Goal: Task Accomplishment & Management: Use online tool/utility

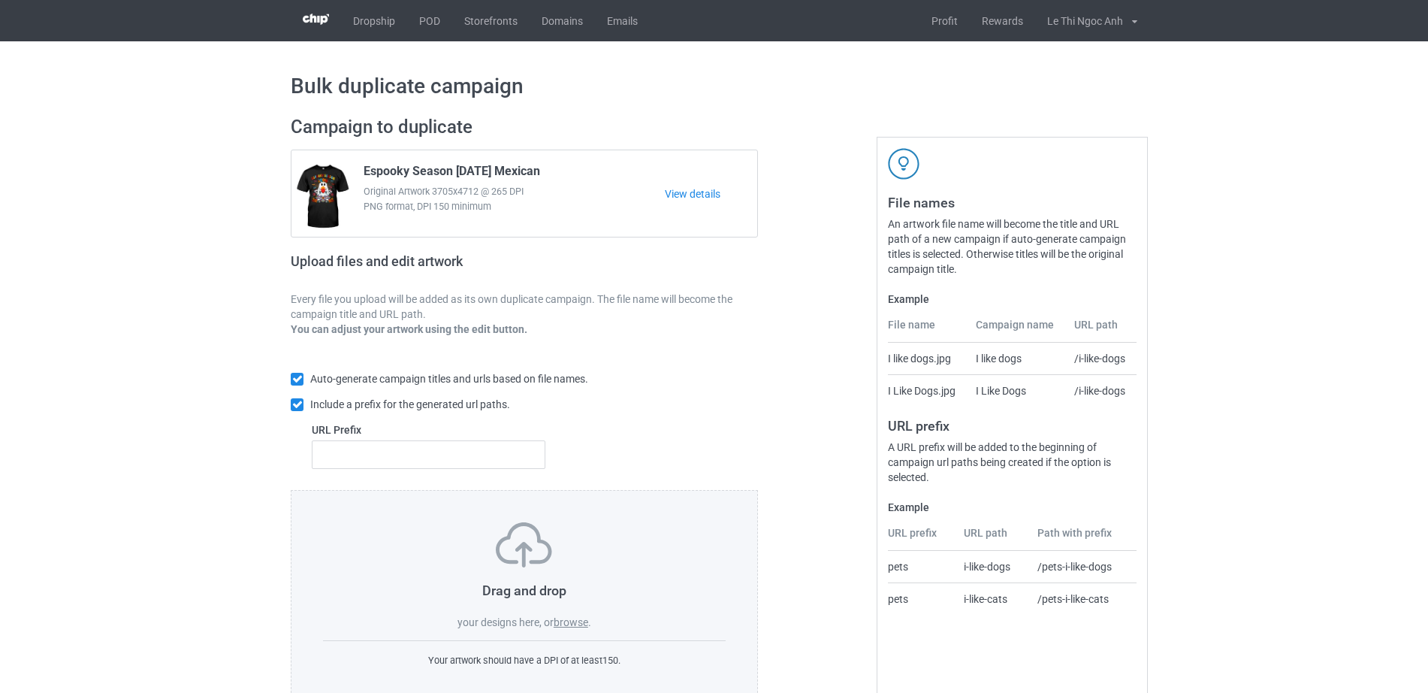
click at [559, 624] on label "browse" at bounding box center [571, 622] width 35 height 12
click at [0, 0] on input "browse" at bounding box center [0, 0] width 0 height 0
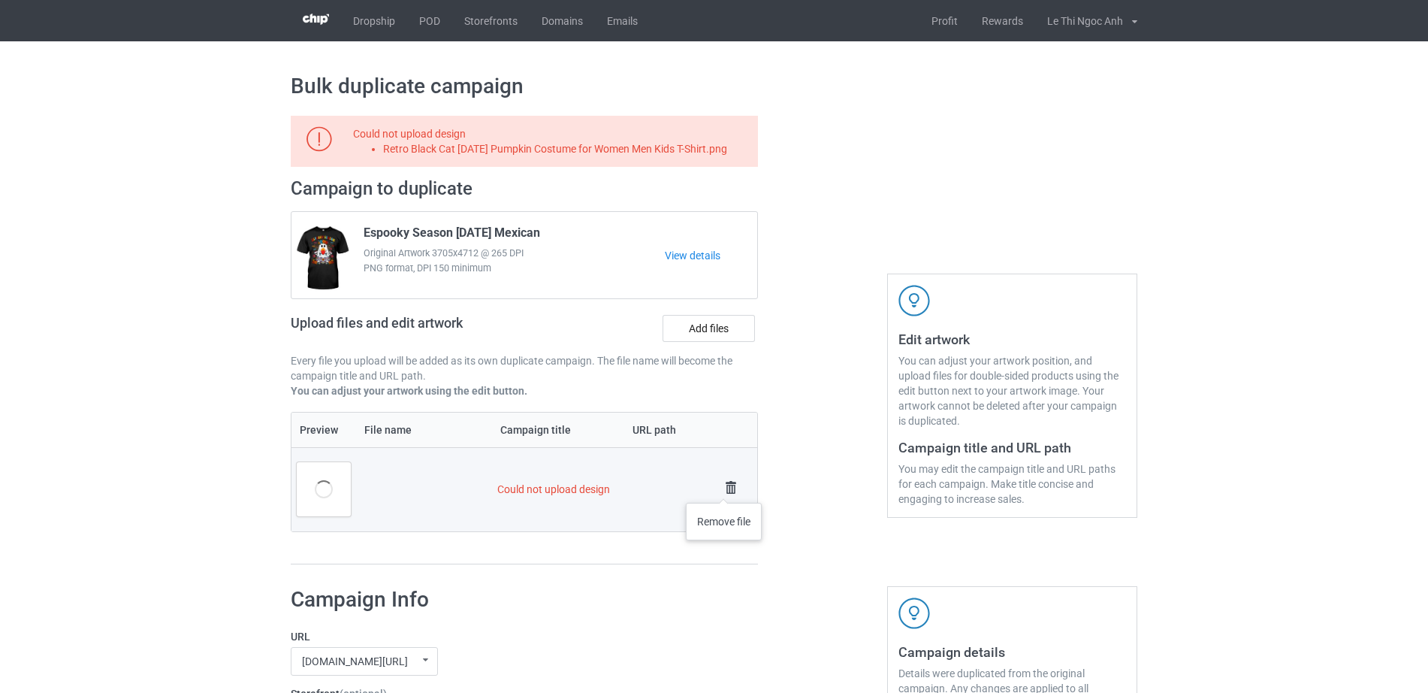
click at [724, 488] on img at bounding box center [730, 487] width 21 height 21
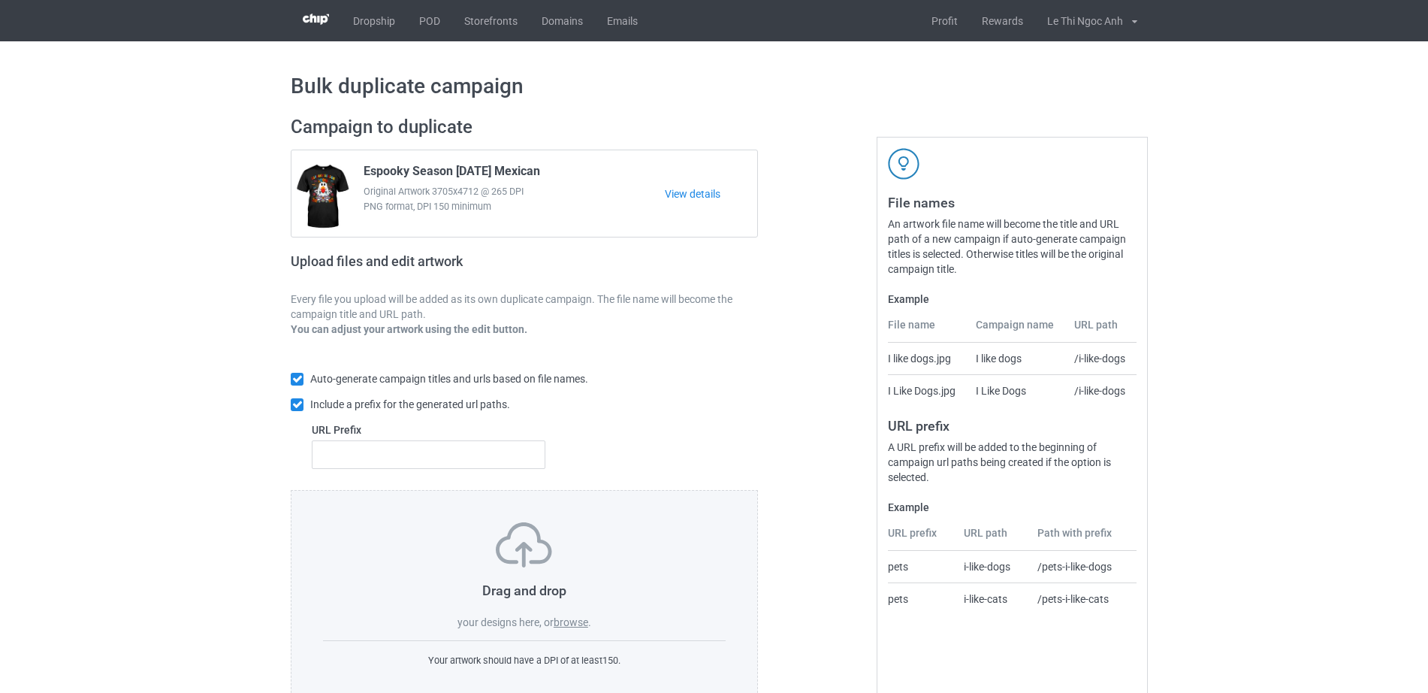
click at [563, 620] on label "browse" at bounding box center [571, 622] width 35 height 12
click at [0, 0] on input "browse" at bounding box center [0, 0] width 0 height 0
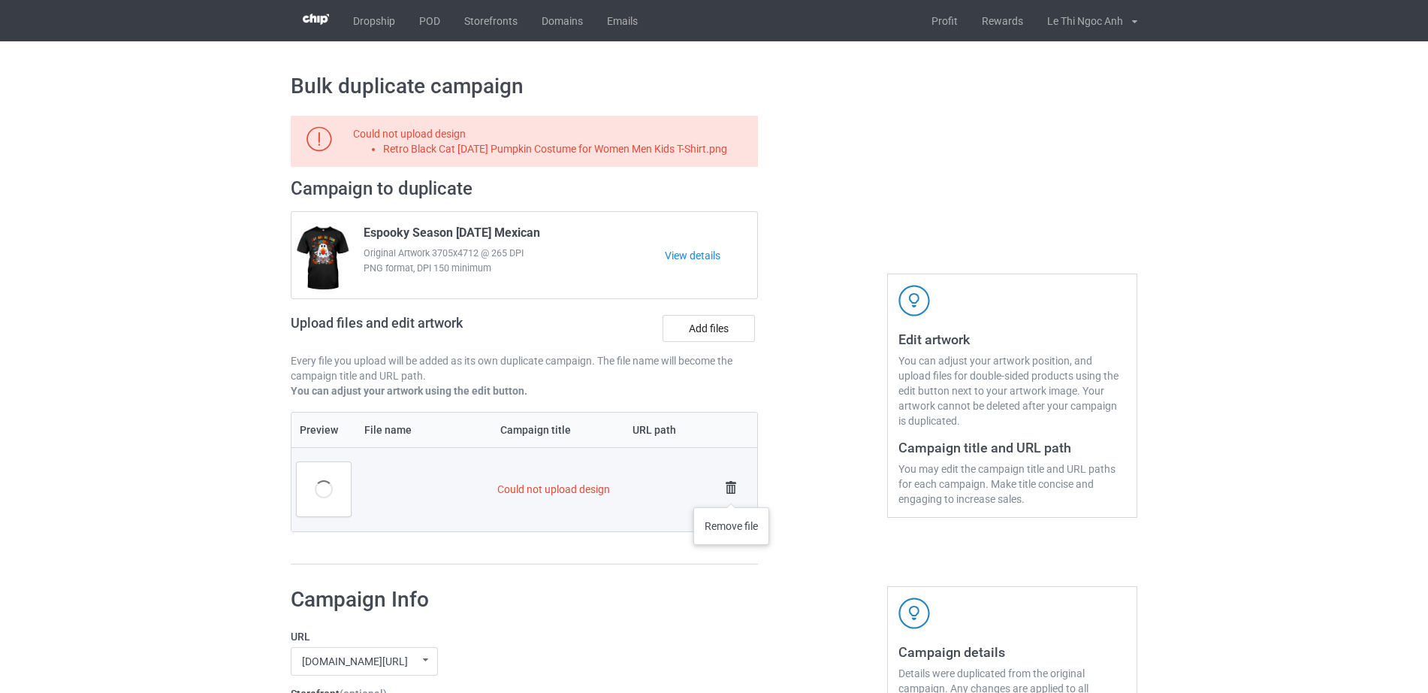
click at [732, 492] on img at bounding box center [730, 487] width 21 height 21
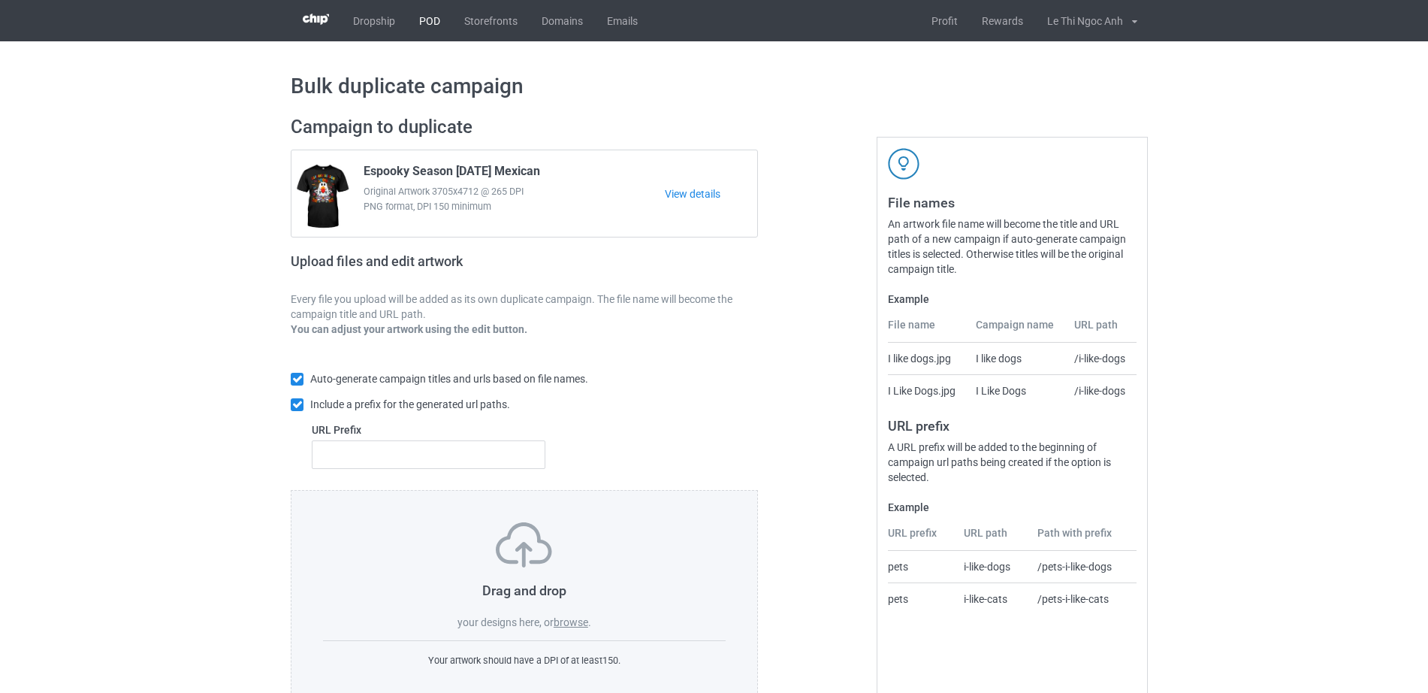
click at [423, 25] on link "POD" at bounding box center [429, 20] width 45 height 41
click at [572, 626] on label "browse" at bounding box center [571, 622] width 35 height 12
click at [0, 0] on input "browse" at bounding box center [0, 0] width 0 height 0
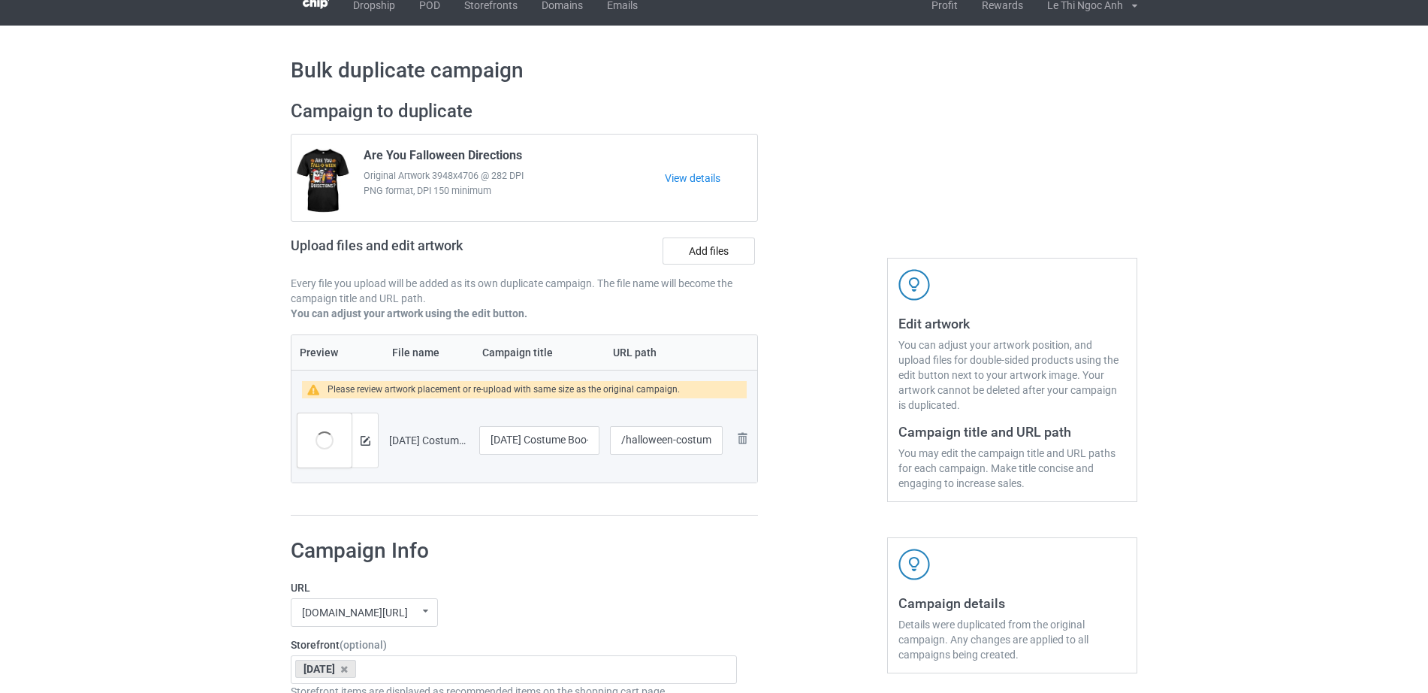
scroll to position [14, 0]
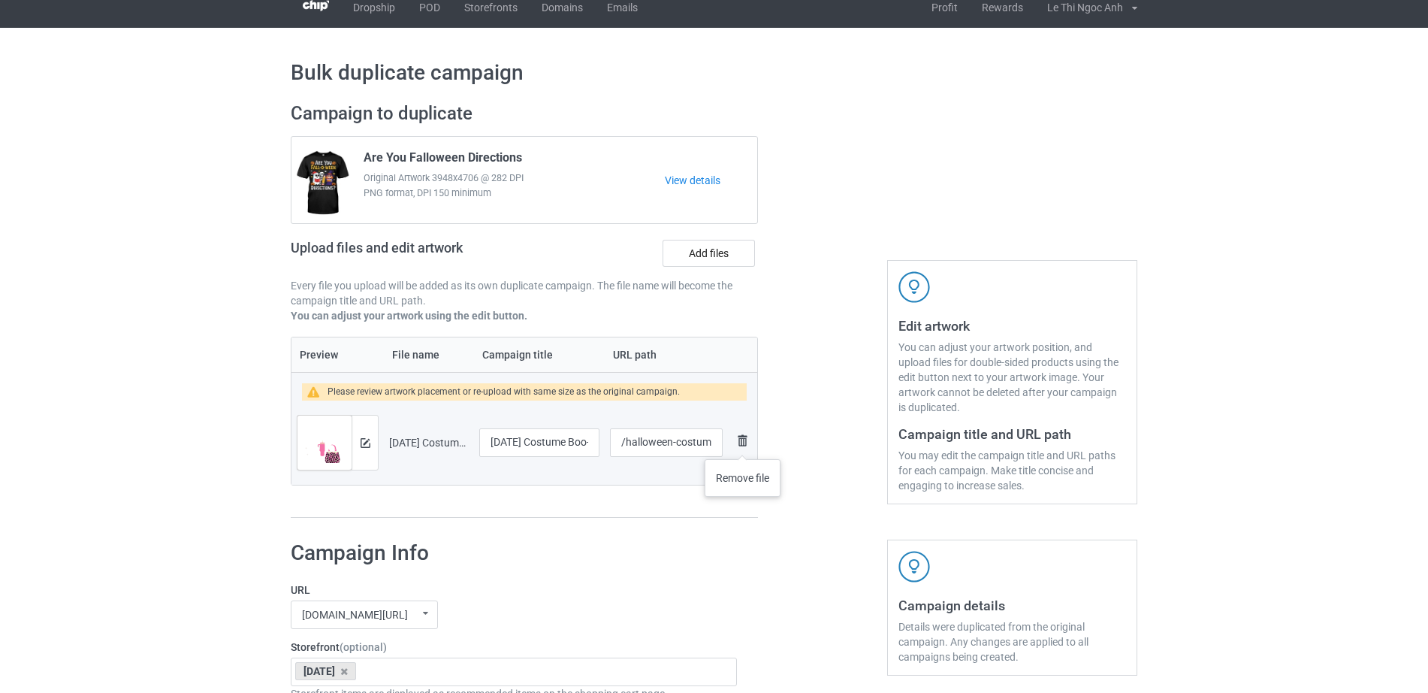
click at [743, 444] on img at bounding box center [742, 440] width 18 height 18
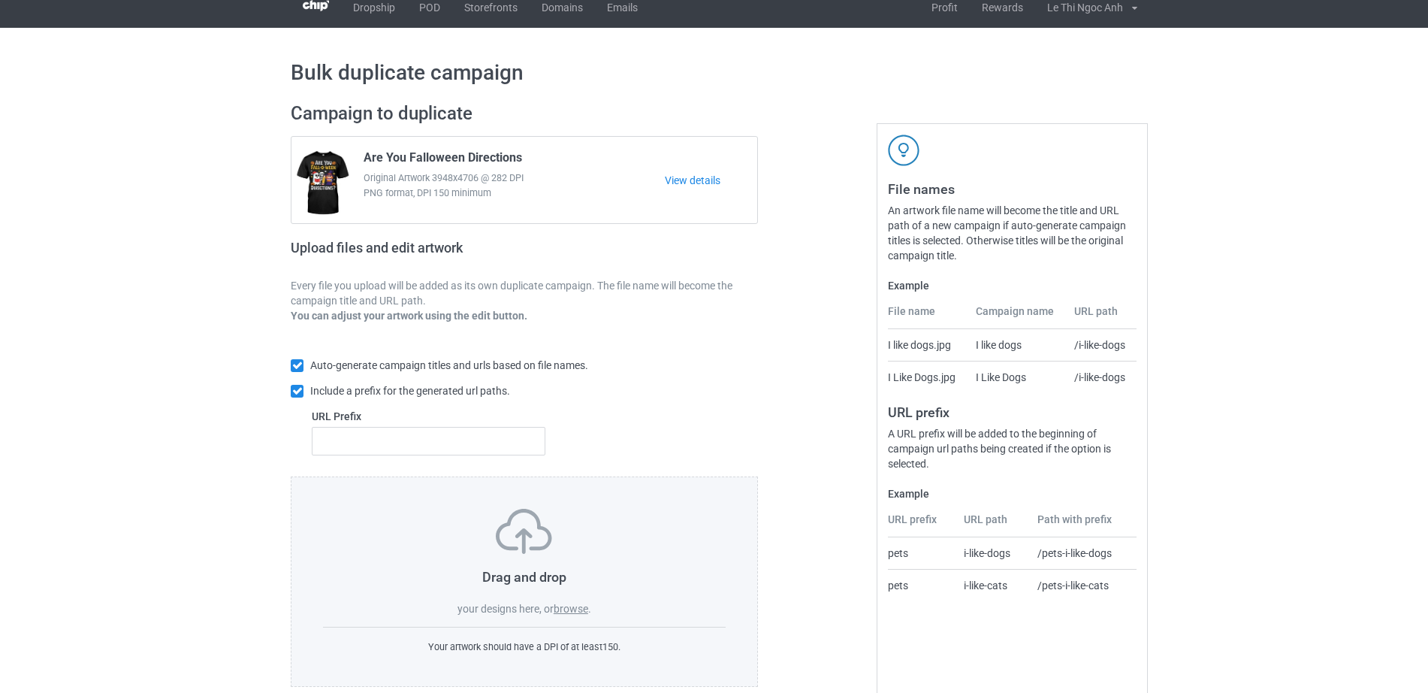
click at [569, 607] on label "browse" at bounding box center [571, 608] width 35 height 12
click at [0, 0] on input "browse" at bounding box center [0, 0] width 0 height 0
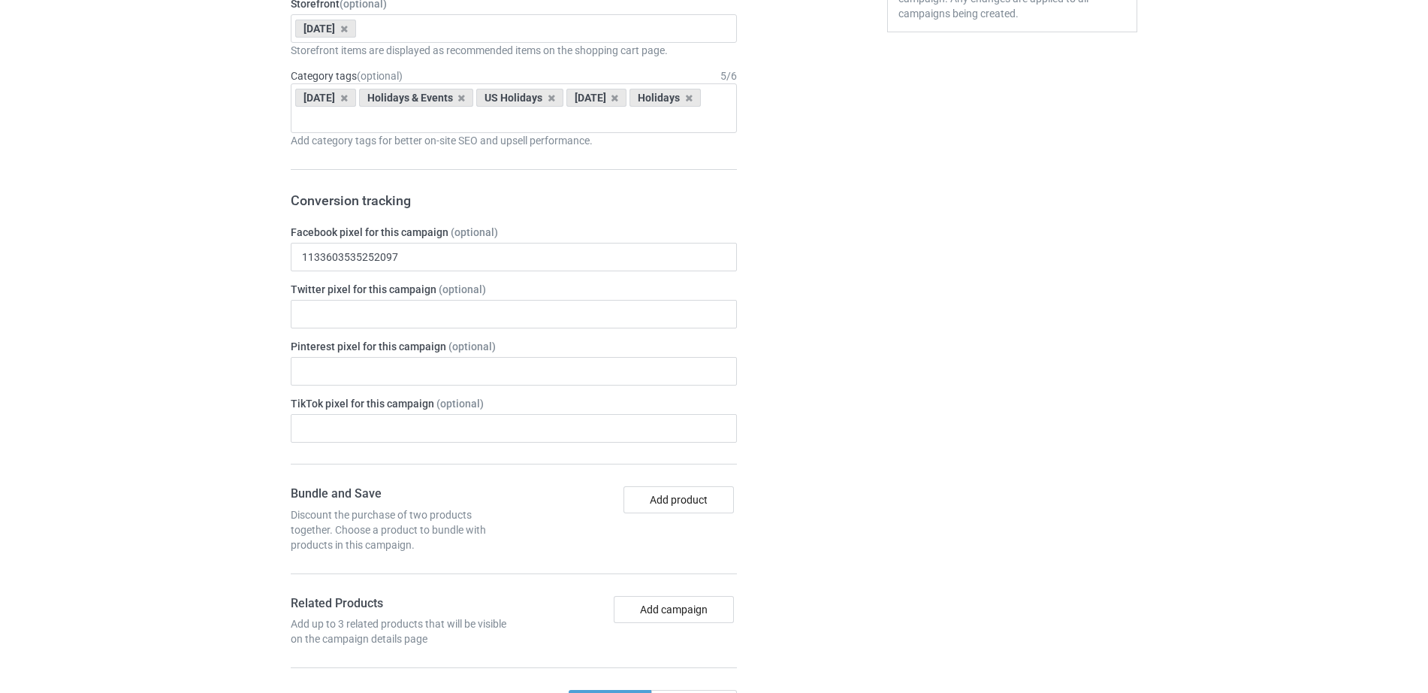
scroll to position [645, 0]
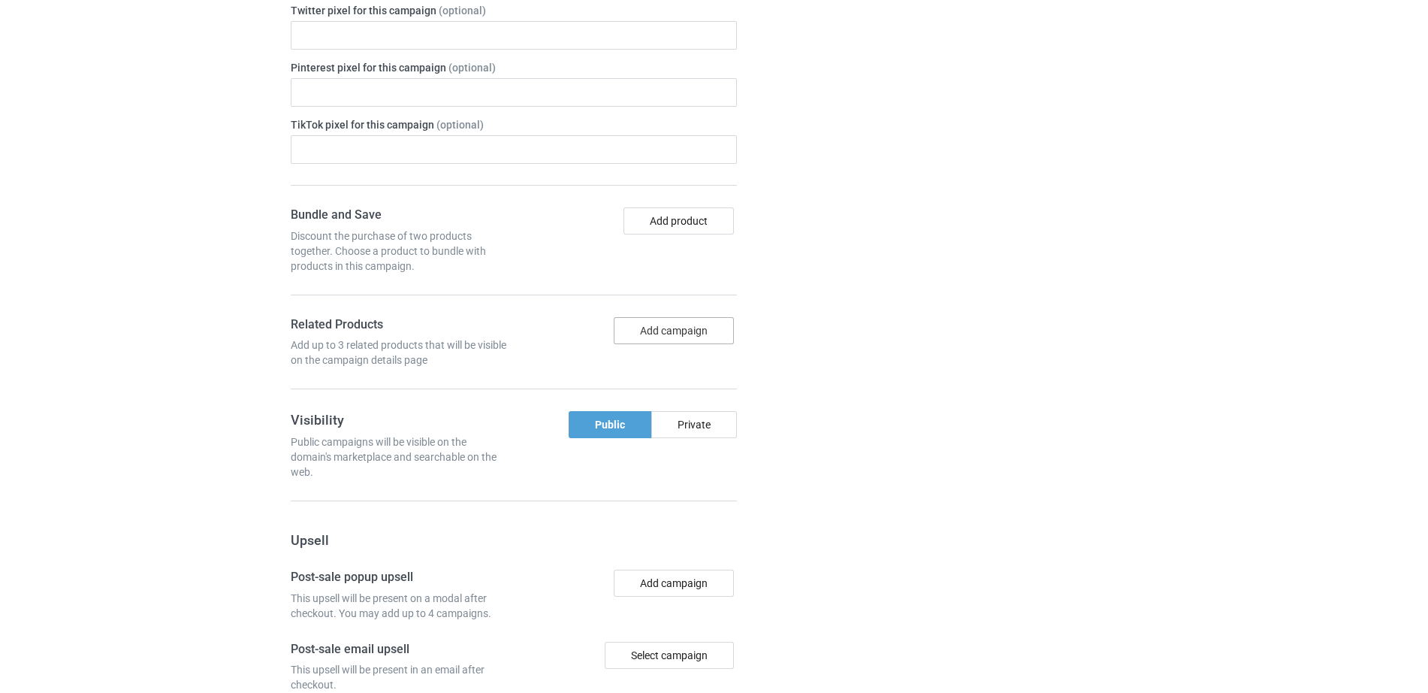
click at [681, 341] on button "Add campaign" at bounding box center [674, 330] width 120 height 27
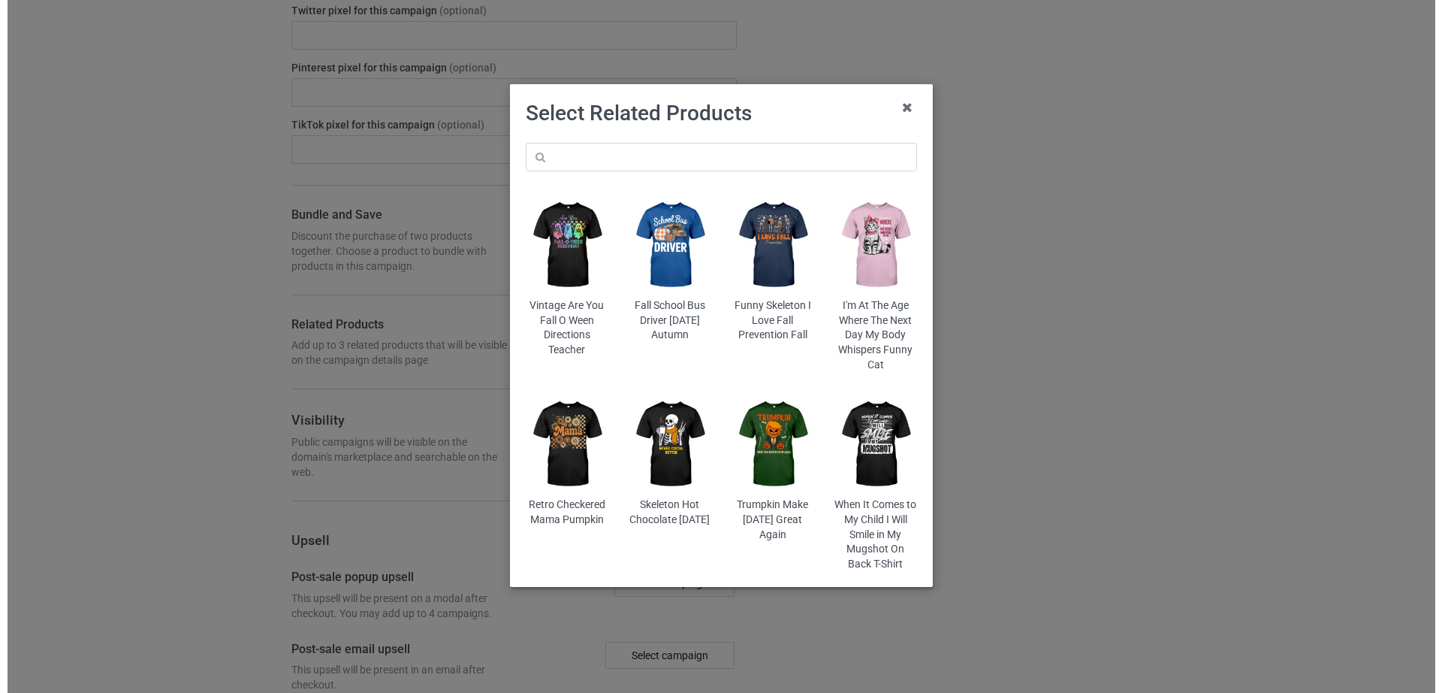
scroll to position [928, 0]
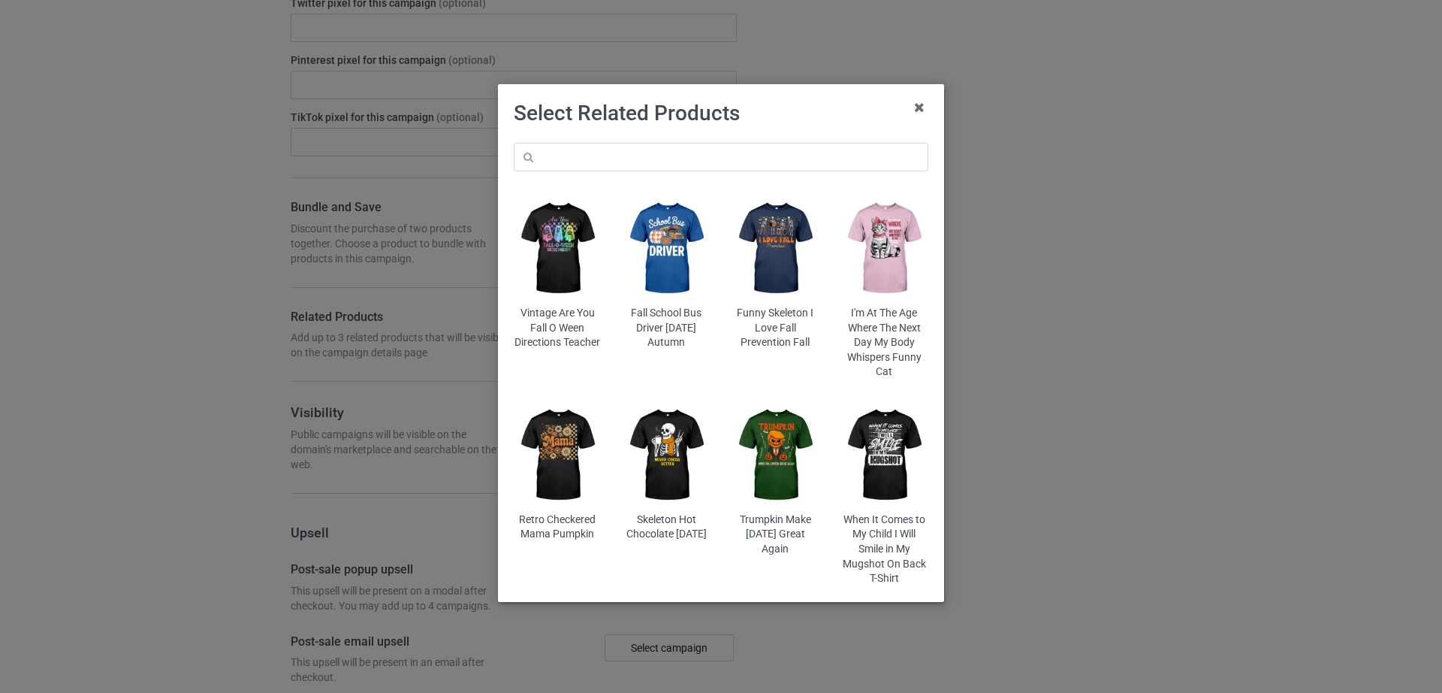
click at [552, 249] on img at bounding box center [558, 249] width 88 height 110
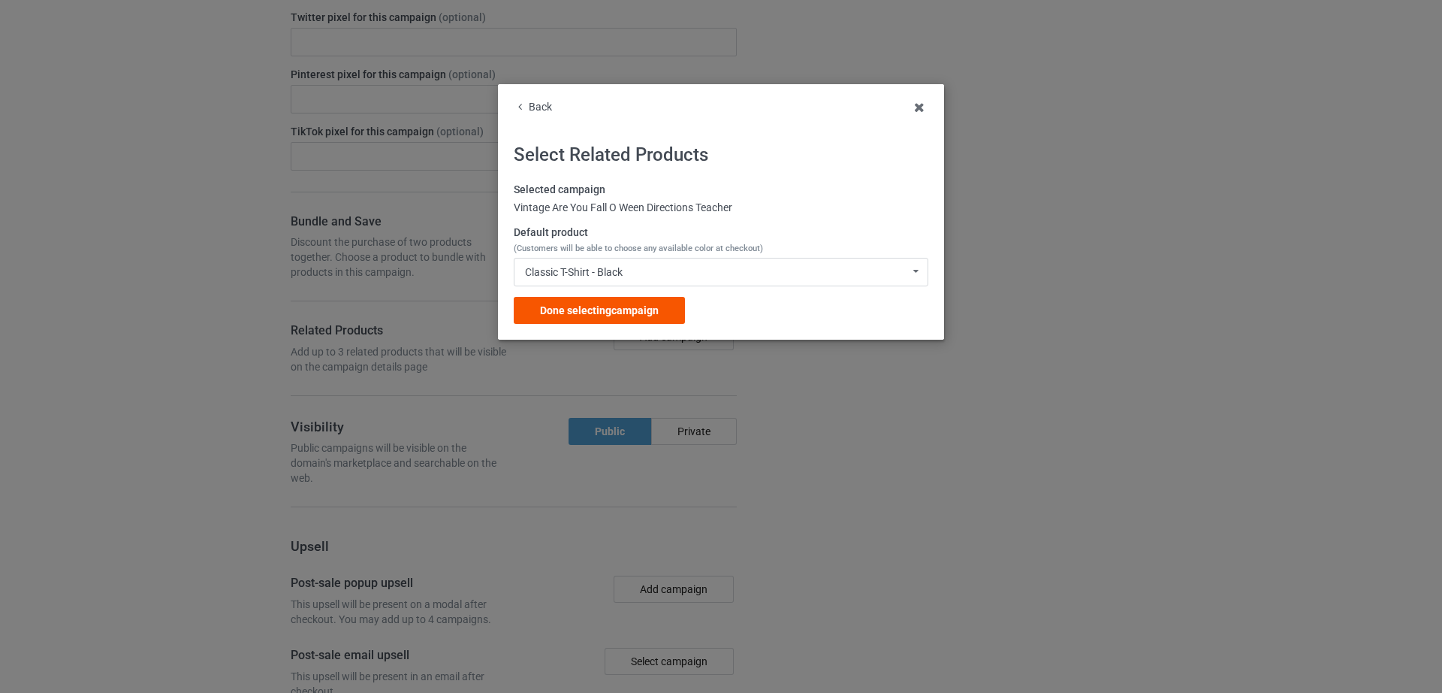
scroll to position [942, 0]
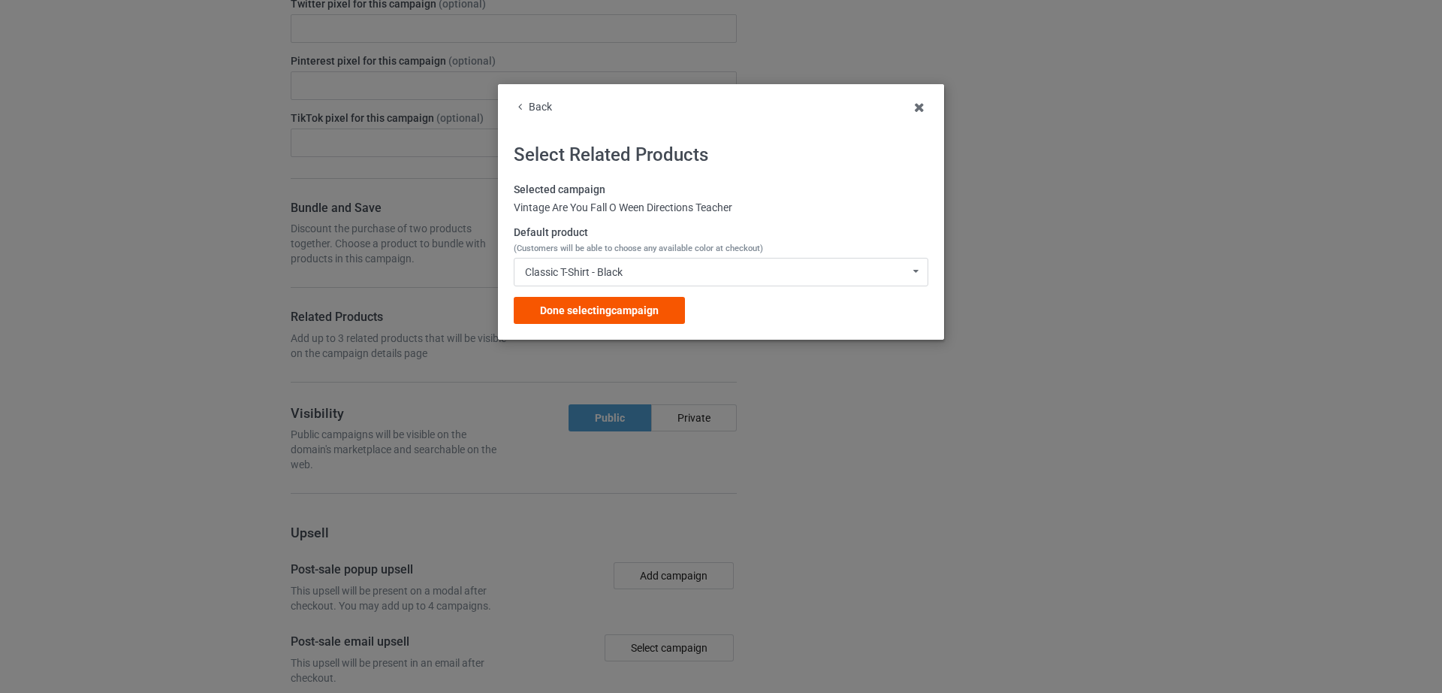
click at [611, 309] on span "Done selecting campaign" at bounding box center [599, 310] width 119 height 12
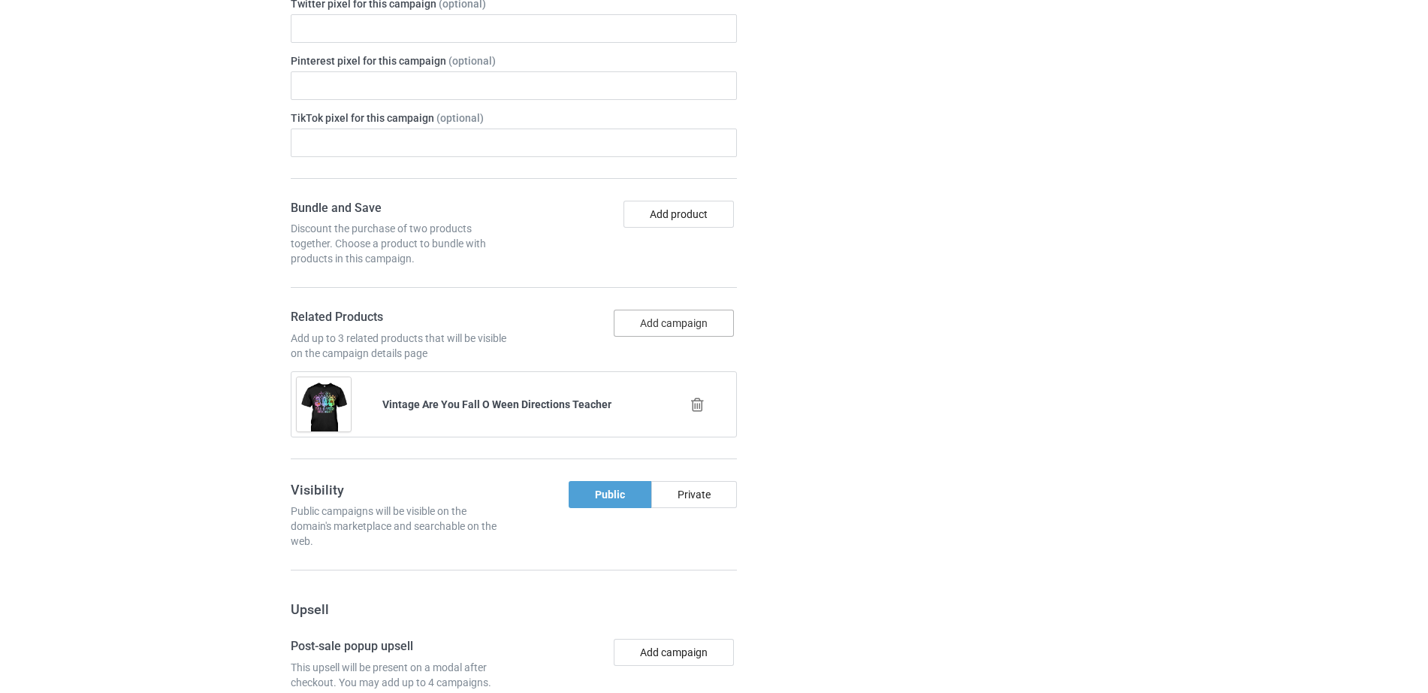
click at [669, 325] on button "Add campaign" at bounding box center [674, 322] width 120 height 27
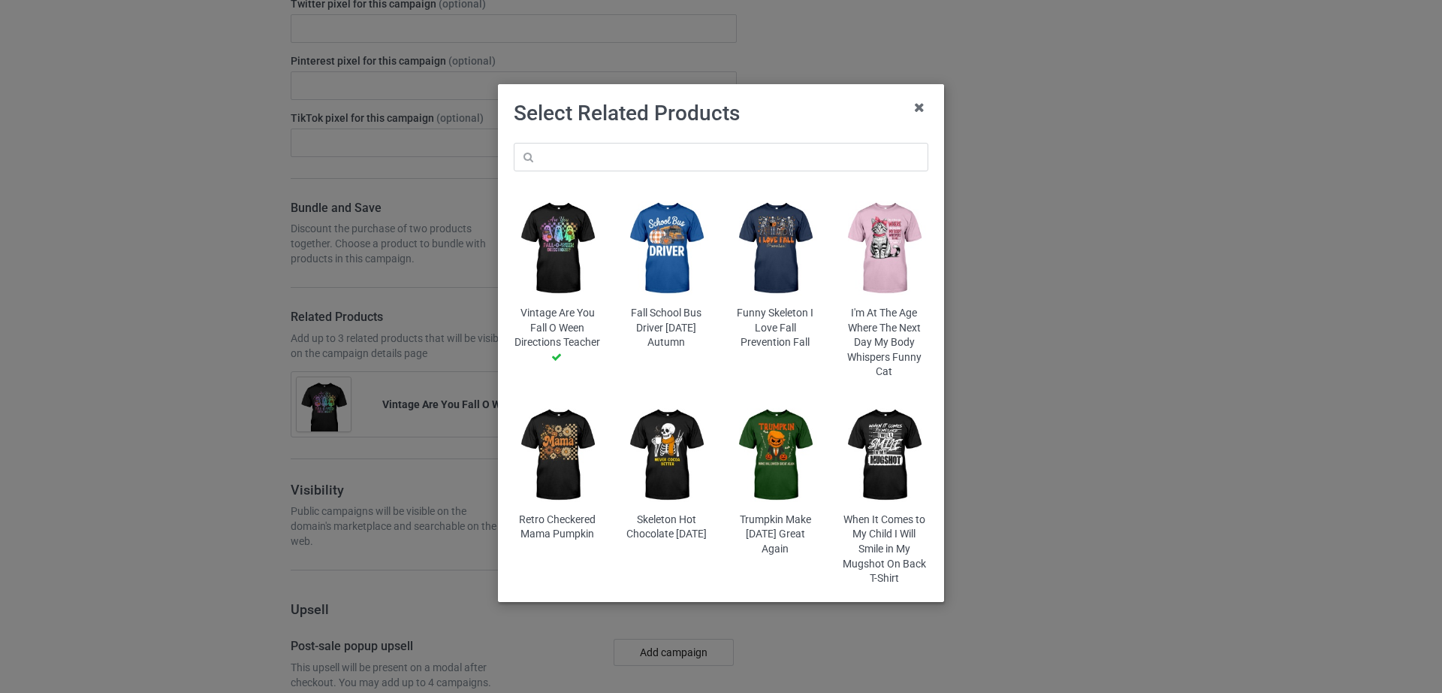
click at [690, 268] on img at bounding box center [667, 249] width 88 height 110
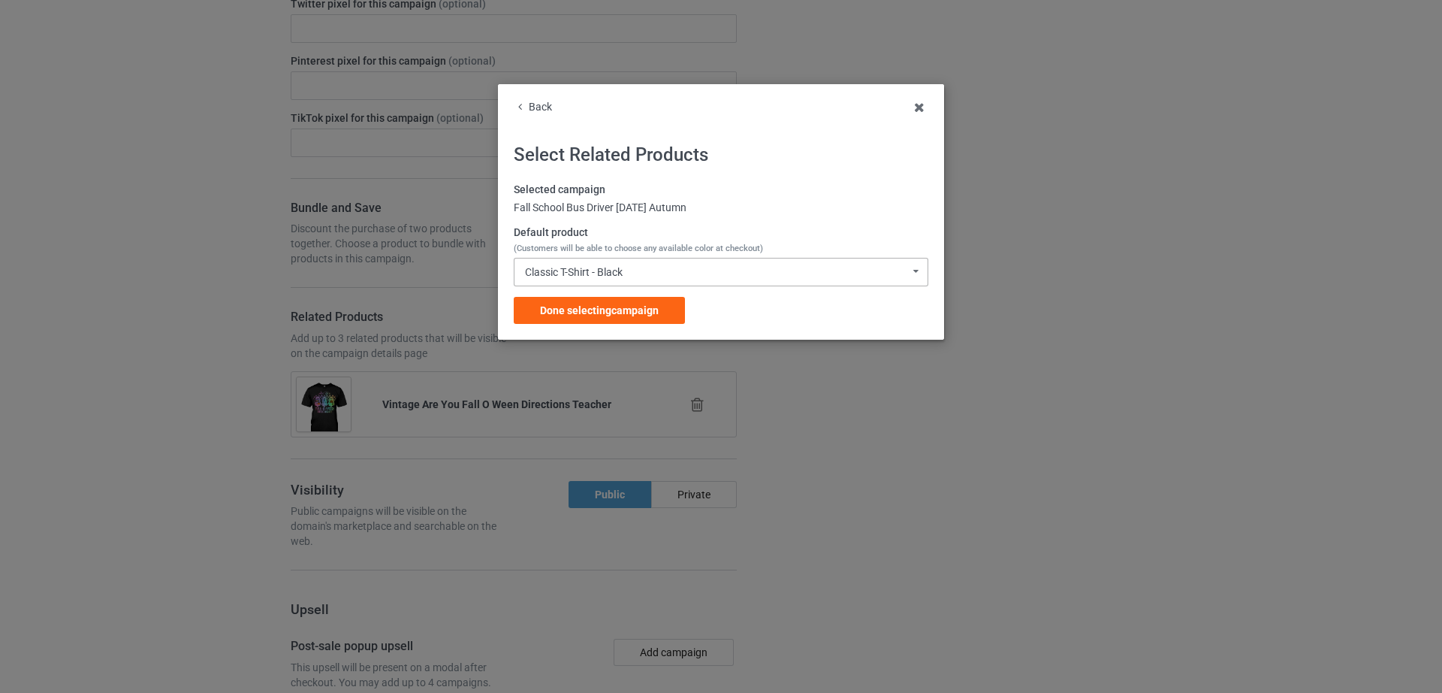
click at [652, 278] on div "Classic T-Shirt - Black Classic T-Shirt - Black Classic T-Shirt - Purple Classi…" at bounding box center [721, 272] width 415 height 29
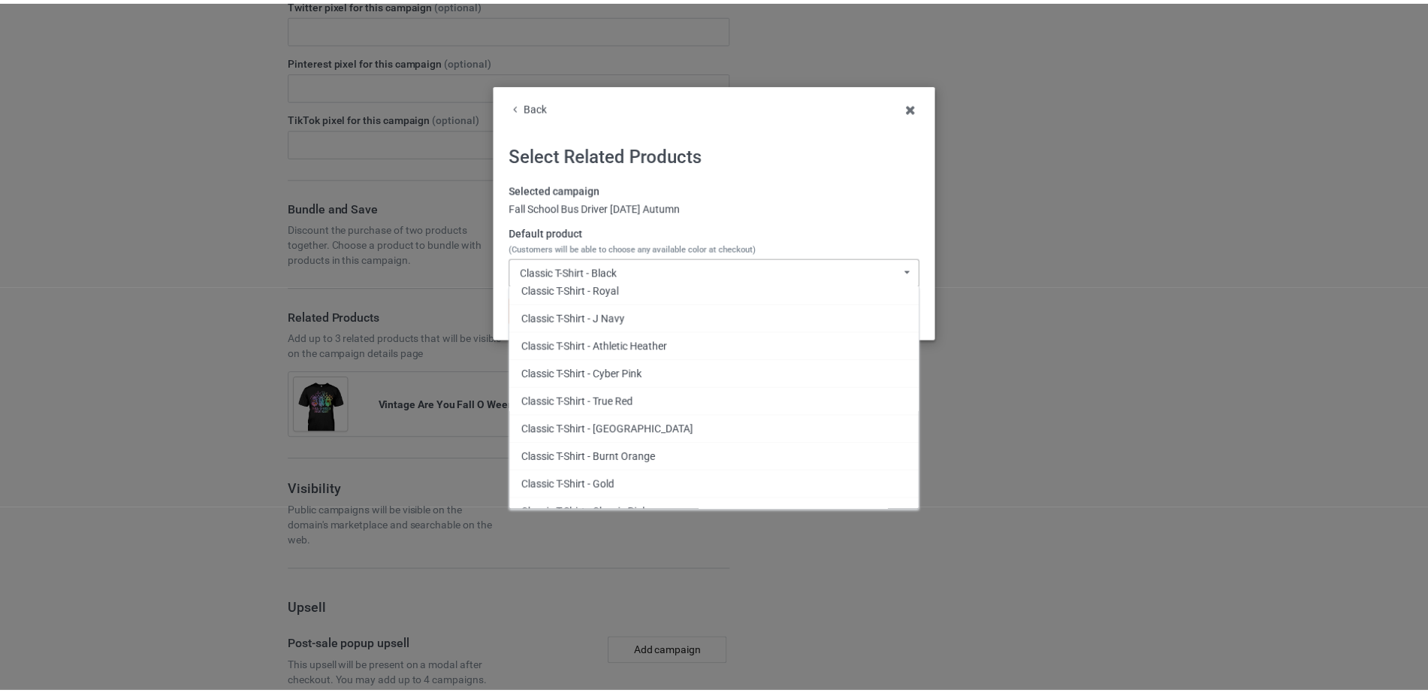
scroll to position [74, 0]
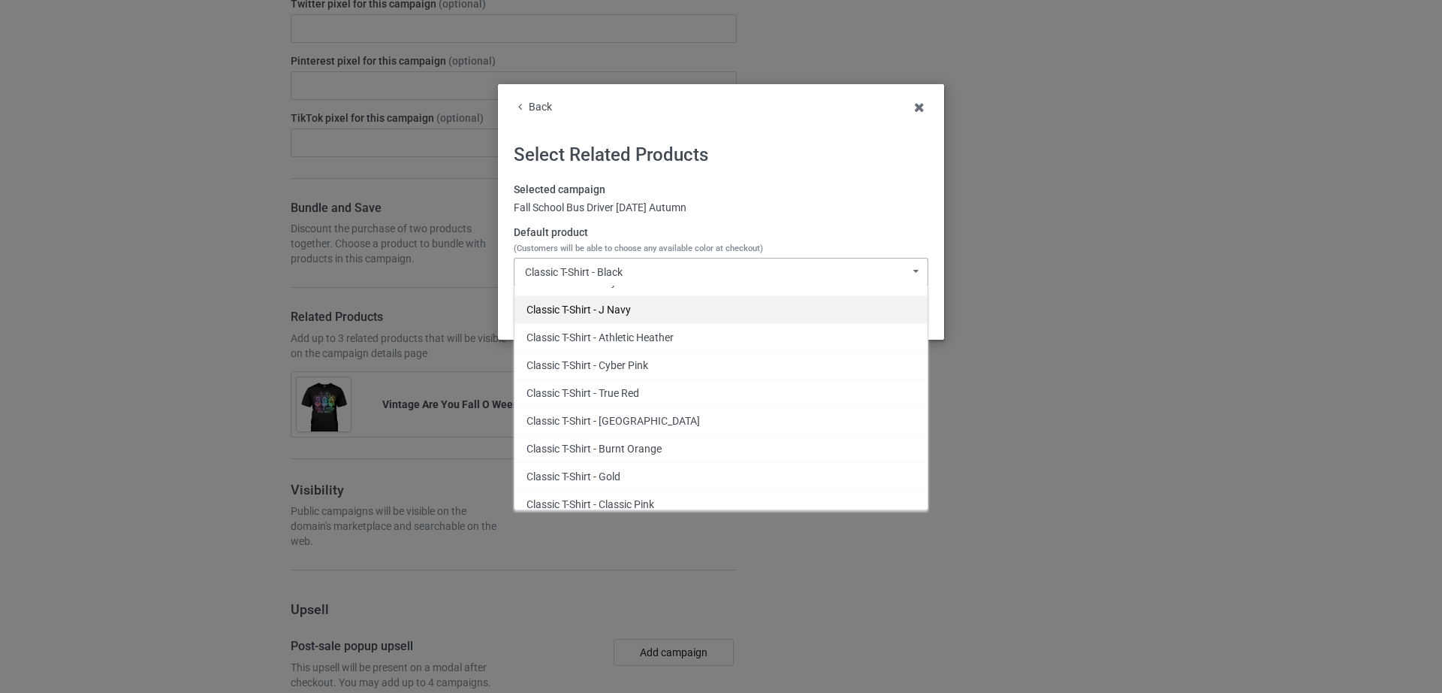
click at [666, 306] on div "Classic T-Shirt - J Navy" at bounding box center [721, 309] width 413 height 28
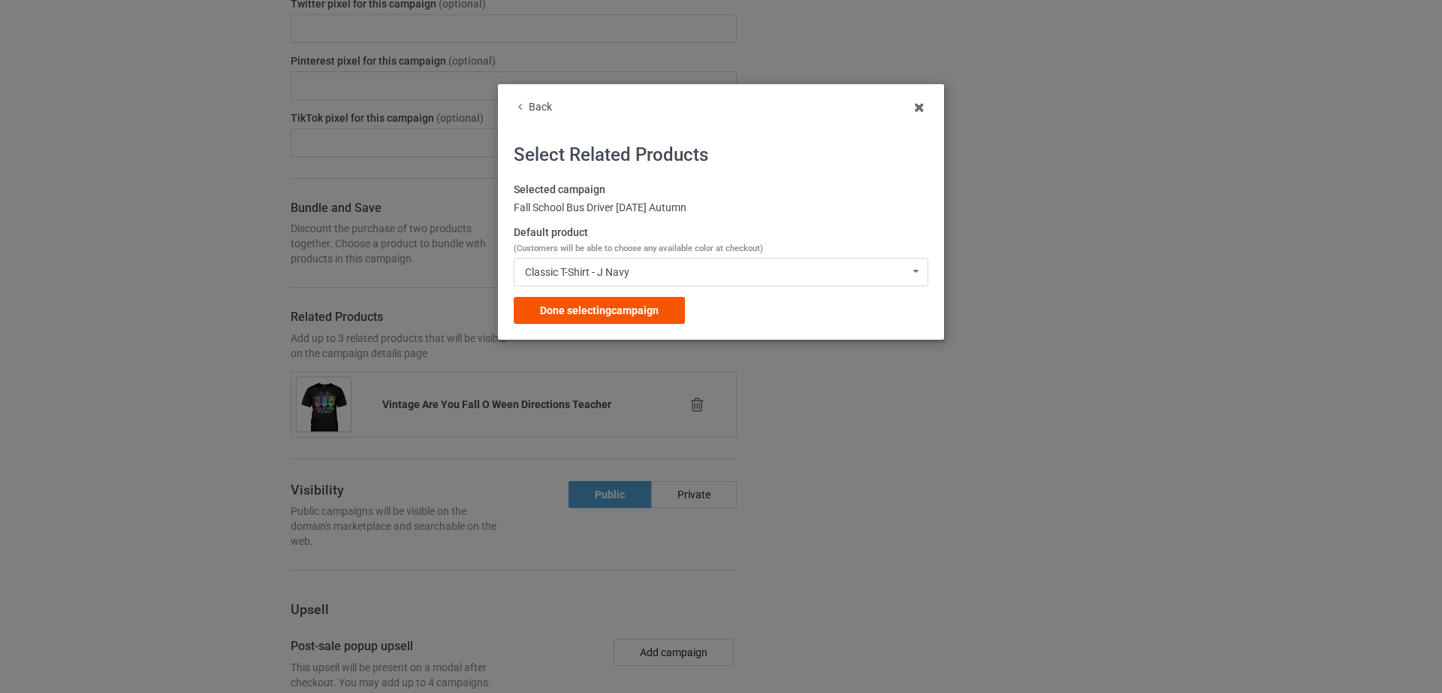
click at [632, 312] on span "Done selecting campaign" at bounding box center [599, 310] width 119 height 12
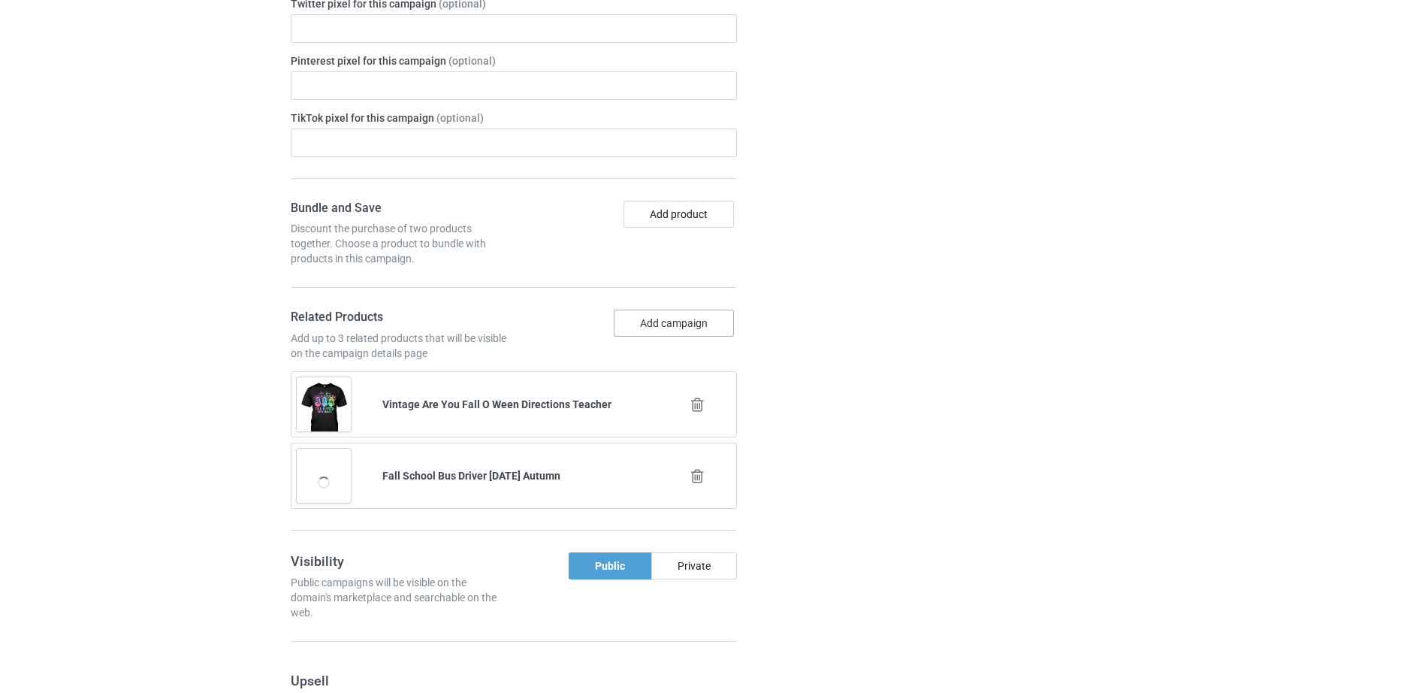
click at [684, 328] on button "Add campaign" at bounding box center [674, 322] width 120 height 27
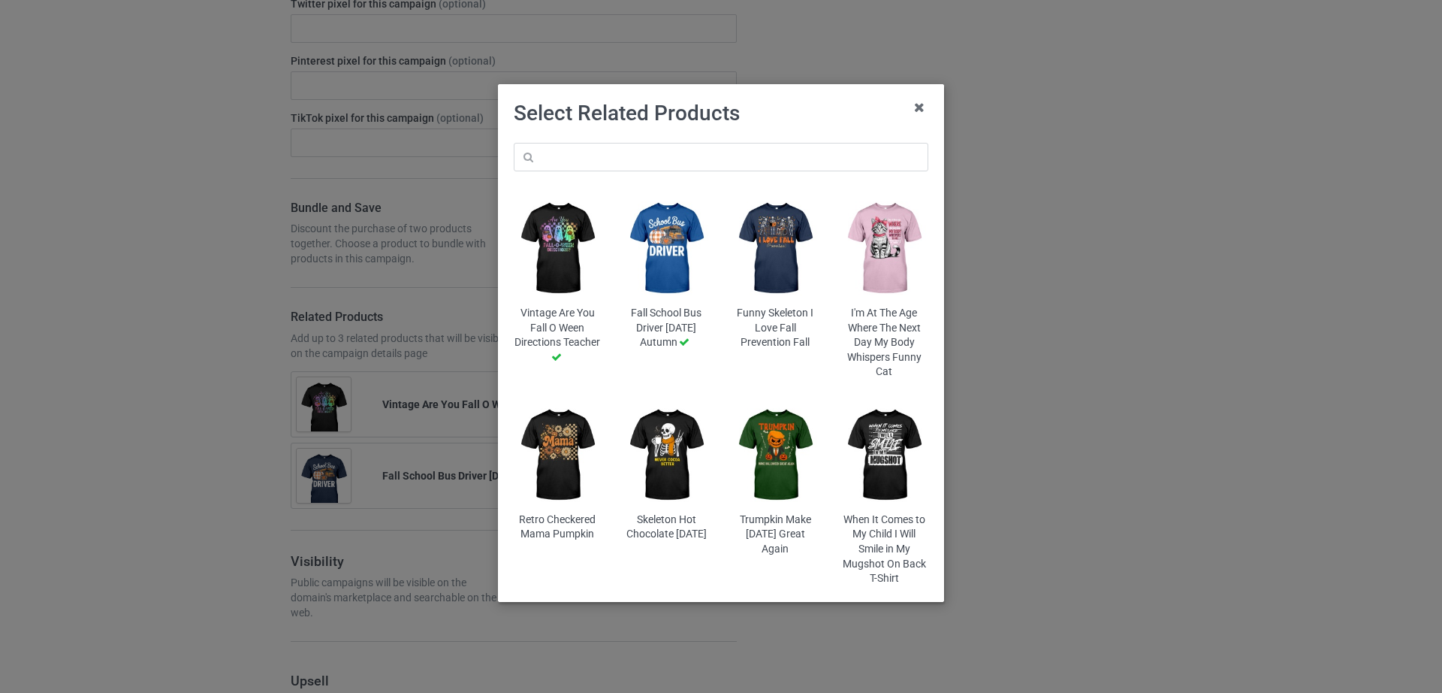
click at [583, 460] on img at bounding box center [558, 455] width 88 height 110
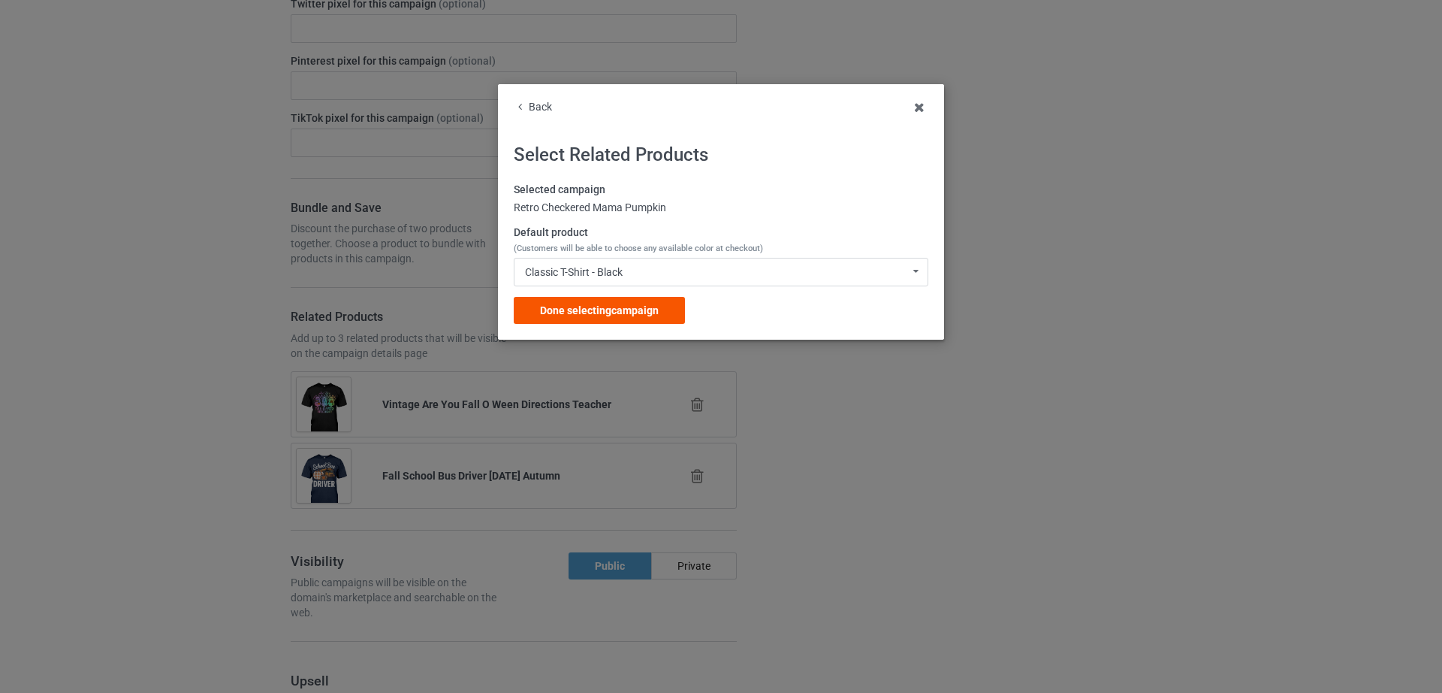
click at [622, 322] on div "Done selecting campaign" at bounding box center [599, 310] width 171 height 27
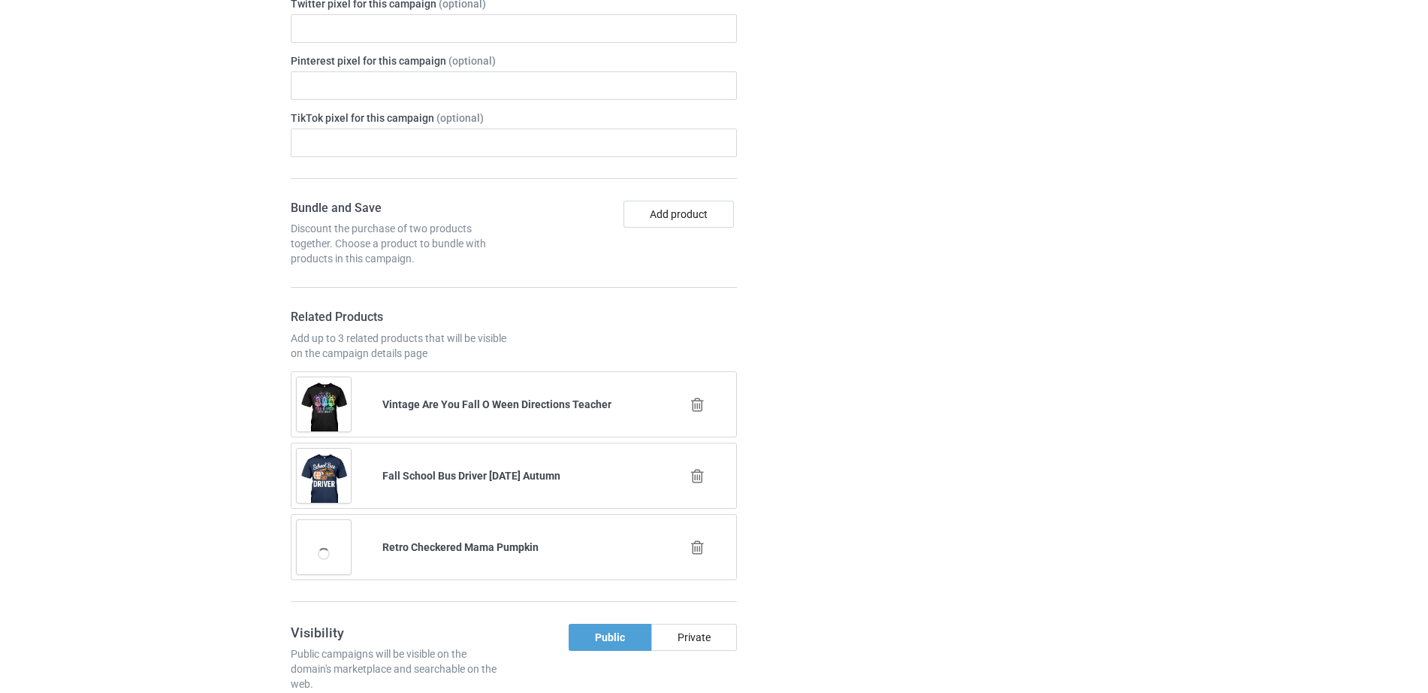
click at [841, 410] on div at bounding box center [822, 409] width 108 height 1619
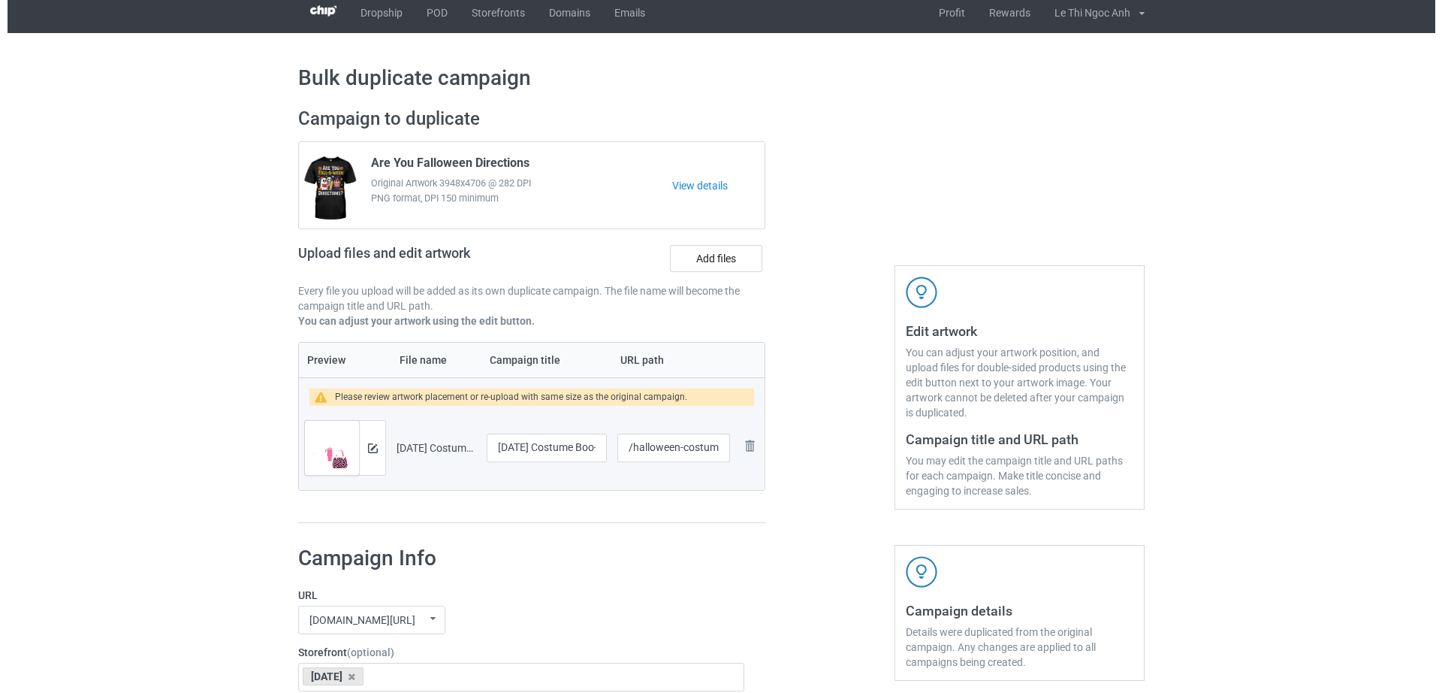
scroll to position [6, 0]
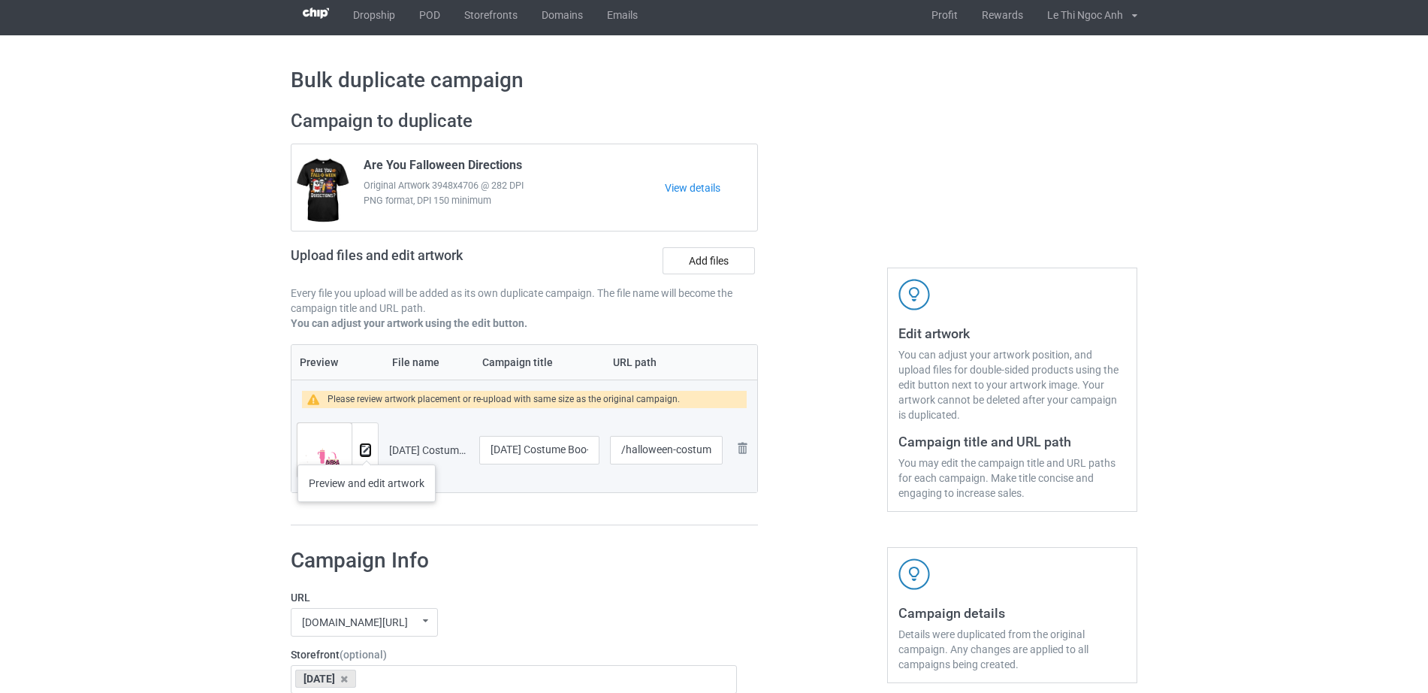
click at [367, 449] on img at bounding box center [366, 450] width 10 height 10
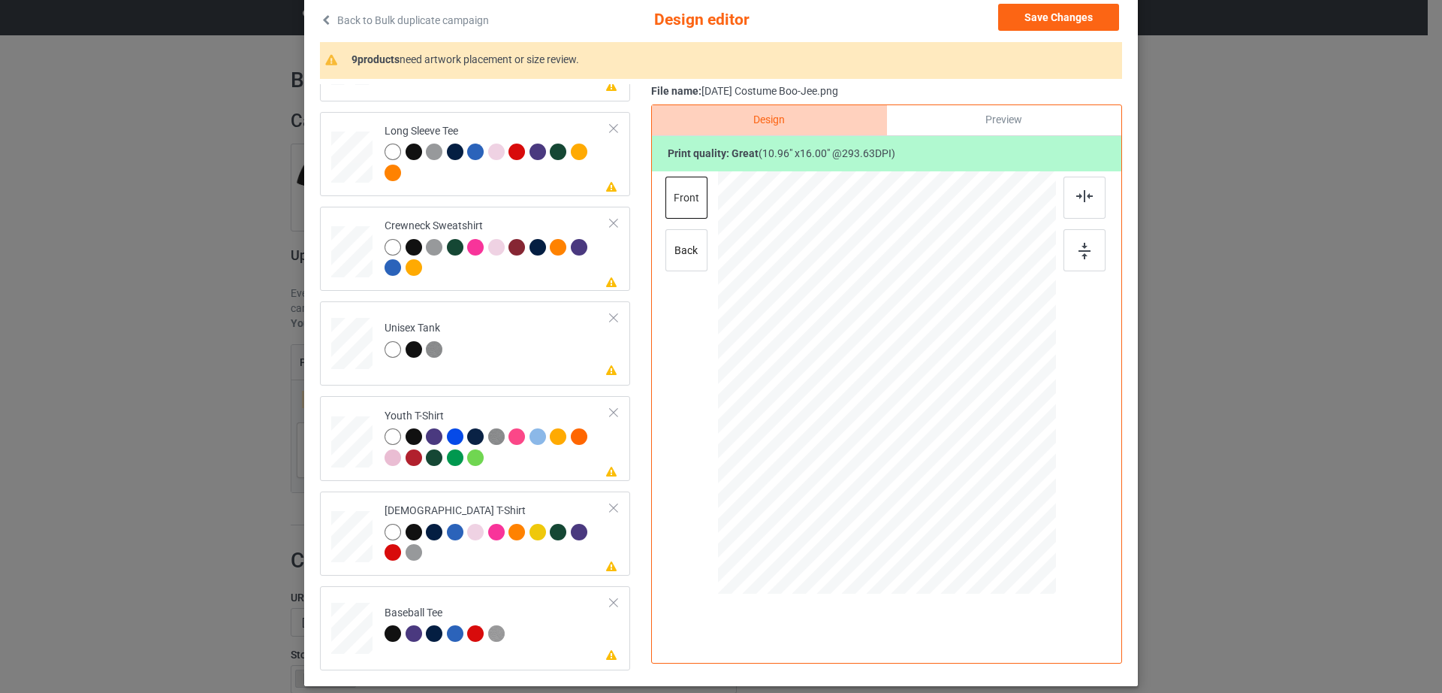
scroll to position [174, 0]
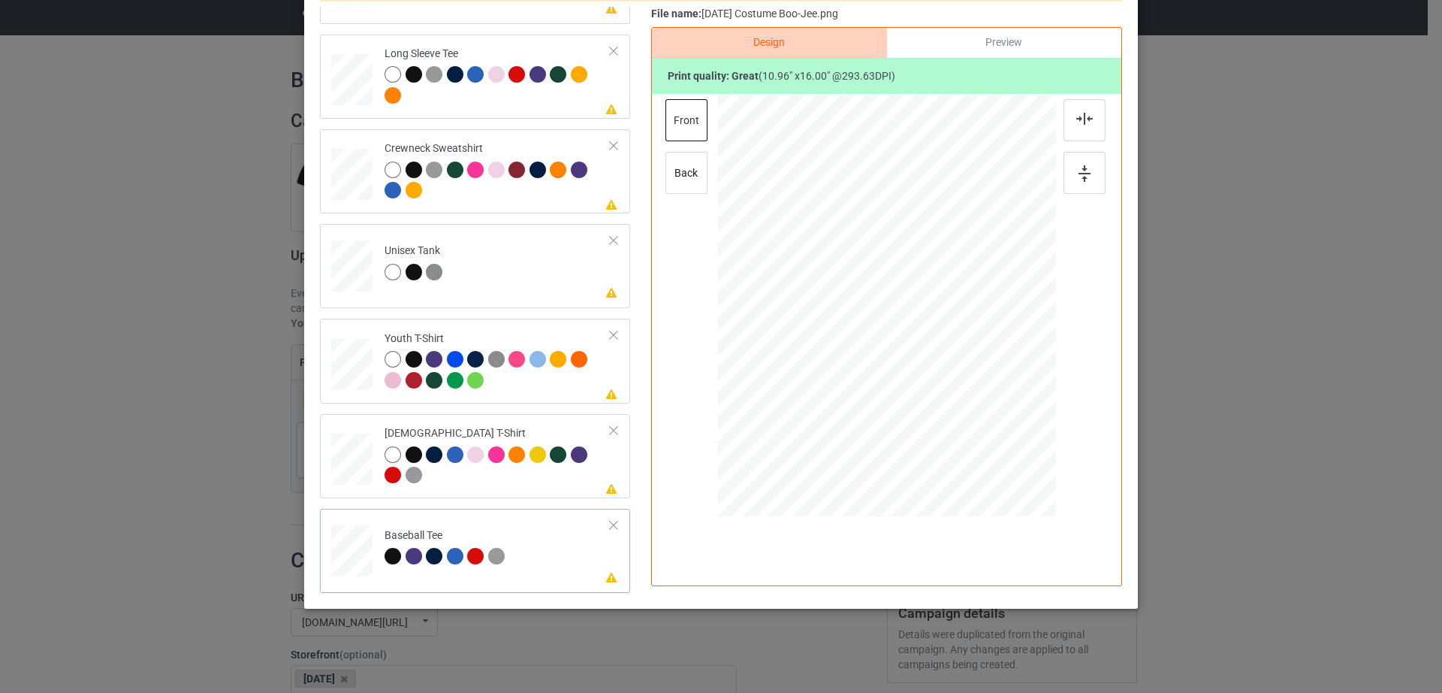
click at [608, 527] on div at bounding box center [613, 525] width 11 height 11
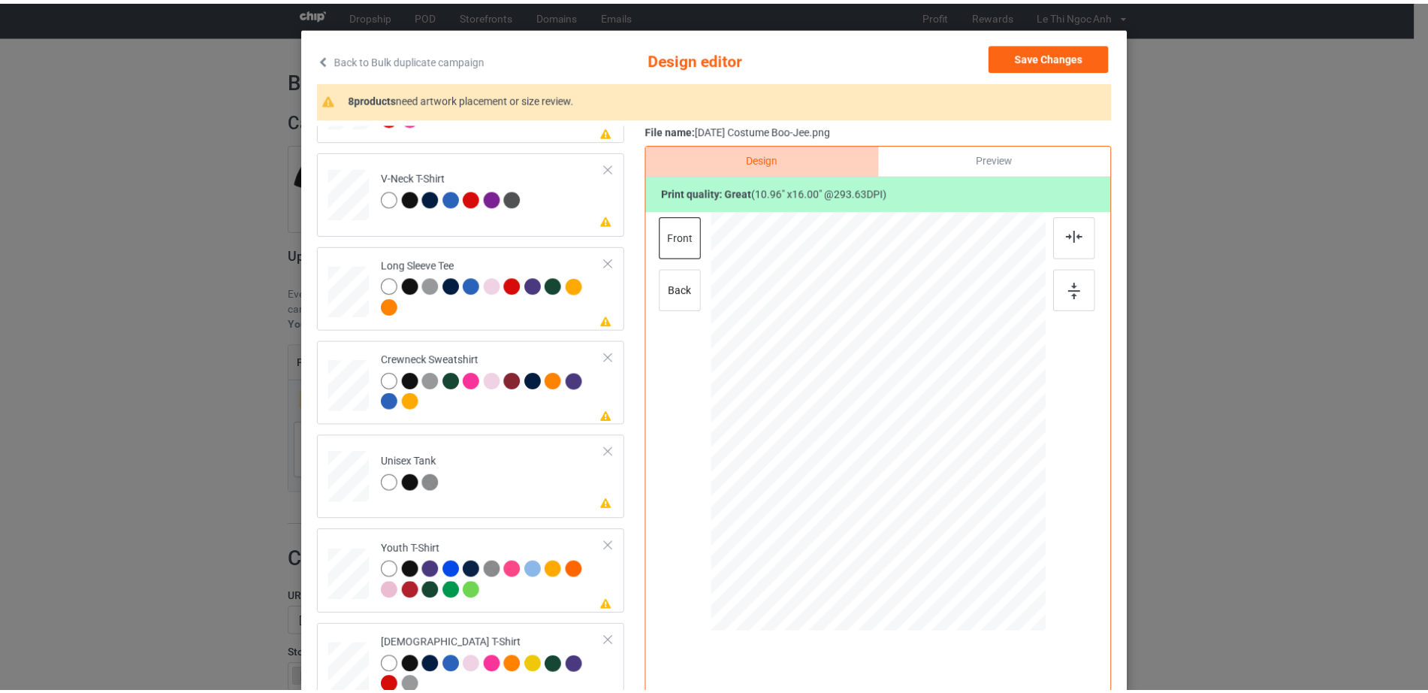
scroll to position [60, 0]
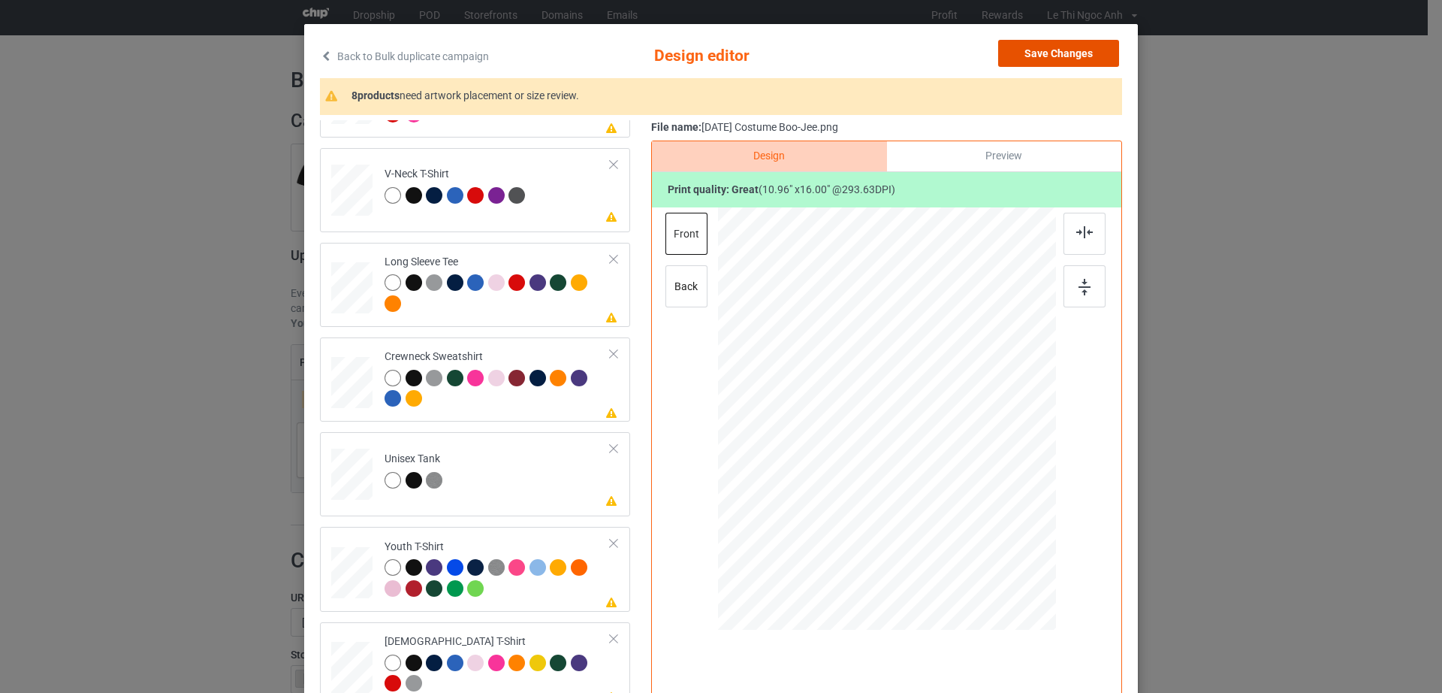
click at [1046, 57] on button "Save Changes" at bounding box center [1058, 53] width 121 height 27
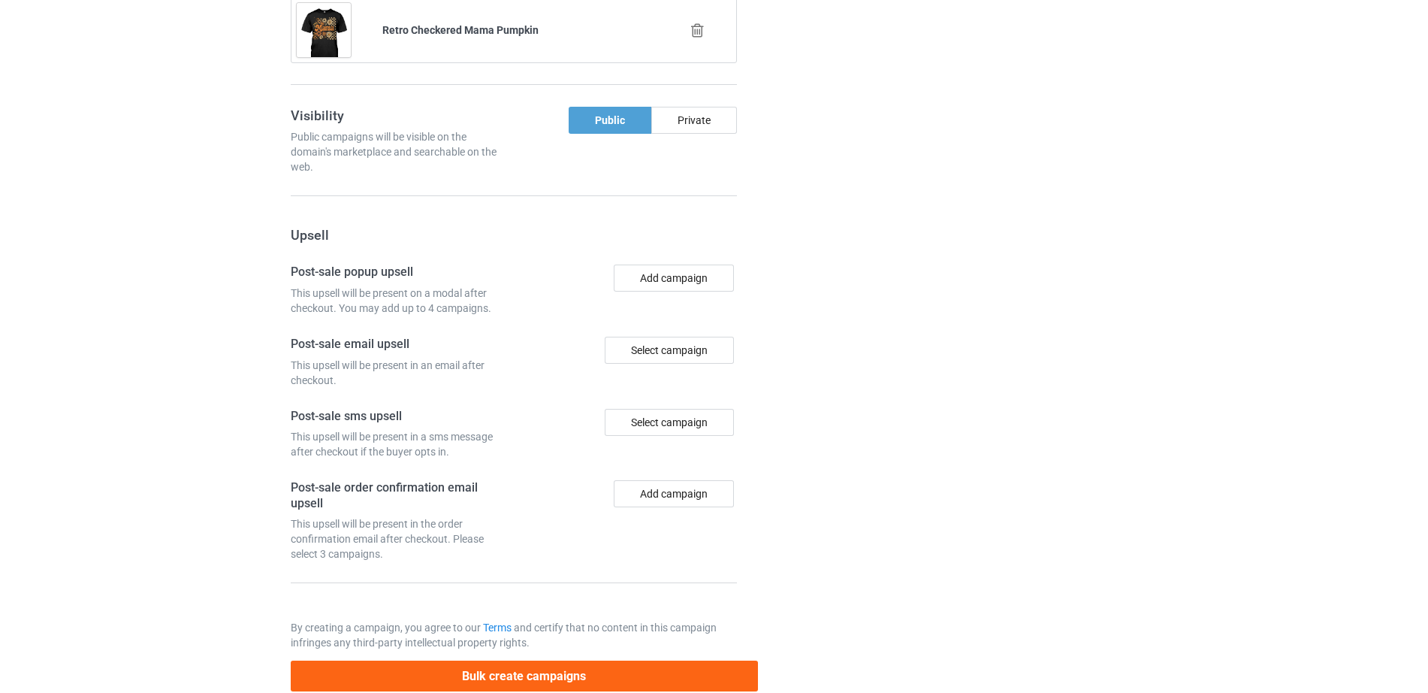
scroll to position [1490, 0]
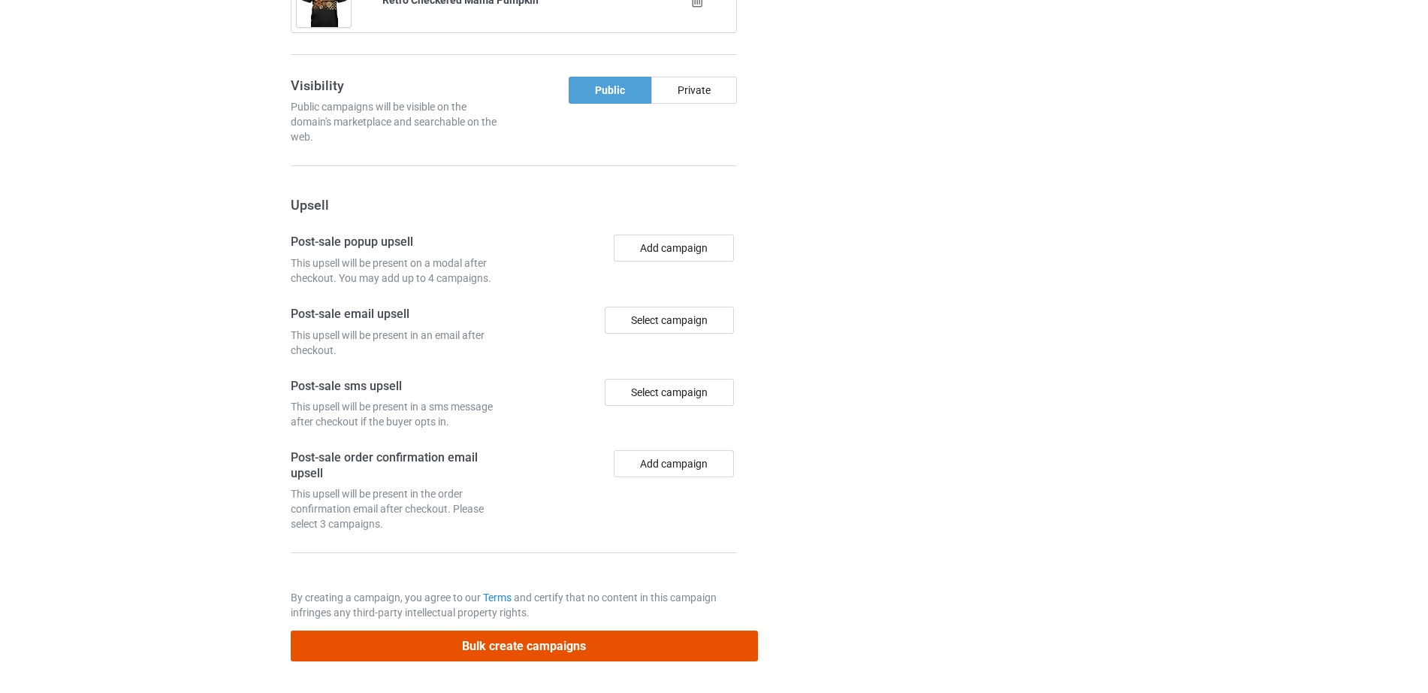
click at [505, 645] on button "Bulk create campaigns" at bounding box center [524, 645] width 467 height 31
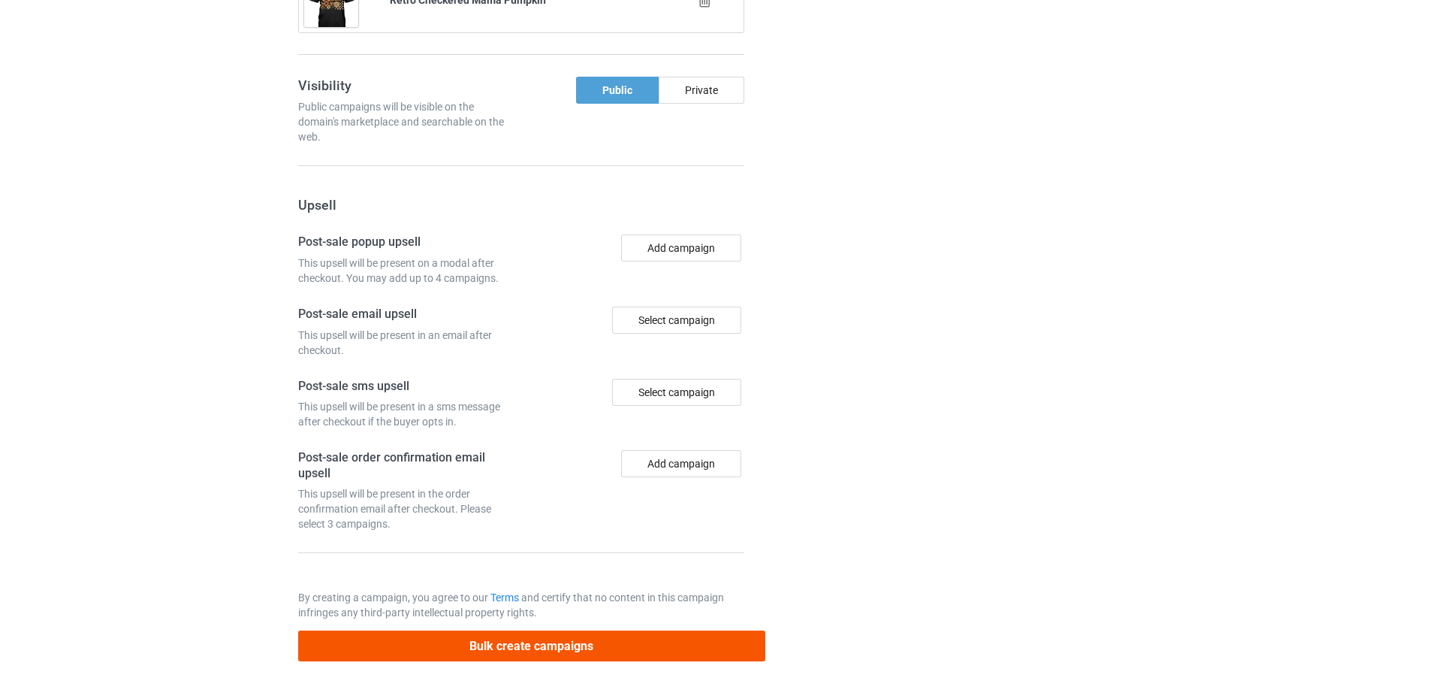
scroll to position [0, 0]
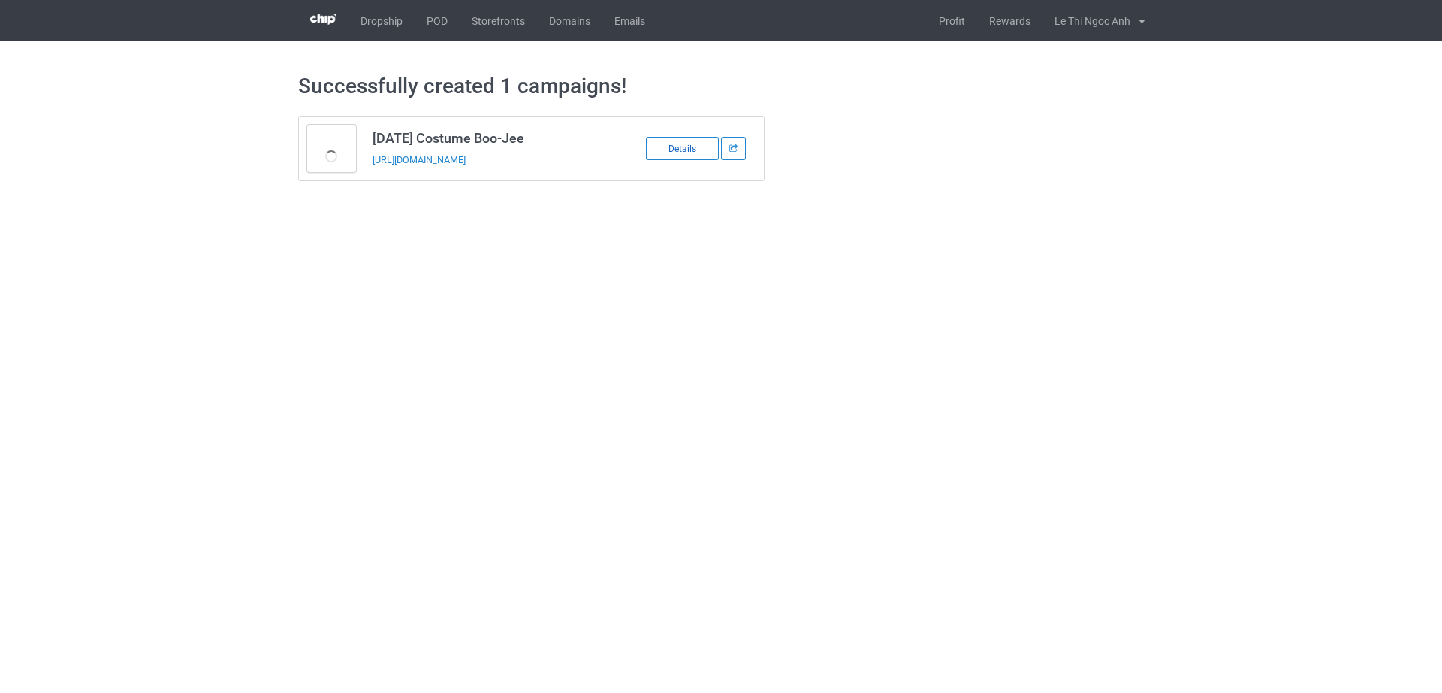
click at [664, 155] on div "Details" at bounding box center [682, 148] width 73 height 23
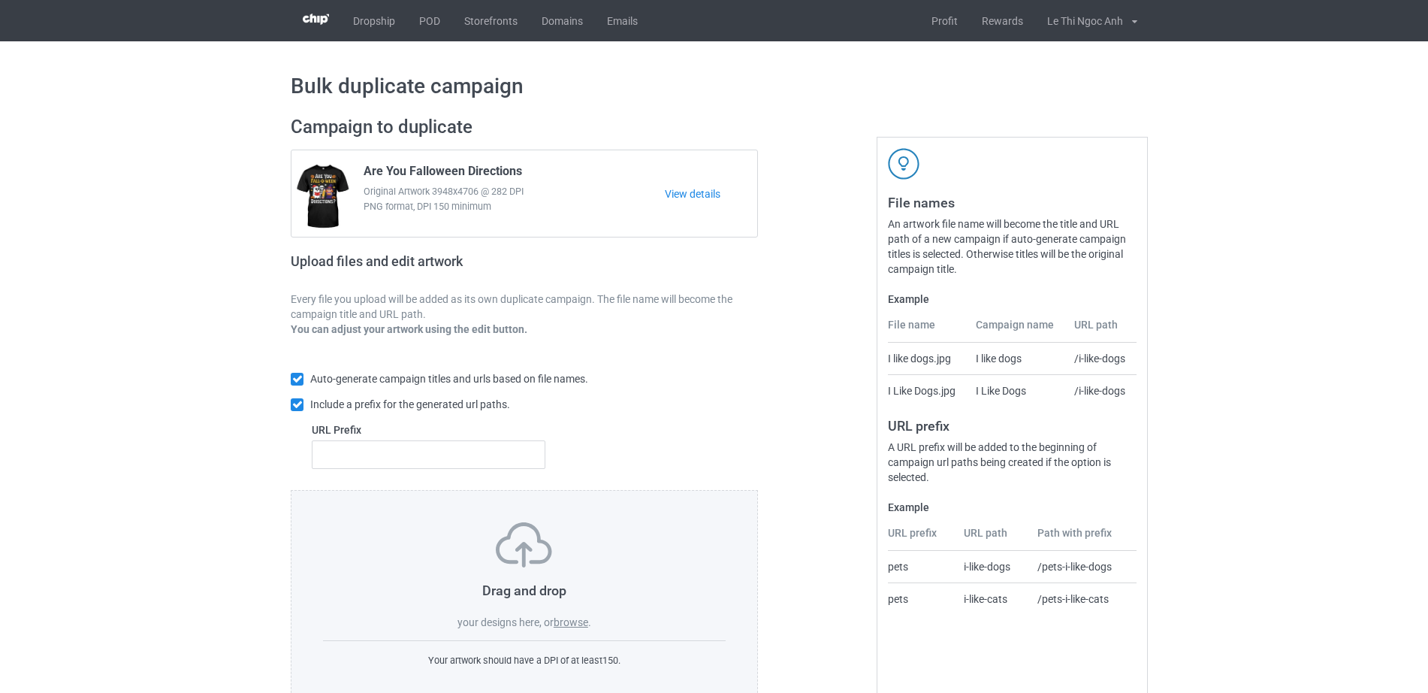
click at [575, 618] on label "browse" at bounding box center [571, 622] width 35 height 12
click at [0, 0] on input "browse" at bounding box center [0, 0] width 0 height 0
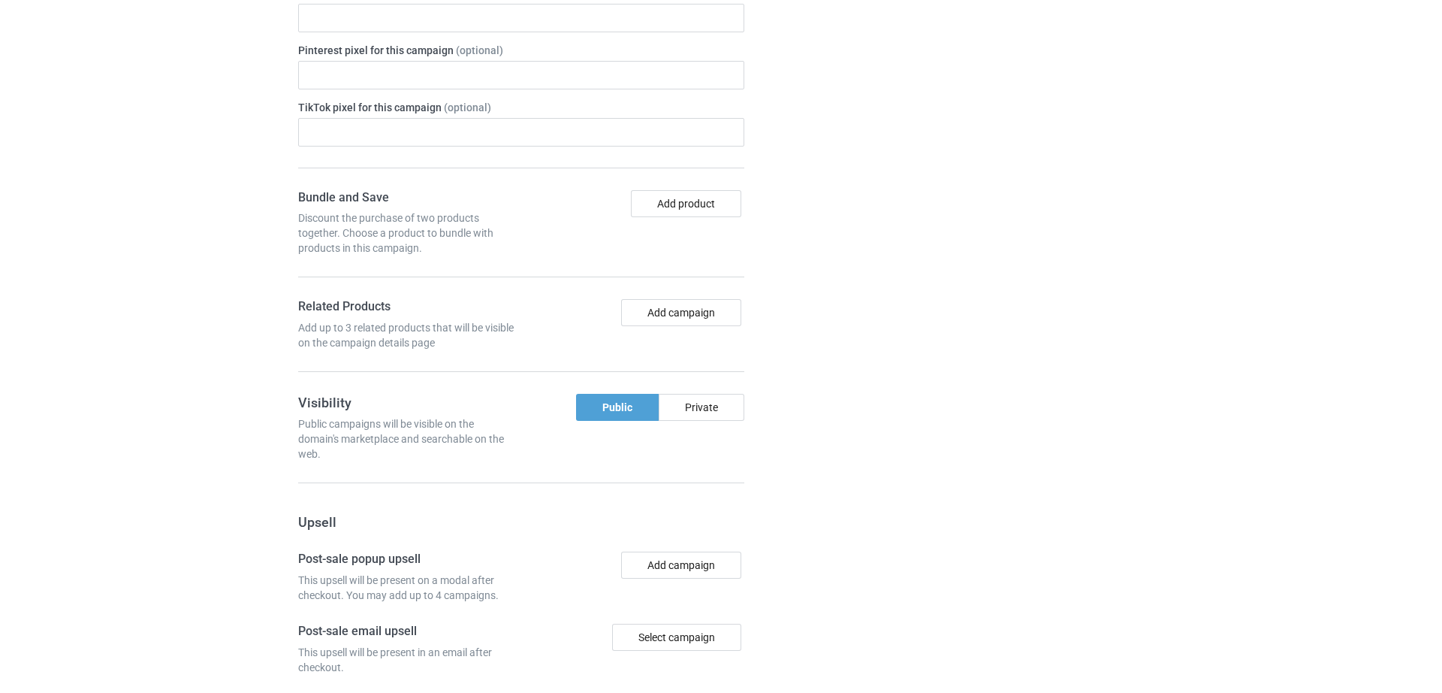
scroll to position [2188, 0]
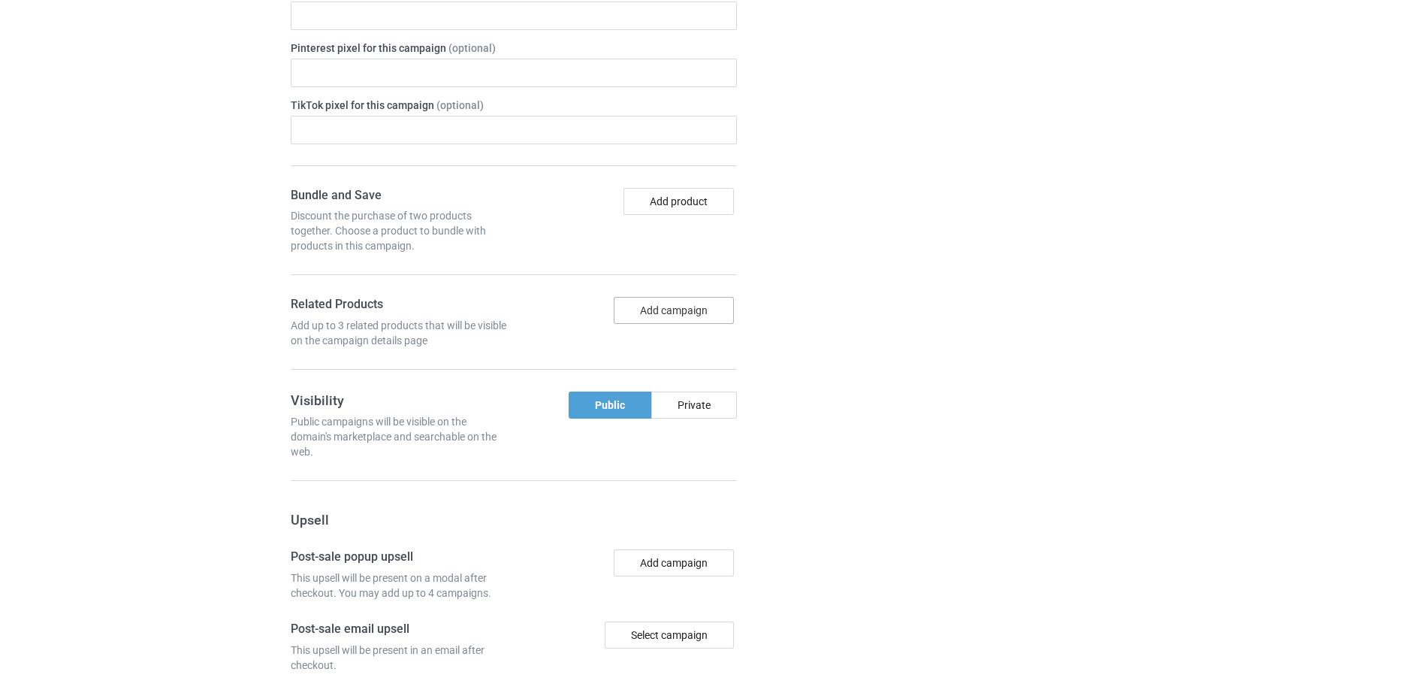
click at [712, 321] on button "Add campaign" at bounding box center [674, 310] width 120 height 27
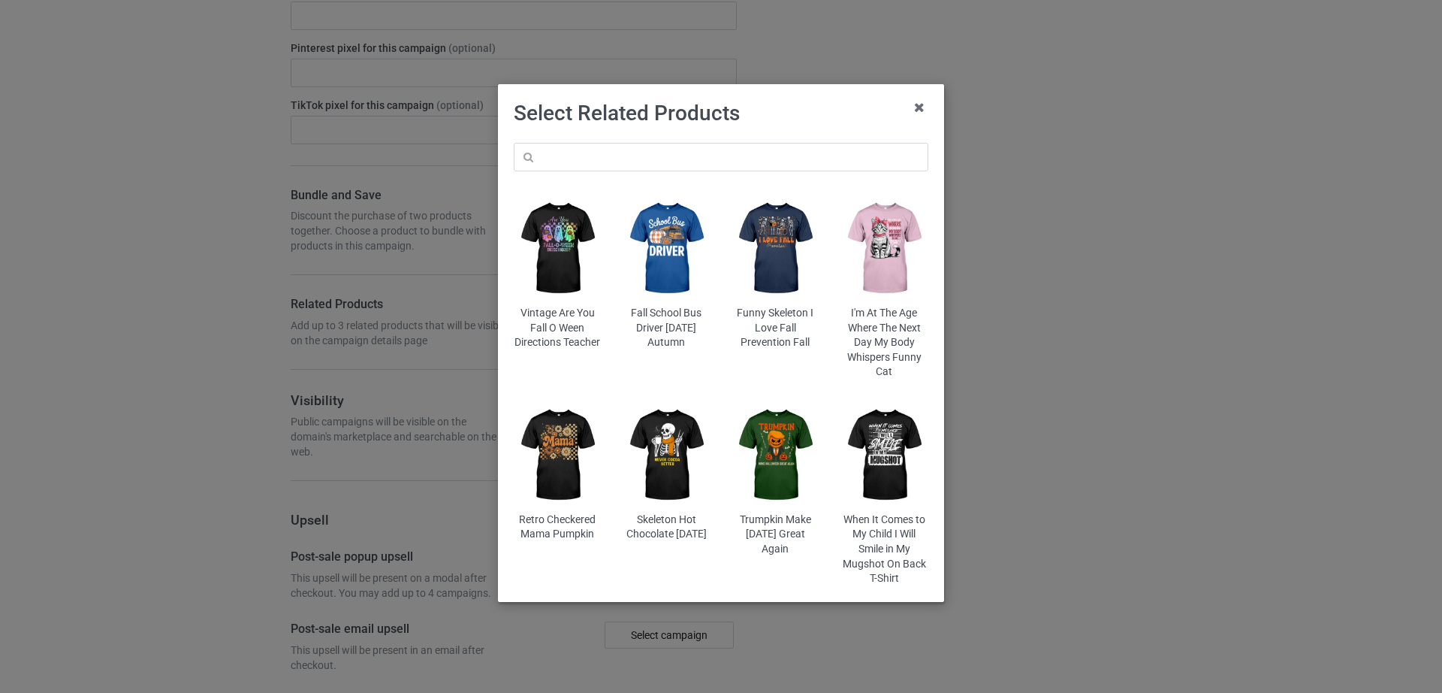
click at [783, 439] on img at bounding box center [776, 455] width 88 height 110
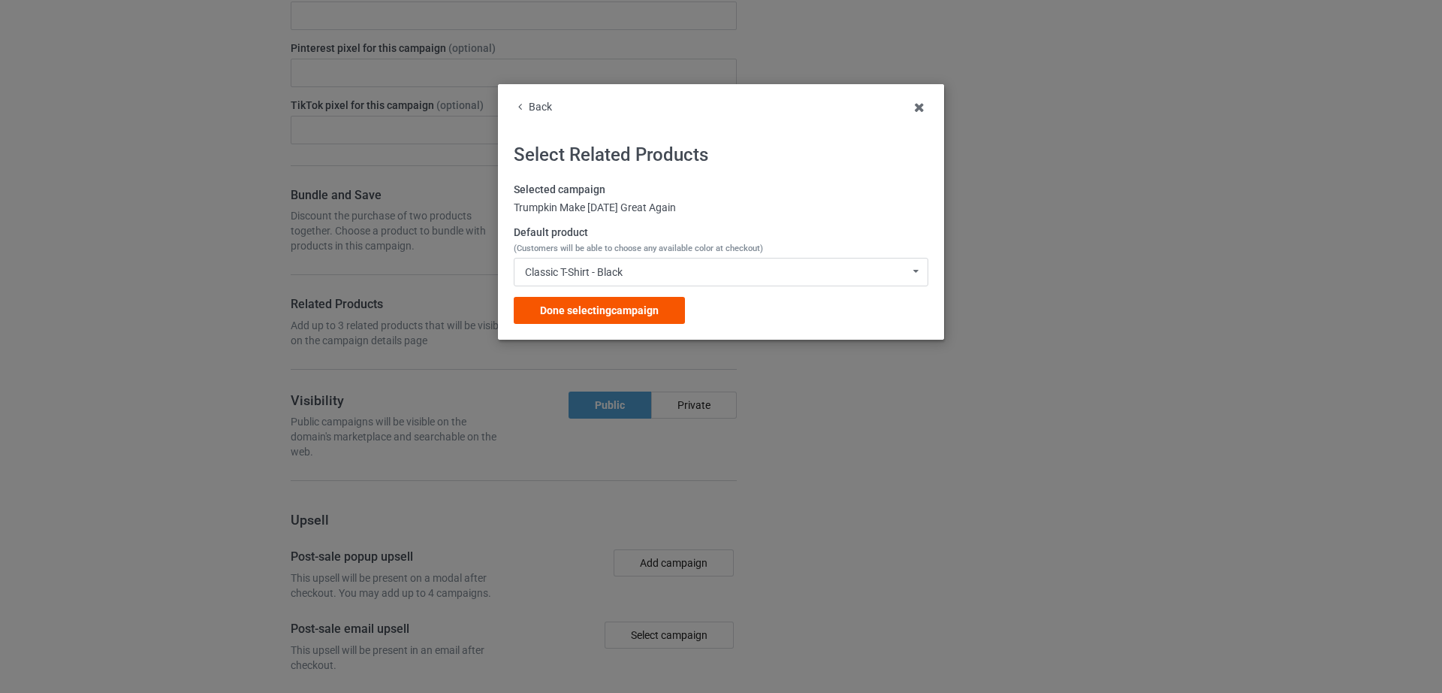
click at [588, 315] on span "Done selecting campaign" at bounding box center [599, 310] width 119 height 12
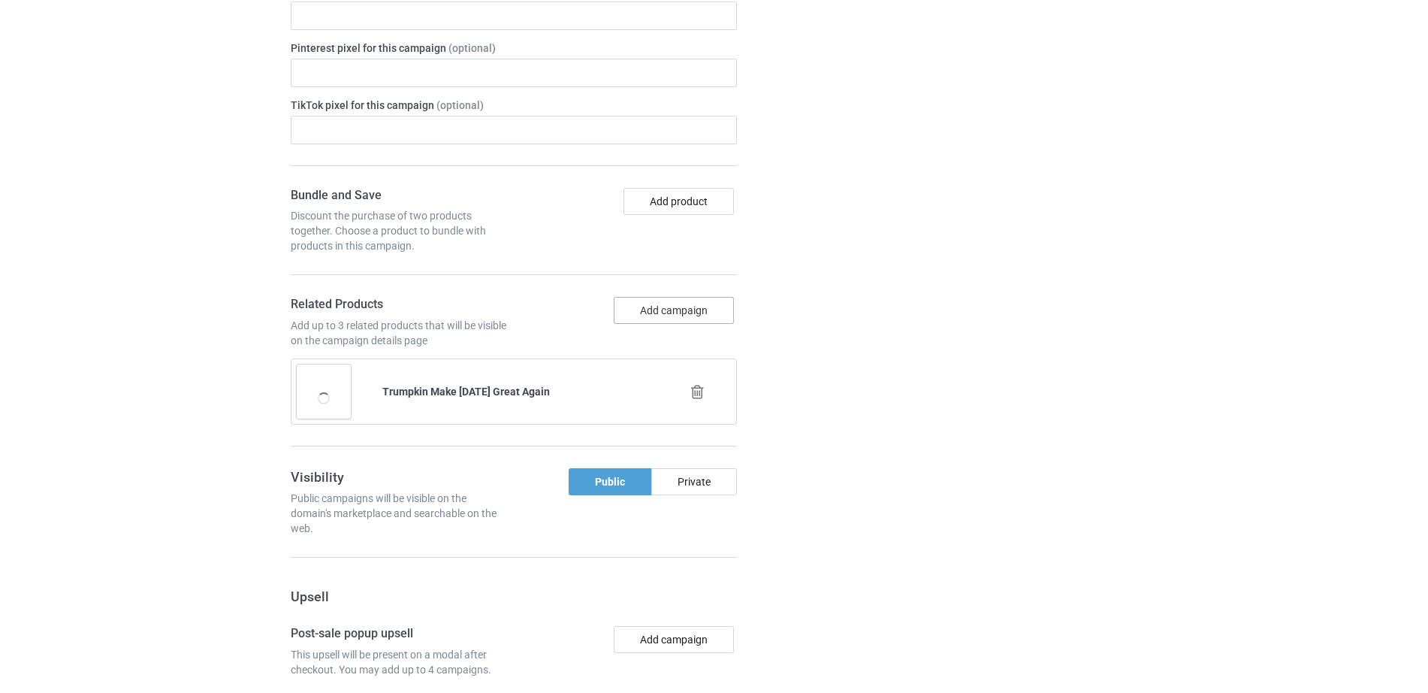
click at [635, 306] on button "Add campaign" at bounding box center [674, 310] width 120 height 27
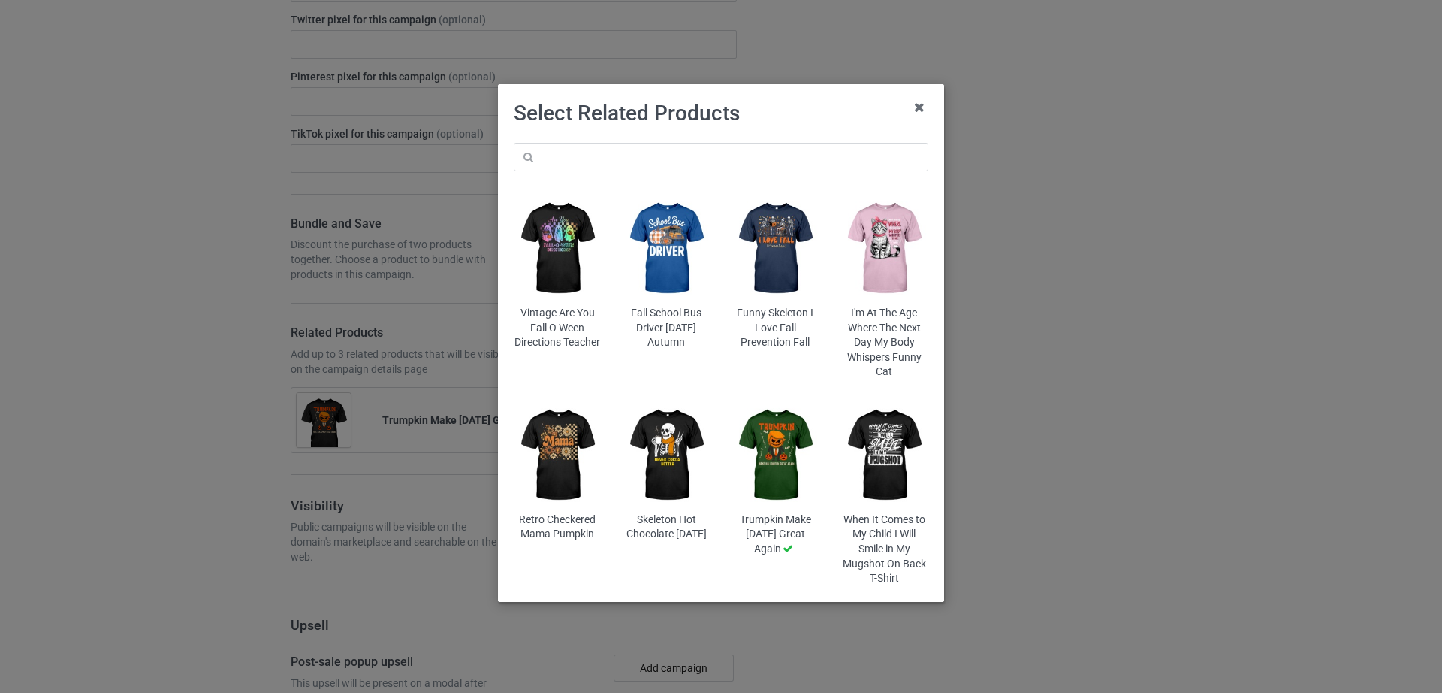
scroll to position [2217, 0]
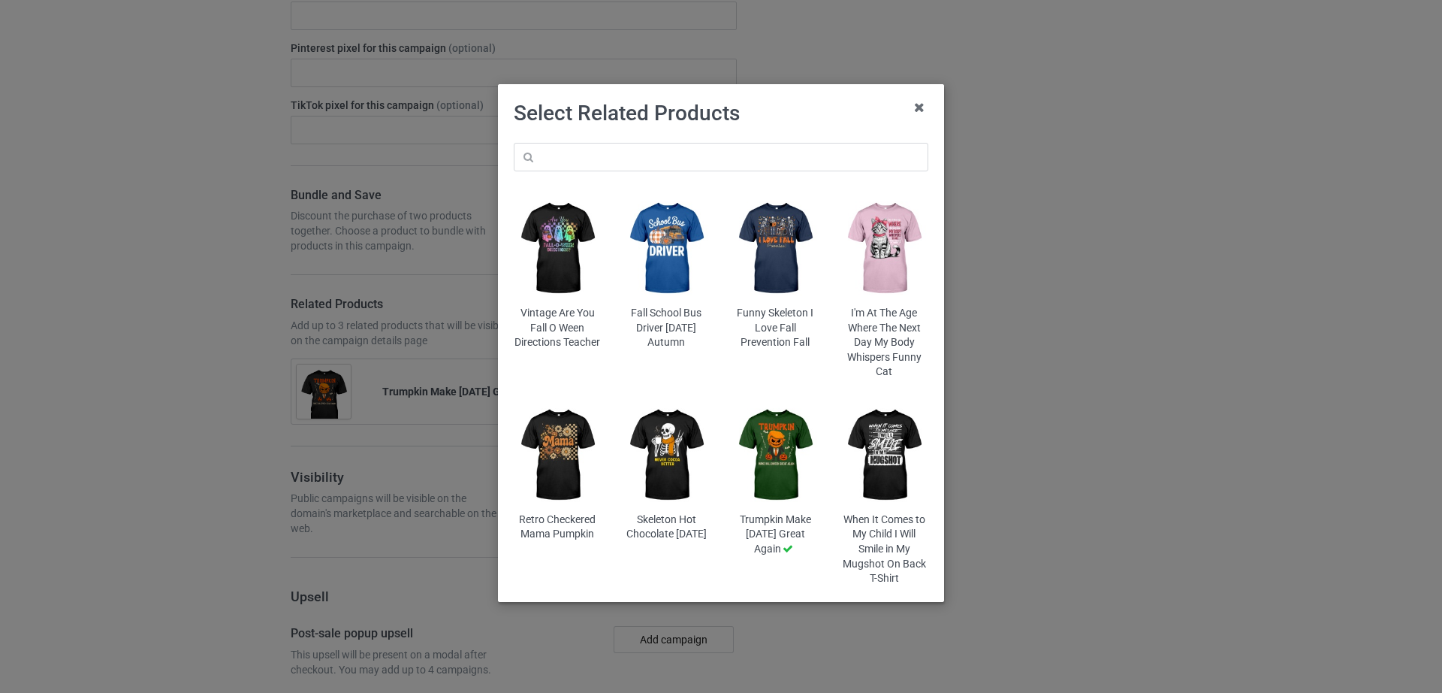
click at [690, 441] on img at bounding box center [667, 455] width 88 height 110
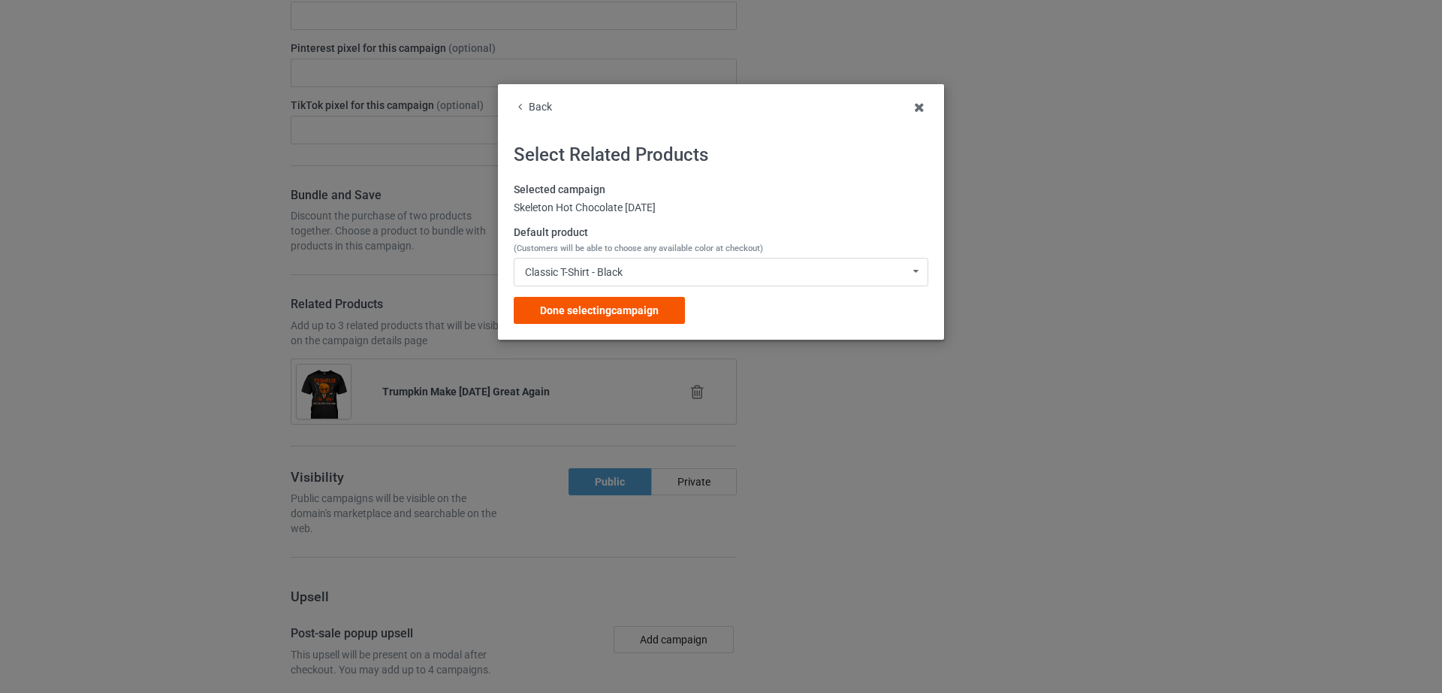
click at [621, 309] on span "Done selecting campaign" at bounding box center [599, 310] width 119 height 12
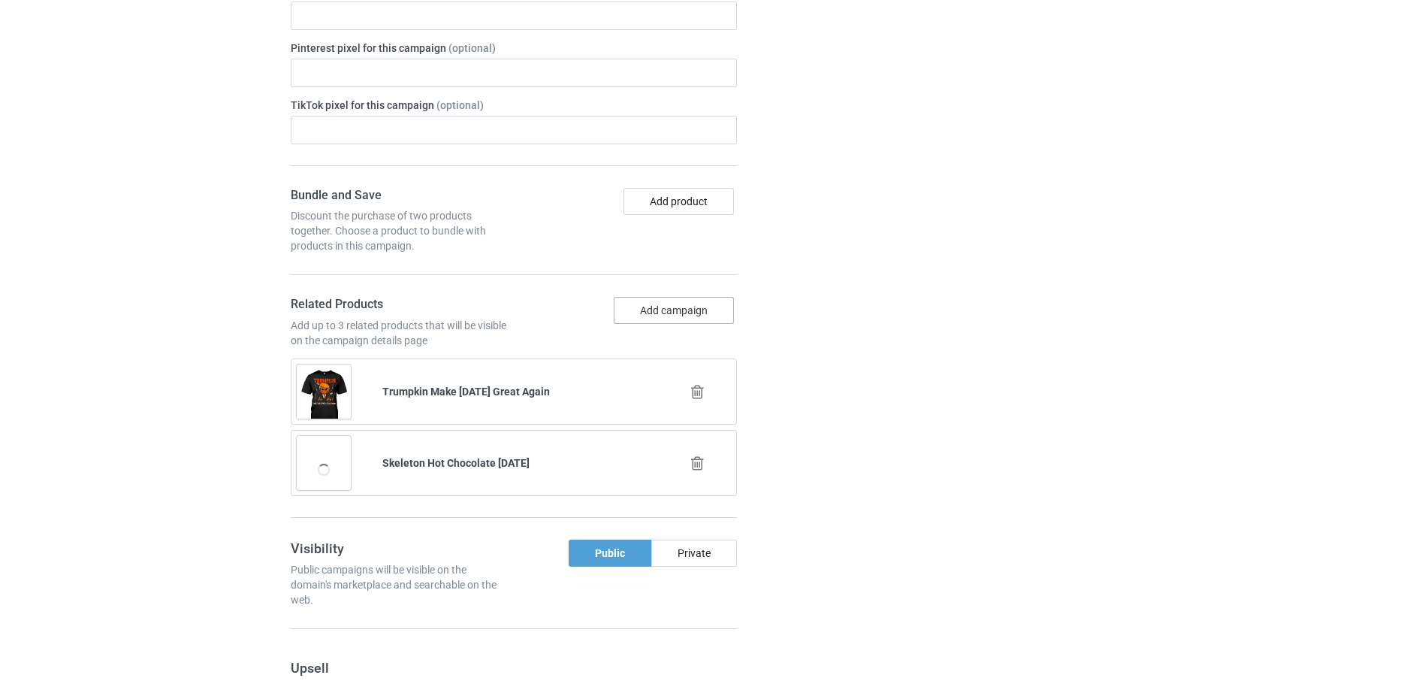
click at [684, 317] on button "Add campaign" at bounding box center [674, 310] width 120 height 27
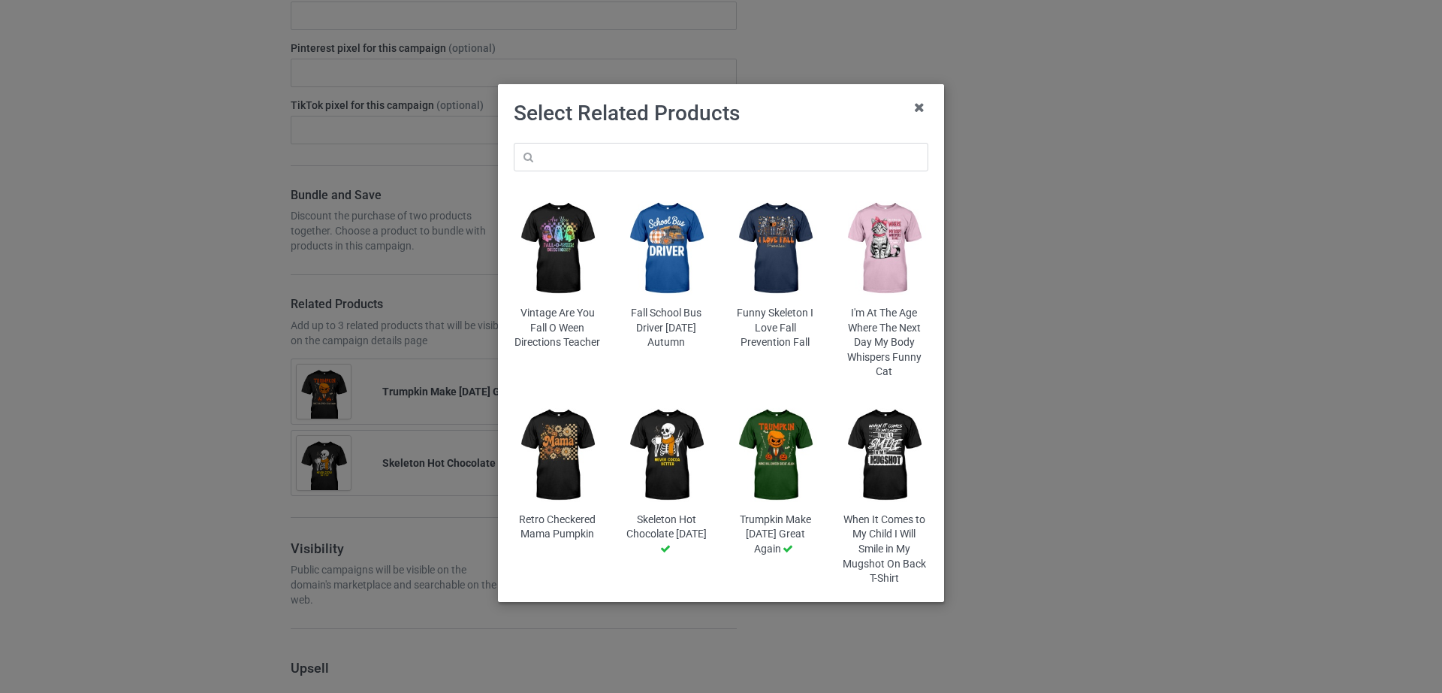
scroll to position [2245, 0]
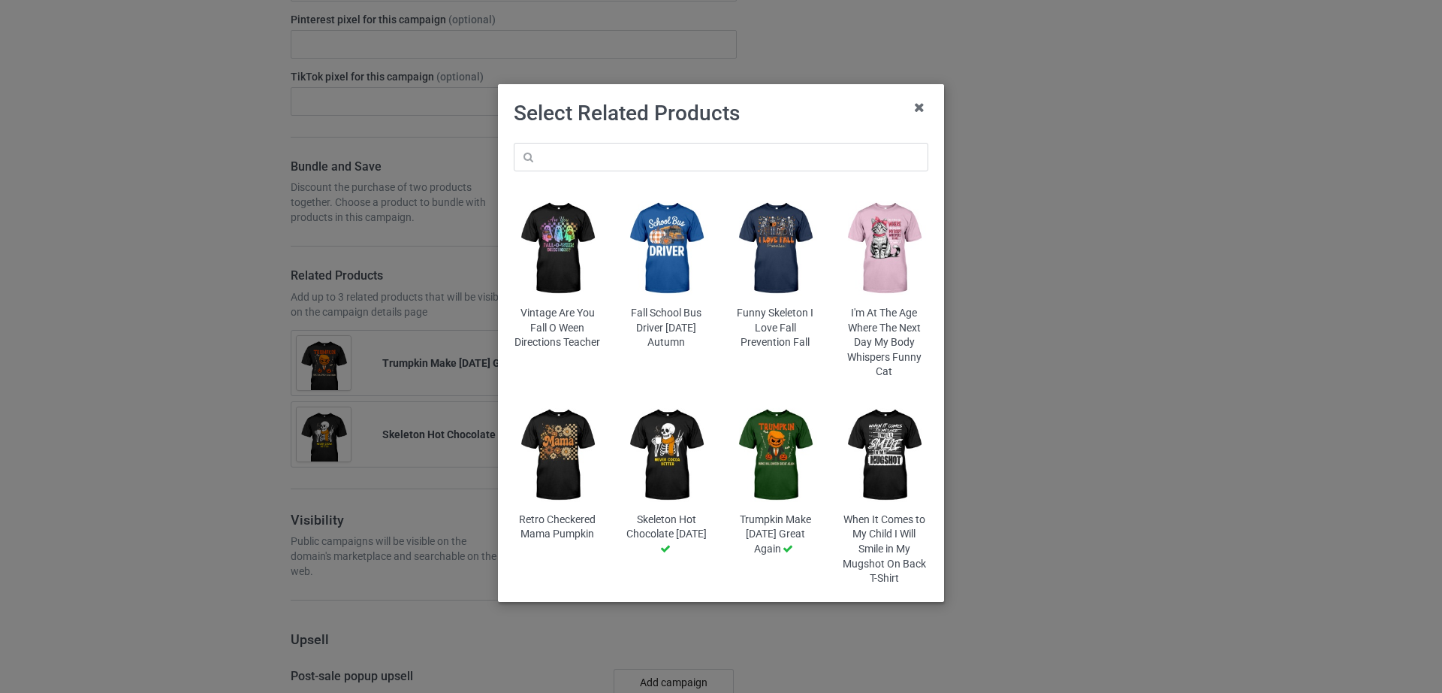
click at [883, 242] on img at bounding box center [885, 249] width 88 height 110
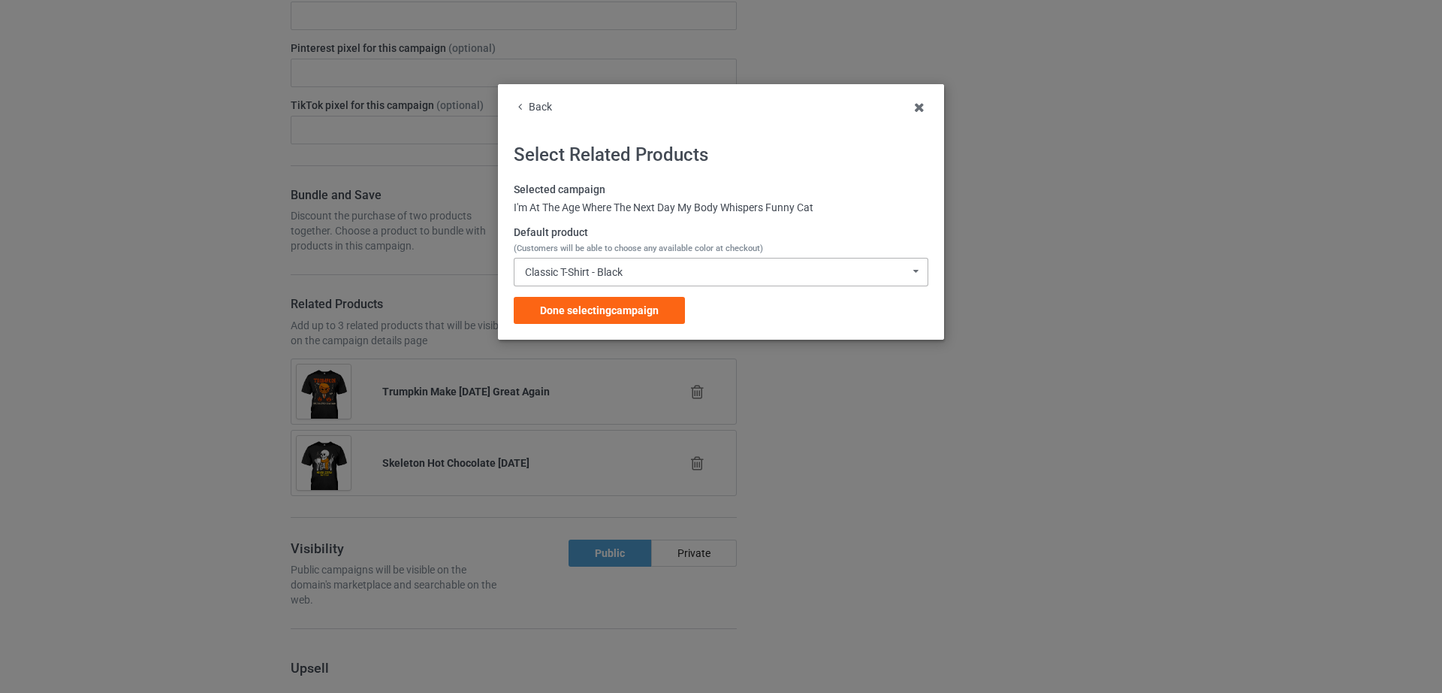
click at [633, 273] on div "Classic T-Shirt - Black Classic T-Shirt - Black Classic T-Shirt - Purple Classi…" at bounding box center [721, 272] width 415 height 29
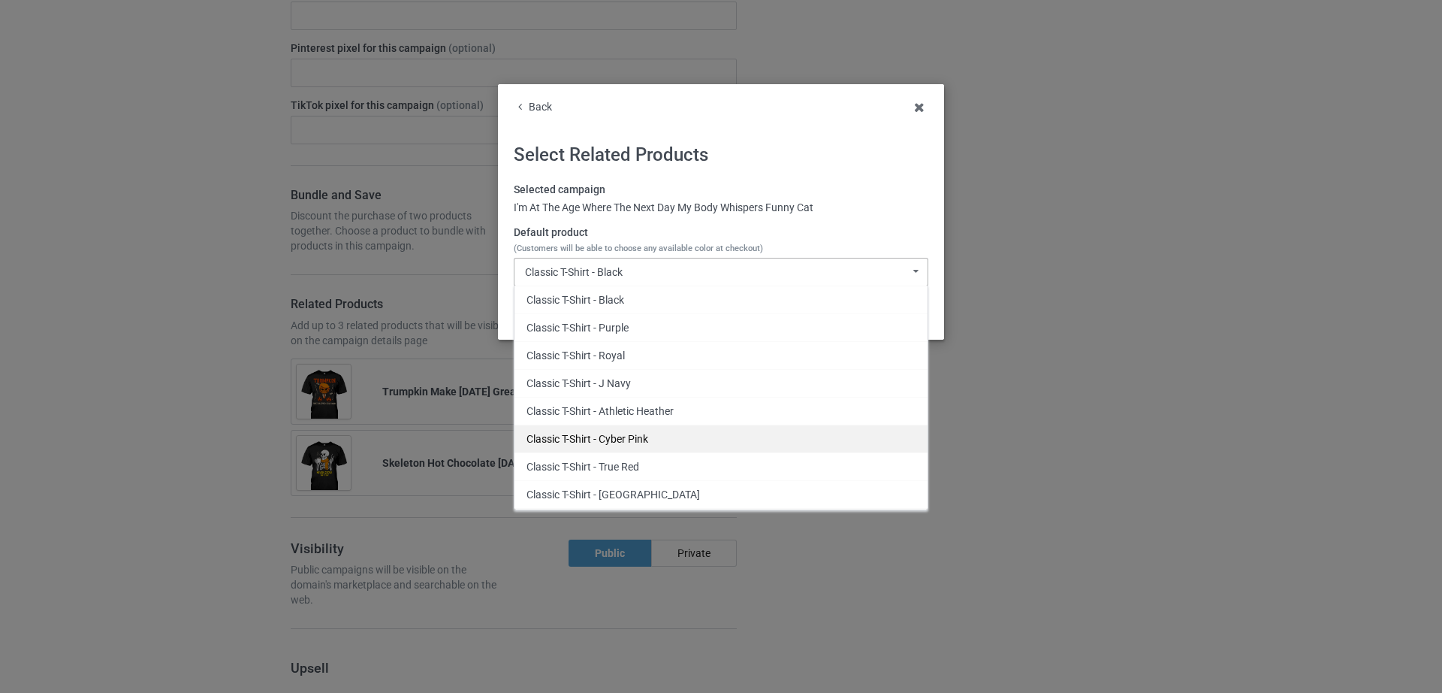
click at [648, 429] on div "Classic T-Shirt - Cyber Pink" at bounding box center [721, 438] width 413 height 28
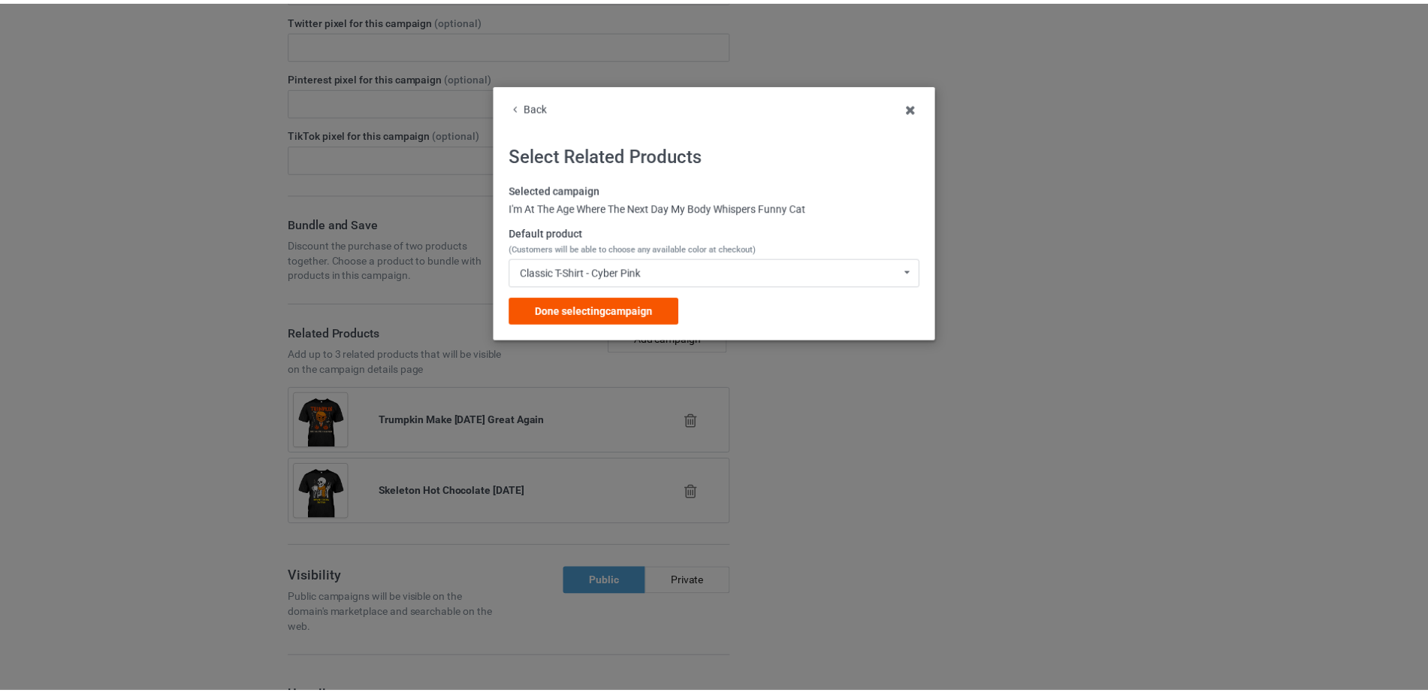
scroll to position [2274, 0]
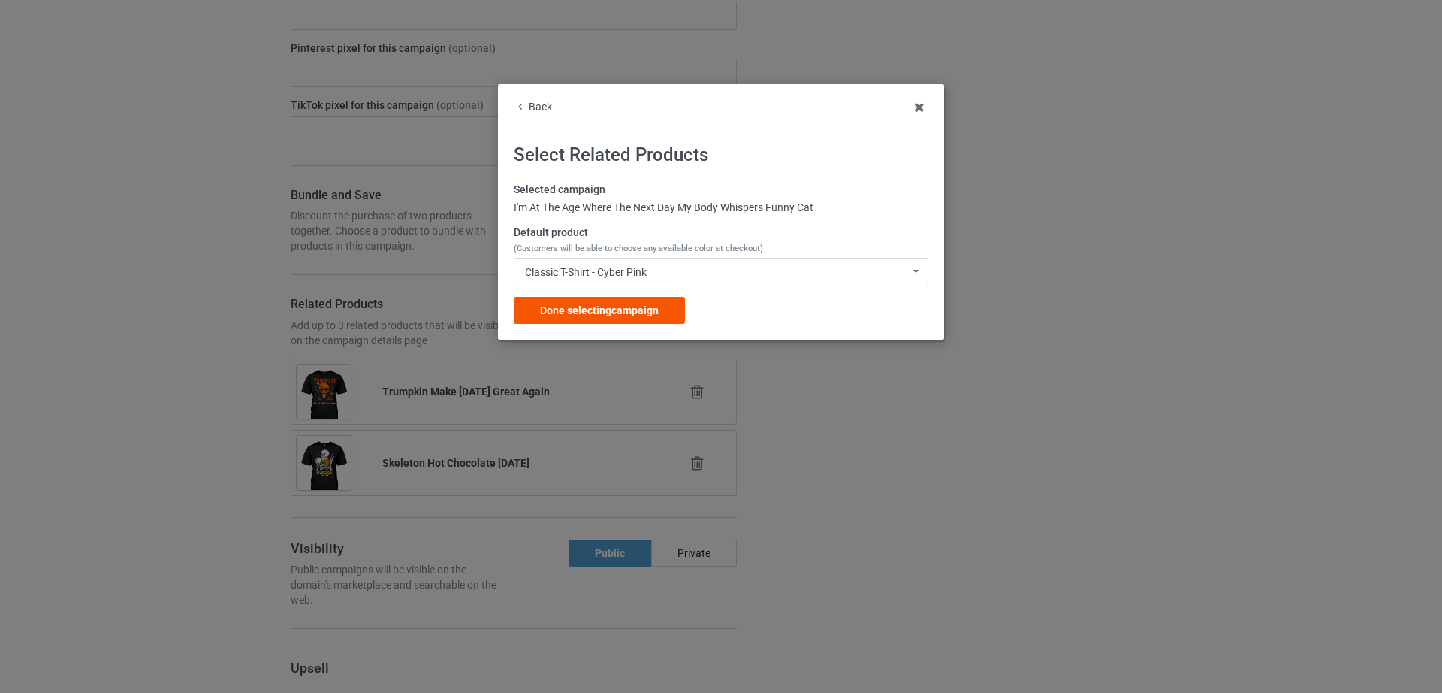
click at [608, 318] on div "Done selecting campaign" at bounding box center [599, 310] width 171 height 27
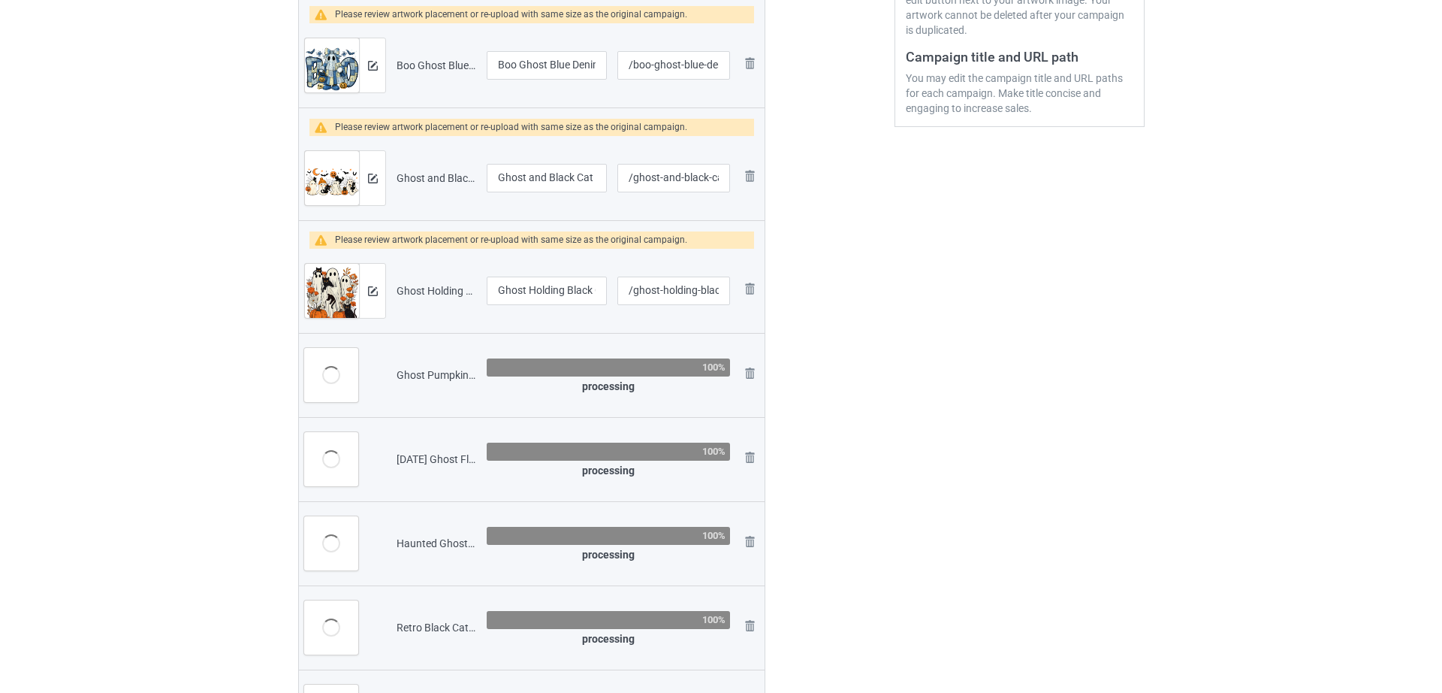
scroll to position [394, 0]
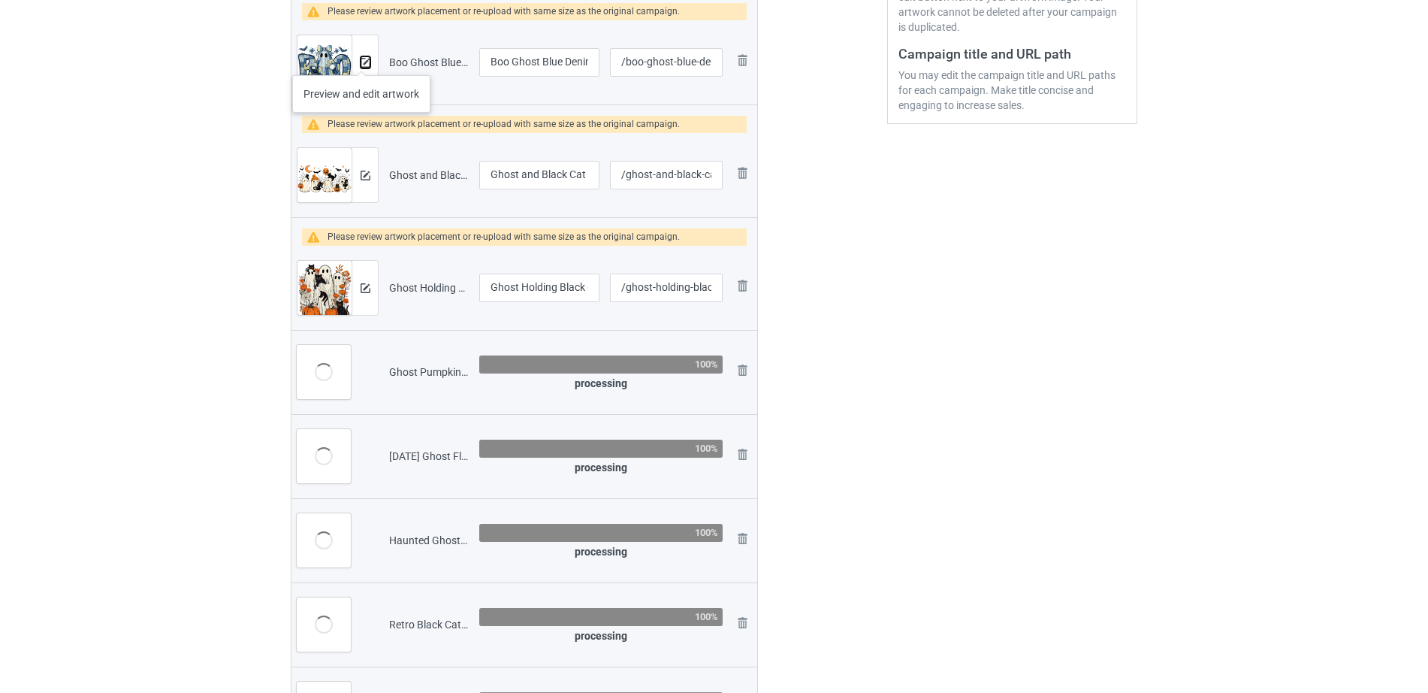
click at [361, 59] on img at bounding box center [366, 63] width 10 height 10
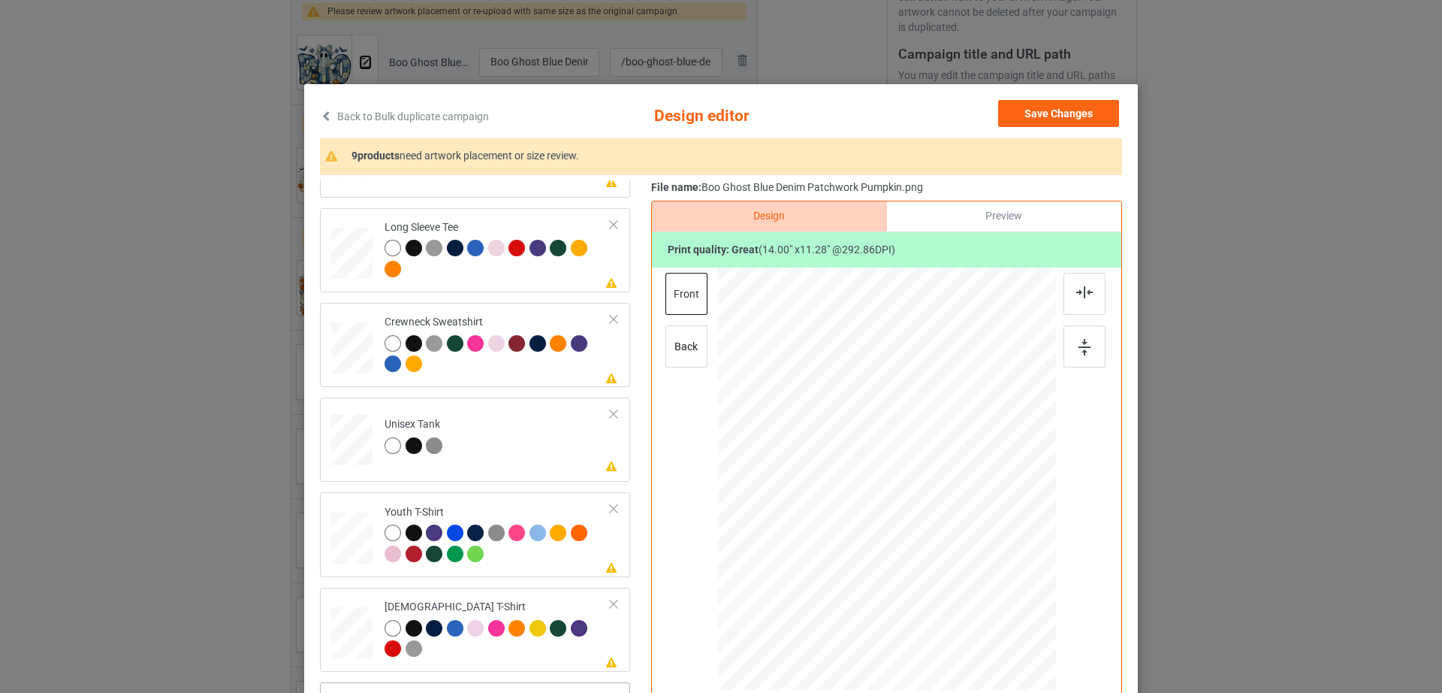
scroll to position [174, 0]
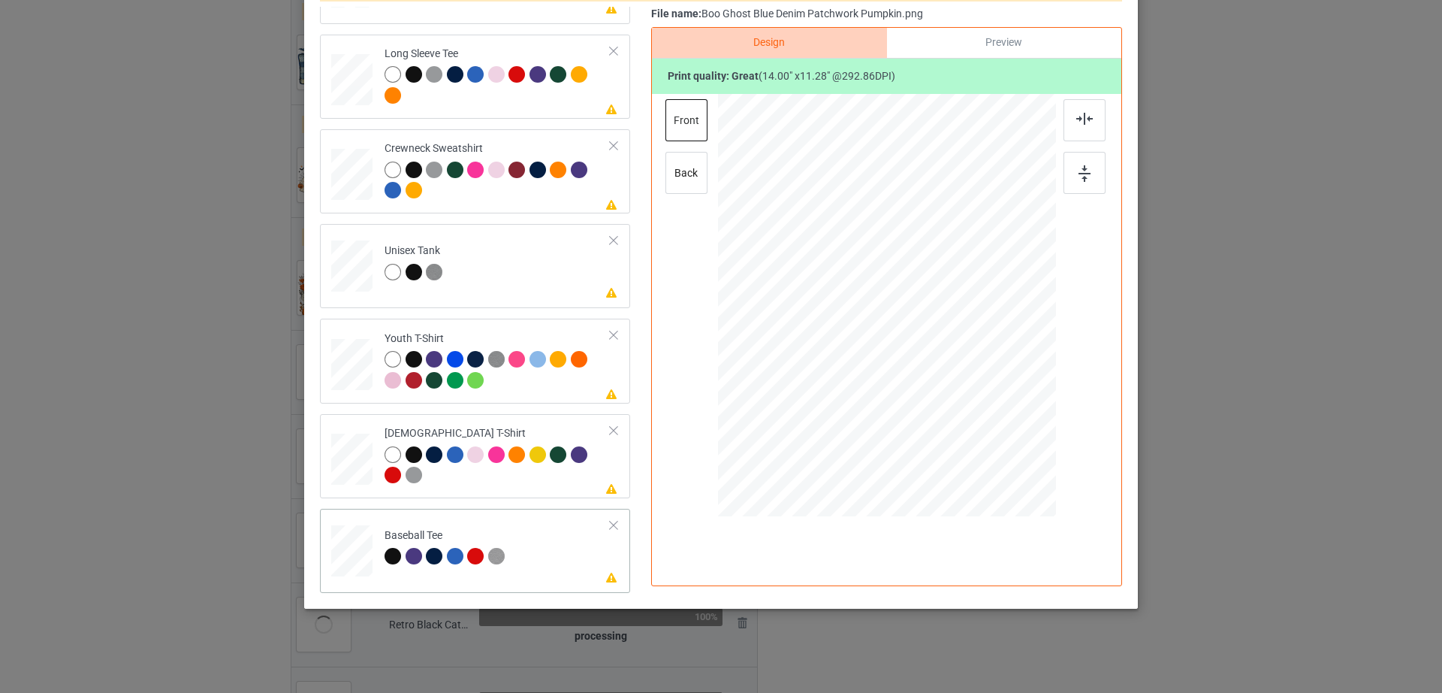
click at [343, 539] on div at bounding box center [351, 547] width 17 height 20
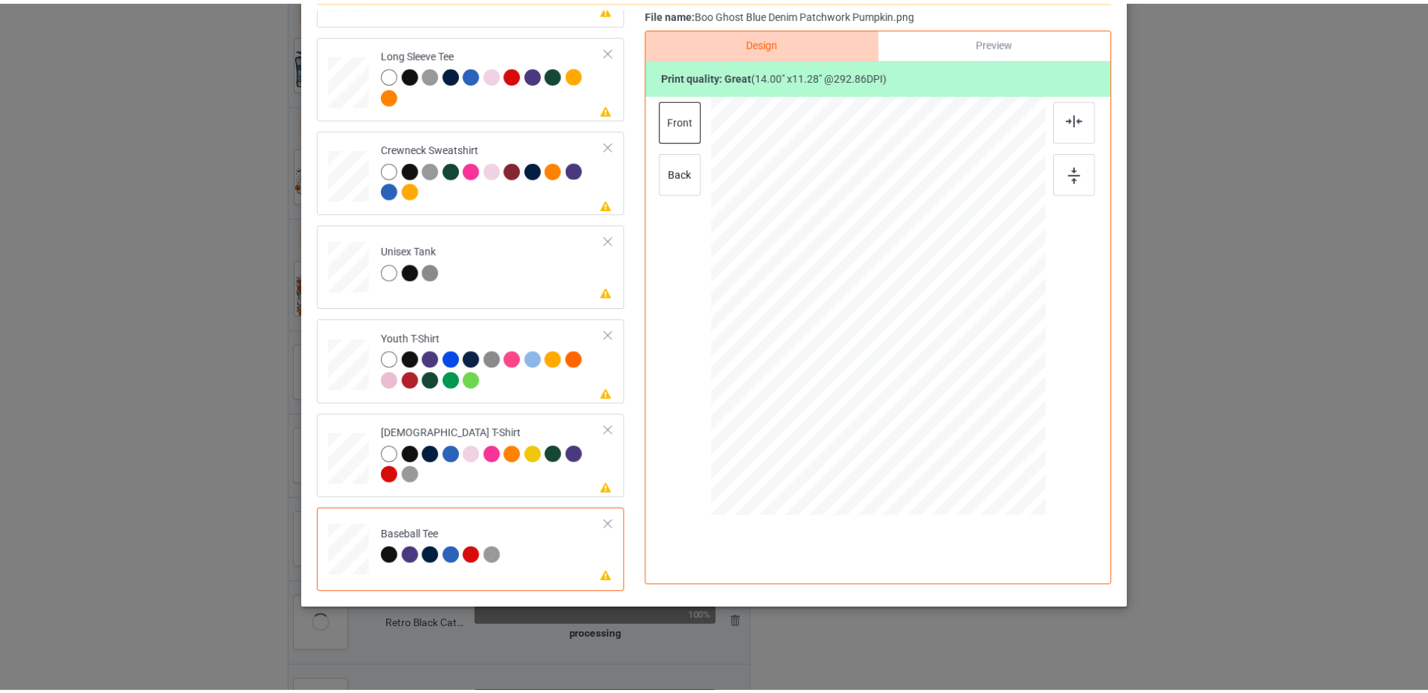
scroll to position [0, 0]
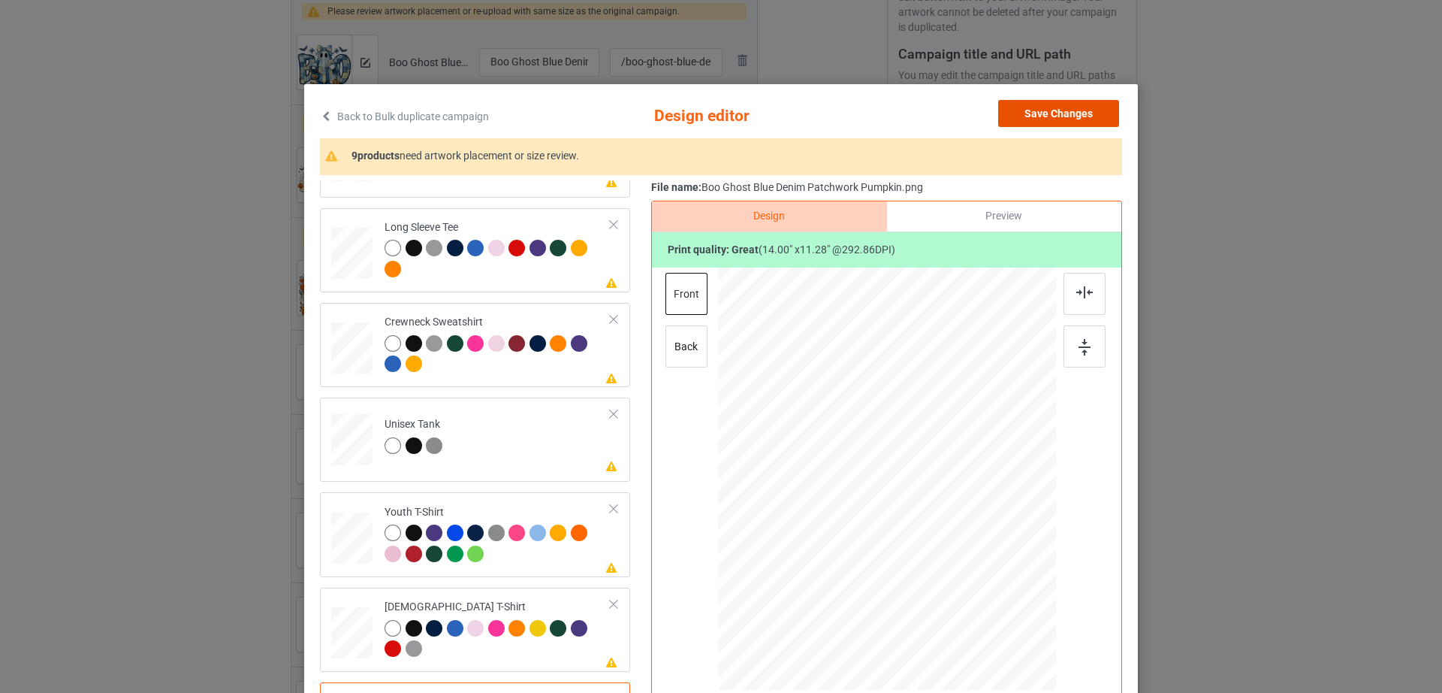
click at [1088, 119] on button "Save Changes" at bounding box center [1058, 113] width 121 height 27
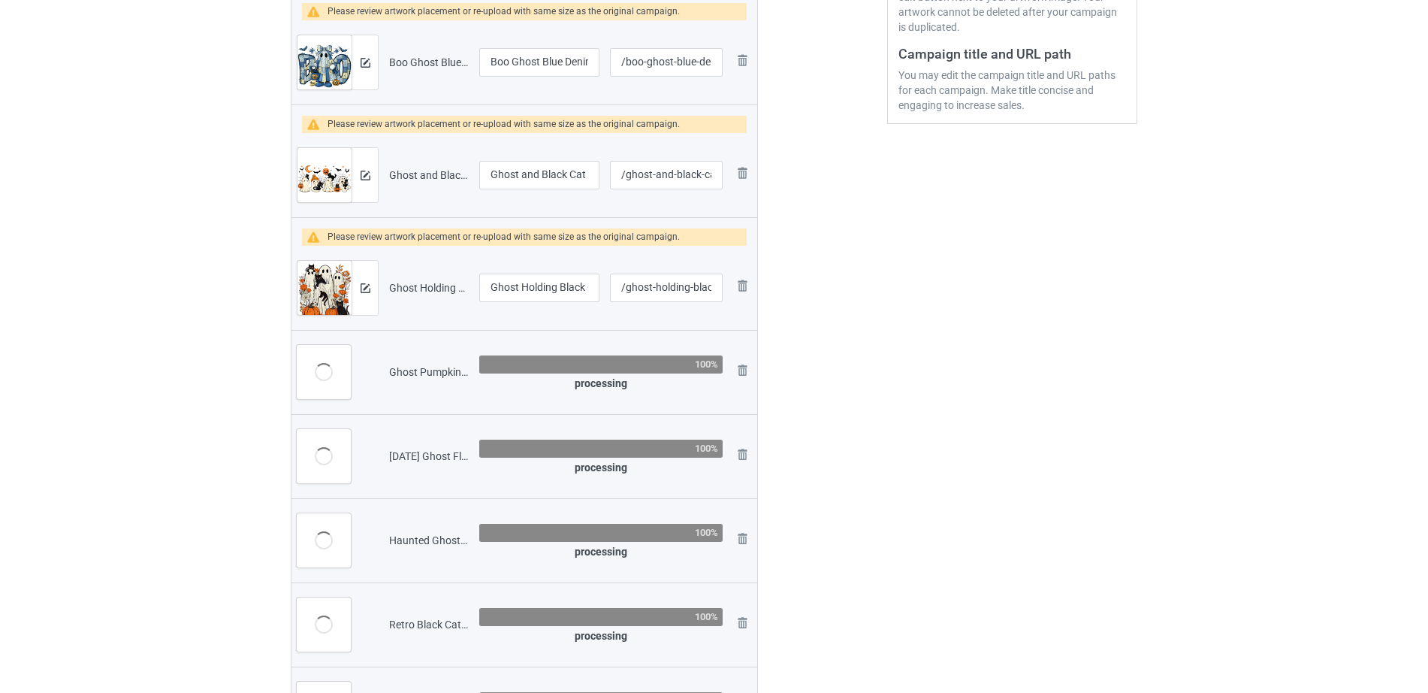
click at [1030, 309] on div "Edit artwork You can adjust your artwork position, and upload files for double-…" at bounding box center [1012, 604] width 271 height 1785
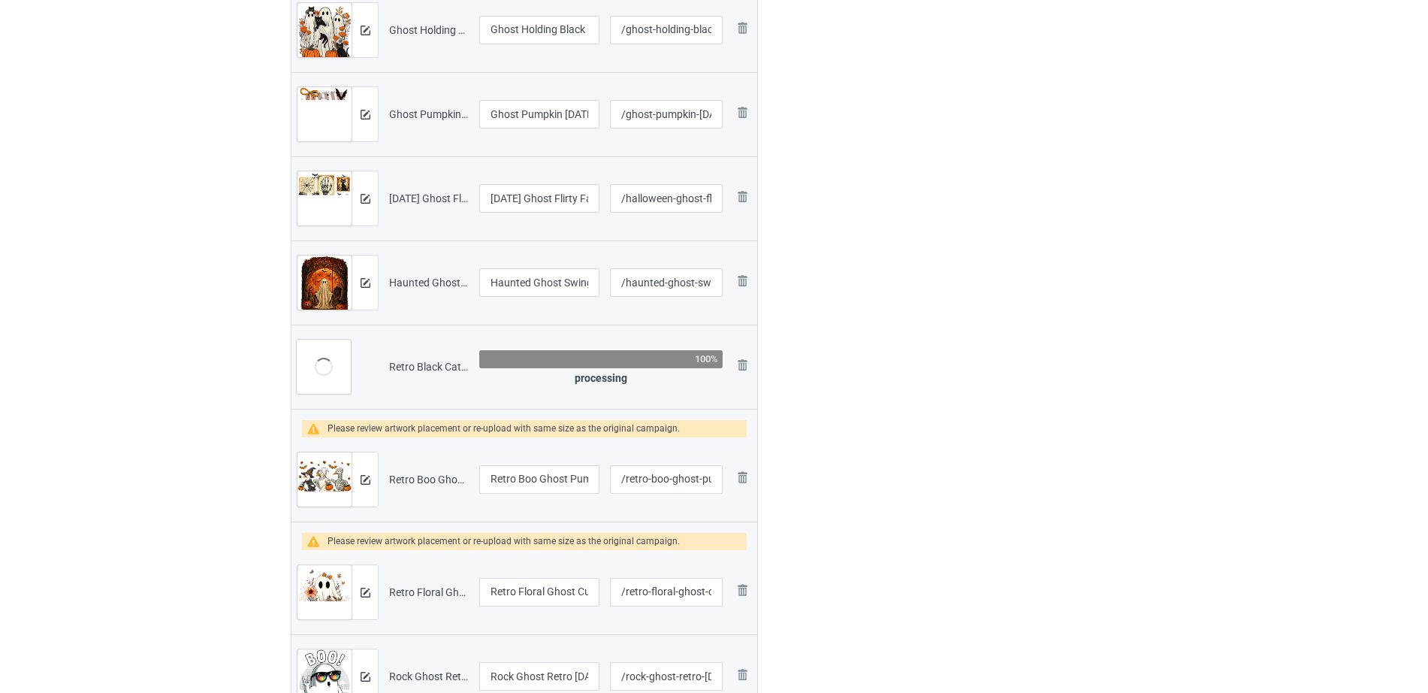
scroll to position [713, 0]
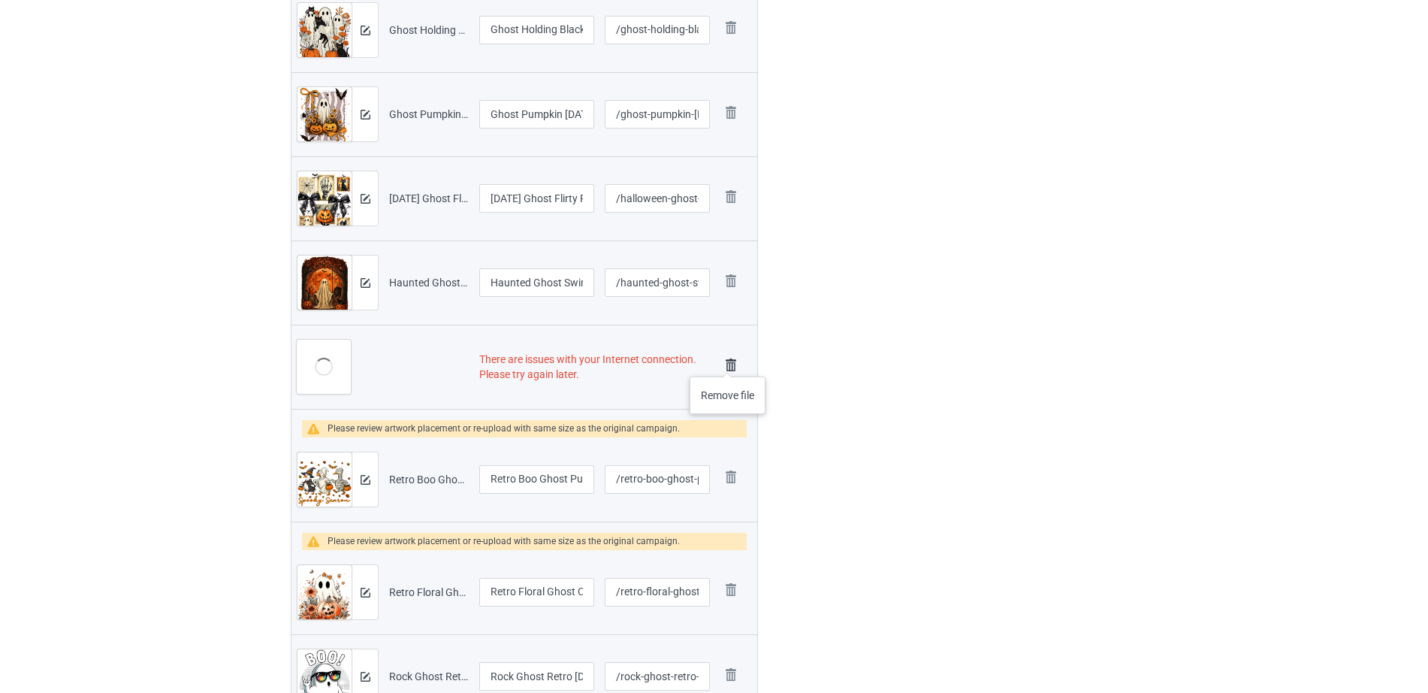
click at [729, 361] on img at bounding box center [730, 365] width 21 height 21
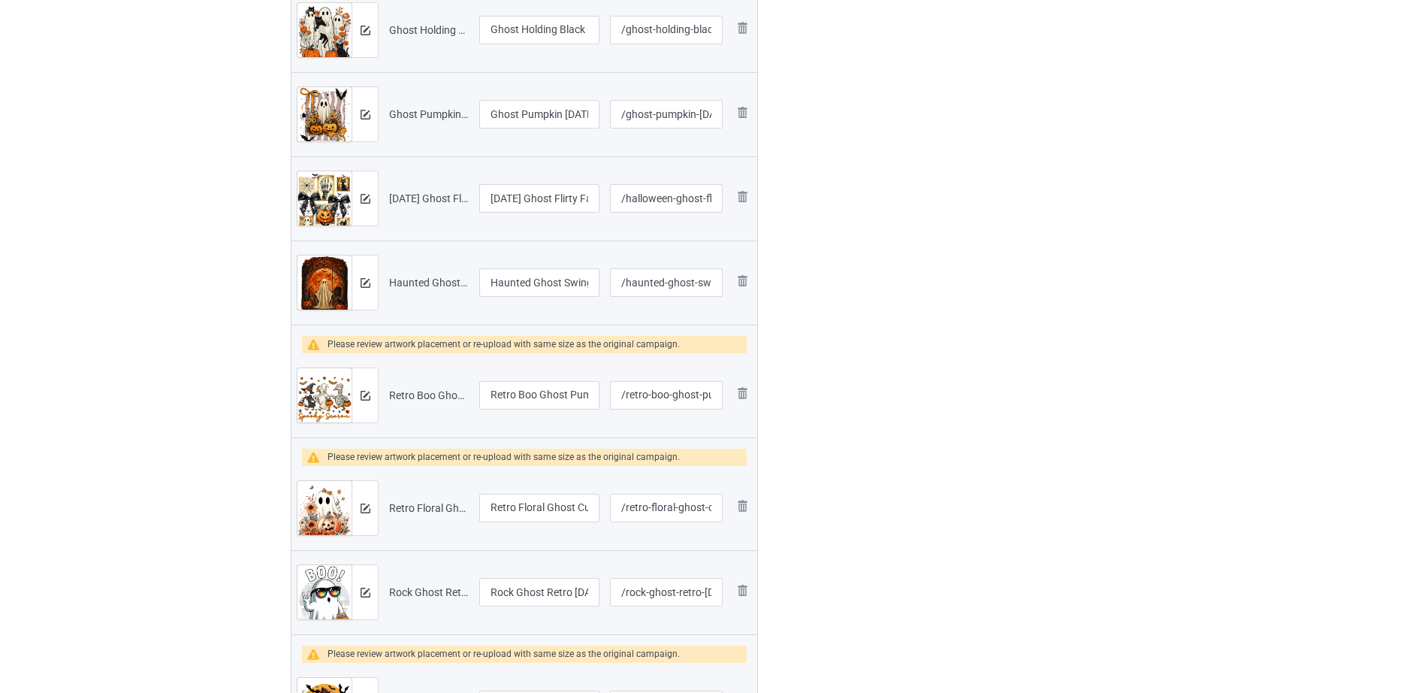
click at [844, 357] on div at bounding box center [822, 361] width 108 height 1815
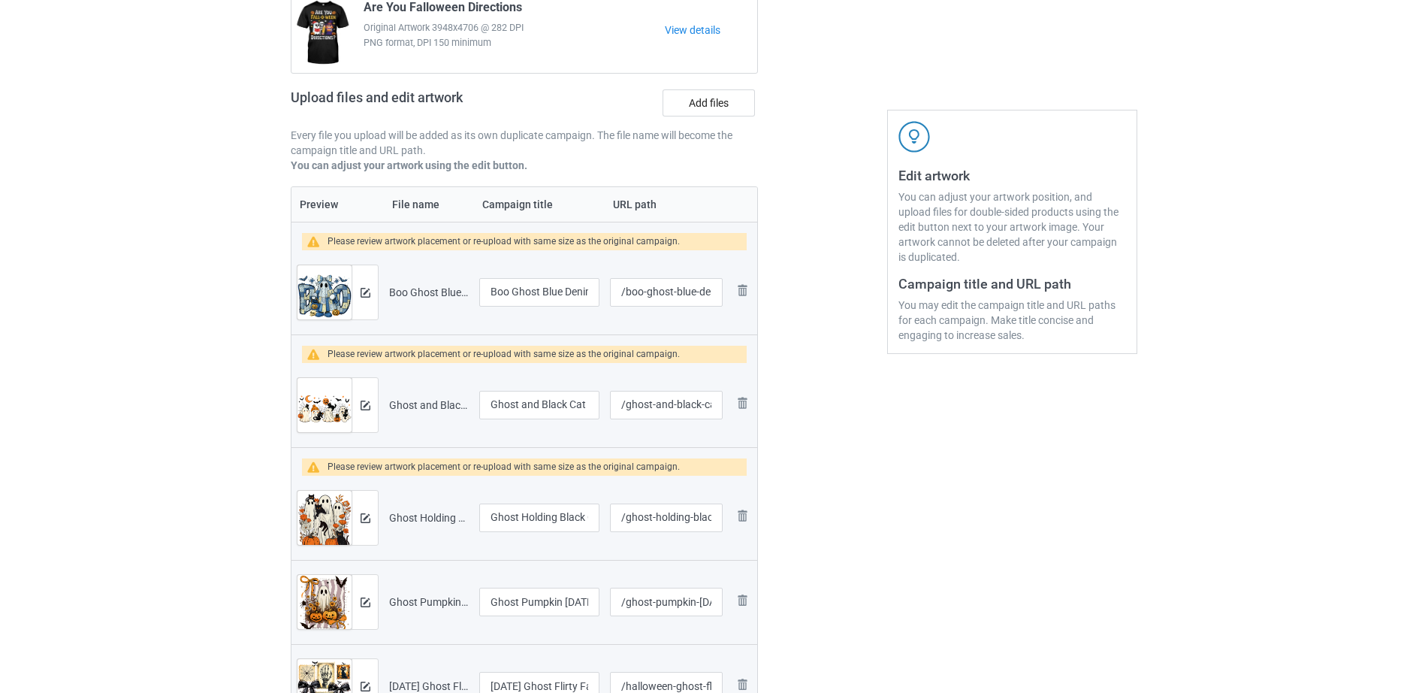
scroll to position [0, 0]
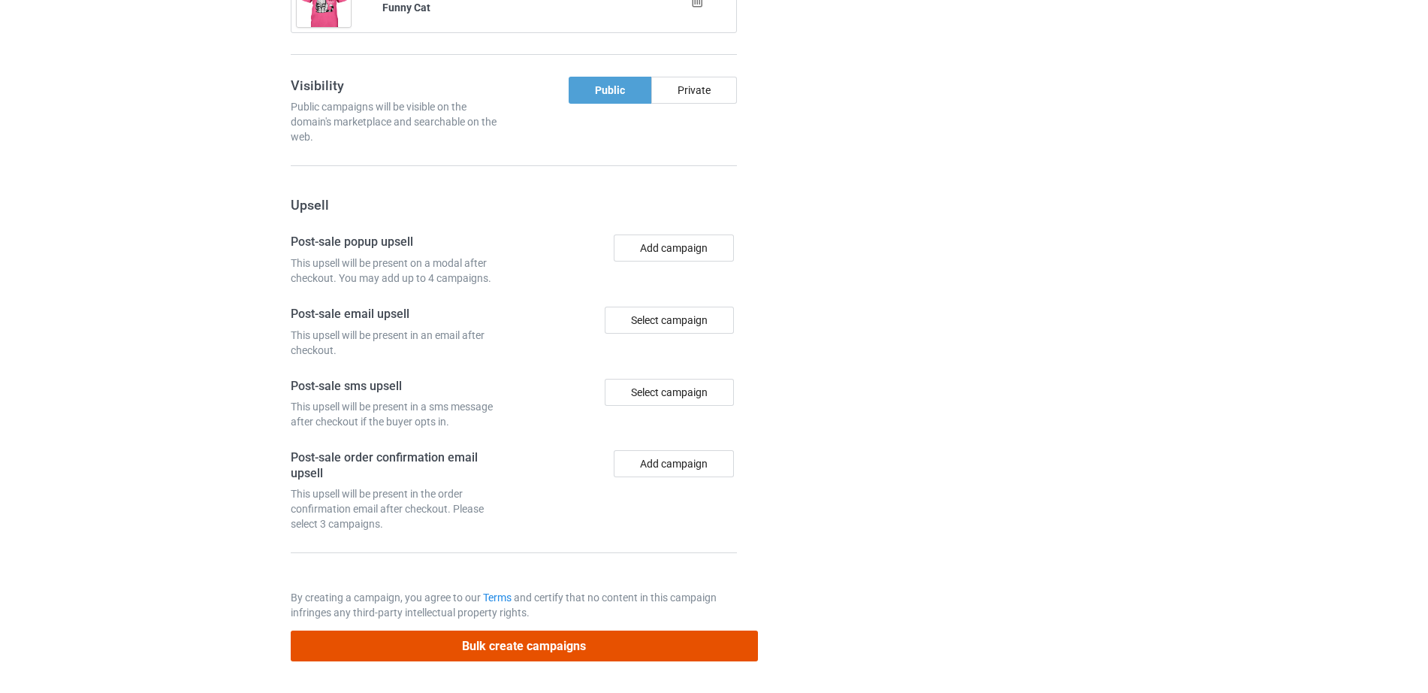
click at [533, 648] on button "Bulk create campaigns" at bounding box center [524, 645] width 467 height 31
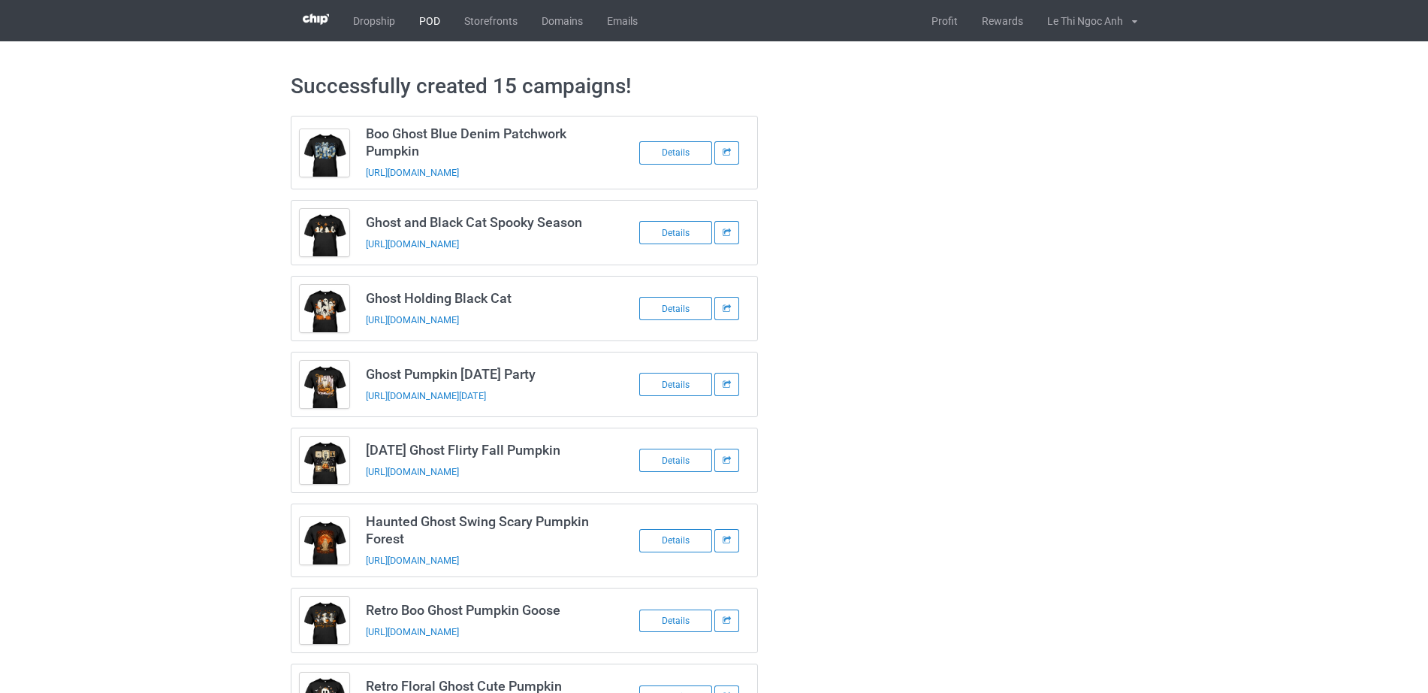
click at [422, 11] on link "POD" at bounding box center [429, 20] width 45 height 41
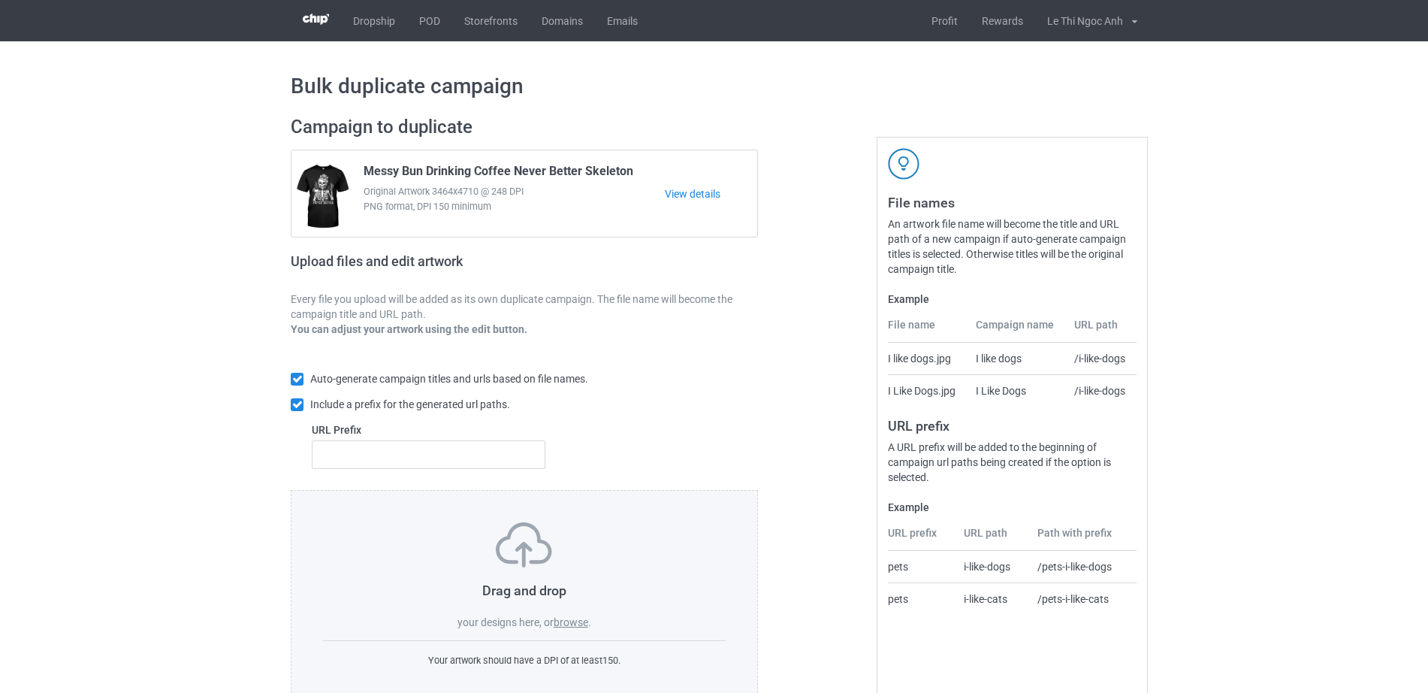
click at [586, 619] on label "browse" at bounding box center [571, 622] width 35 height 12
click at [0, 0] on input "browse" at bounding box center [0, 0] width 0 height 0
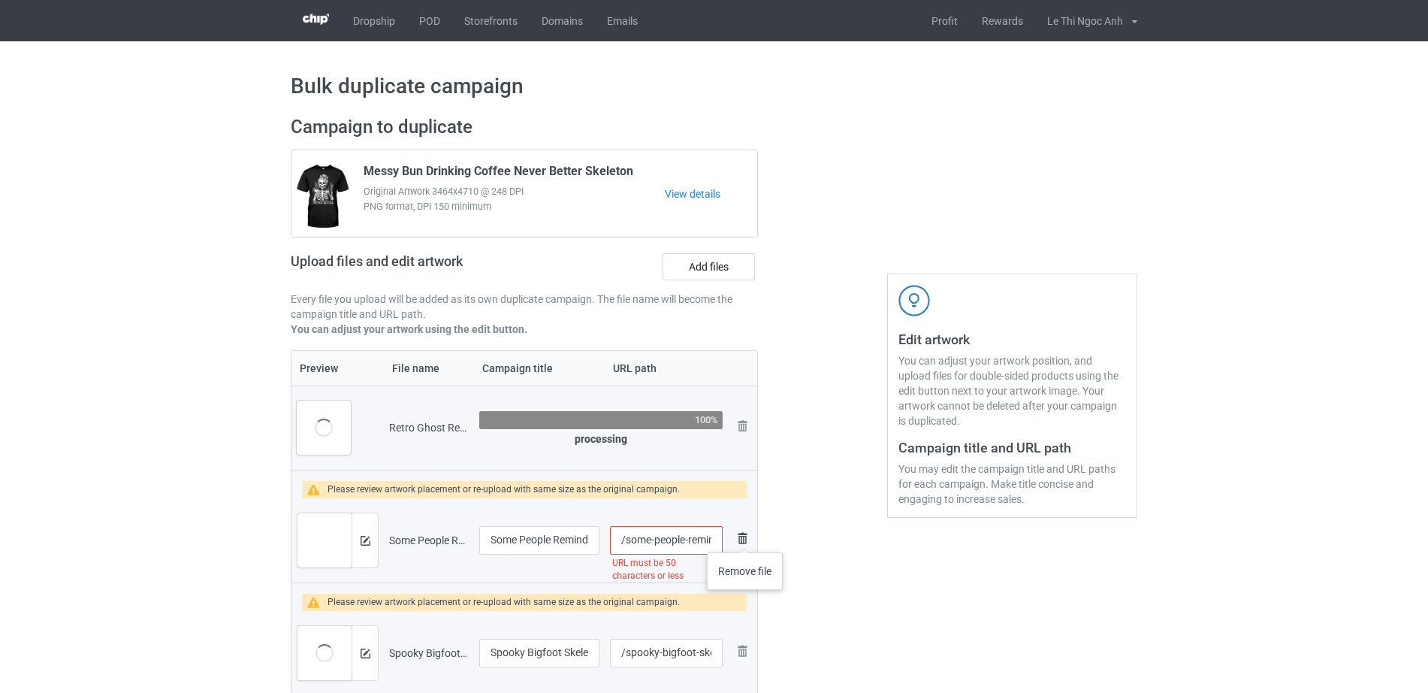
scroll to position [0, 229]
drag, startPoint x: 638, startPoint y: 539, endPoint x: 746, endPoint y: 537, distance: 107.4
click at [746, 537] on tr "Preview and edit artwork Some People Remind me of Old tv Sets You Have to hit T…" at bounding box center [524, 540] width 466 height 84
click at [685, 542] on input "/some-people-remind-me-of-old-tv-sets-you-have-to-hit-them-a-t-shirt" at bounding box center [666, 540] width 113 height 29
click at [677, 544] on input "/some-people-remind-me-of-old-tv-sets-you-have-to-hit-them-a-t-shirt" at bounding box center [666, 540] width 113 height 29
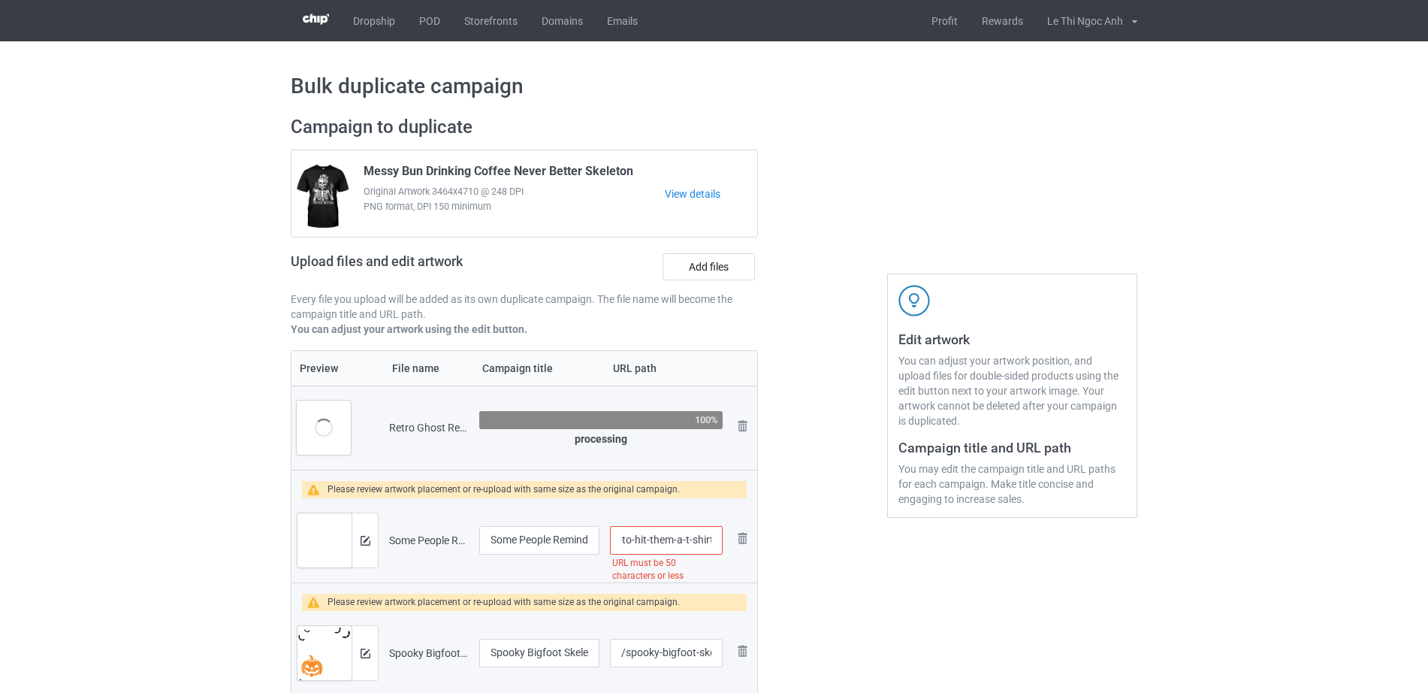
drag, startPoint x: 673, startPoint y: 542, endPoint x: 723, endPoint y: 535, distance: 50.0
click at [723, 535] on td "/some-people-remind-me-of-old-tv-sets-you-have-to-hit-them-a-t-shirt URL must b…" at bounding box center [666, 540] width 123 height 84
click at [718, 535] on input "/some-people-remind-me-of-old-tv-sets-you-have-to-hit-them-a-t-shirt" at bounding box center [666, 540] width 113 height 29
click at [718, 541] on input "/some-people-remind-me-of-old-tv-sets-you-have-to-hit-them-a-t-shirt" at bounding box center [666, 540] width 113 height 29
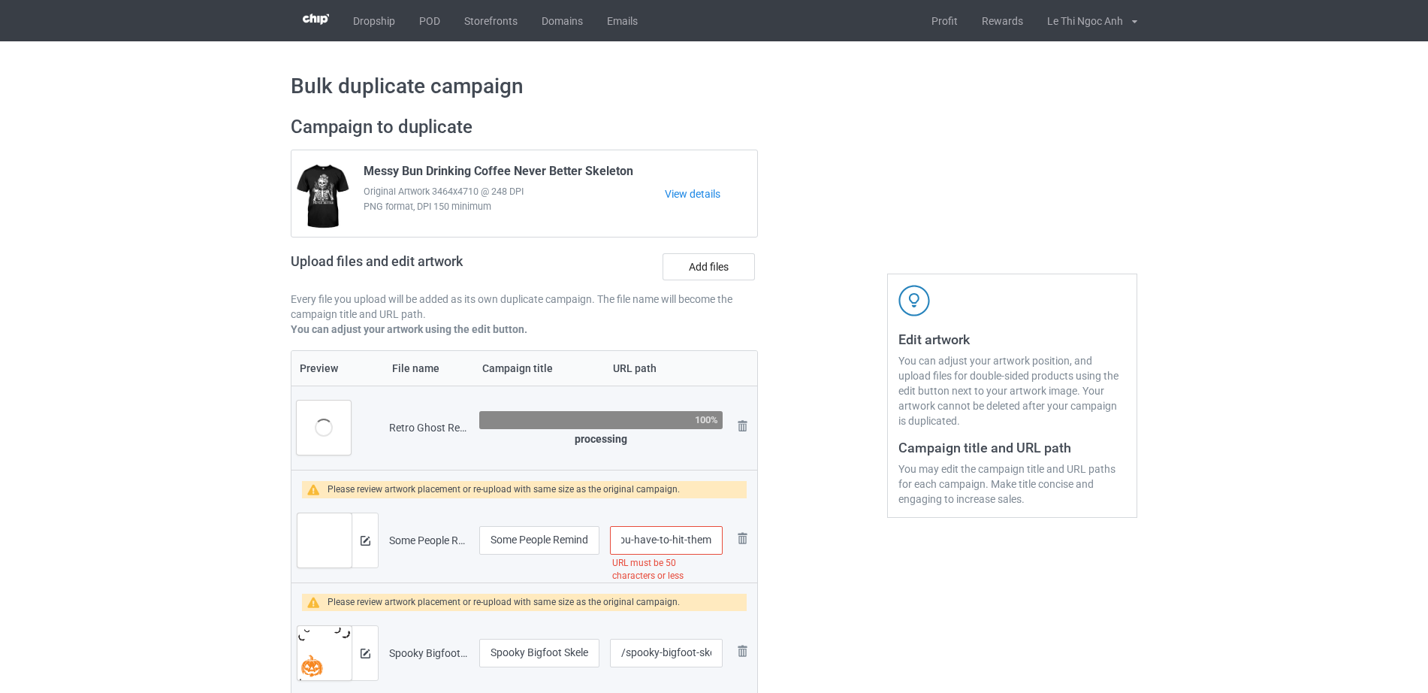
scroll to position [0, 193]
click at [714, 542] on input "/some-people-remind-me-of-old-tv-sets-you-have-to-hit-them-a-t-shirt" at bounding box center [666, 540] width 113 height 29
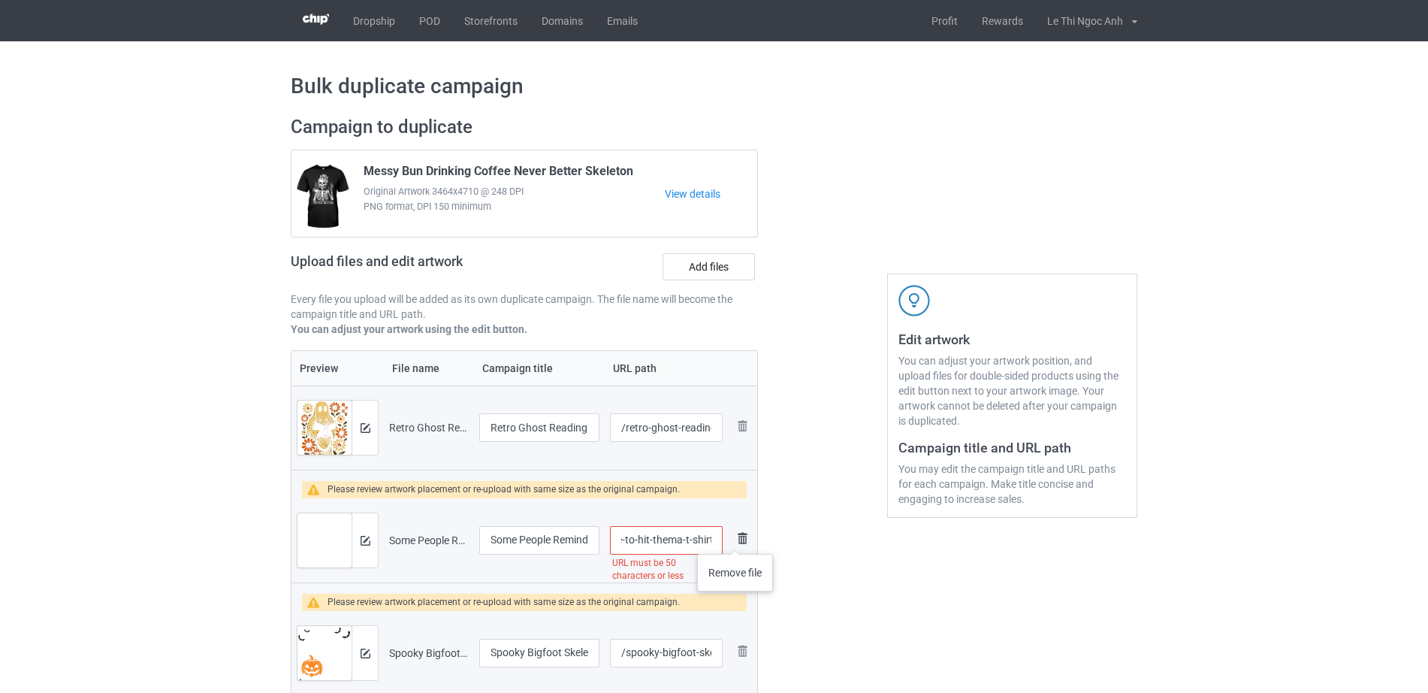
drag, startPoint x: 681, startPoint y: 540, endPoint x: 735, endPoint y: 539, distance: 54.9
click at [735, 539] on tr "Preview and edit artwork Some People Remind me of Old tv Sets You Have to hit T…" at bounding box center [524, 540] width 466 height 84
click at [801, 557] on div at bounding box center [822, 633] width 108 height 1056
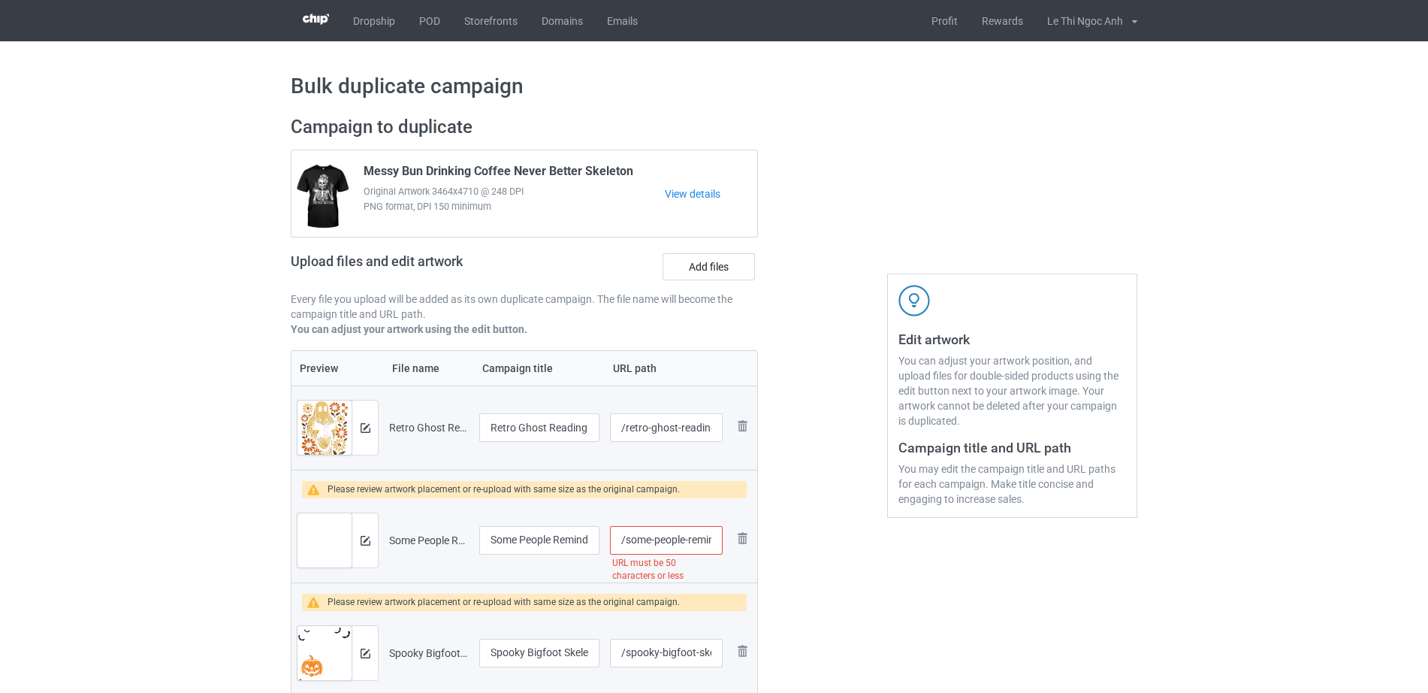
click at [696, 548] on input "/some-people-remind-me-of-old-tv-sets-you-have-to-hit-them-a-t-shirt" at bounding box center [666, 540] width 113 height 29
drag, startPoint x: 689, startPoint y: 544, endPoint x: 737, endPoint y: 539, distance: 48.4
click at [737, 539] on tr "Preview and edit artwork Some People Remind me of Old tv Sets You Have to hit T…" at bounding box center [524, 540] width 466 height 84
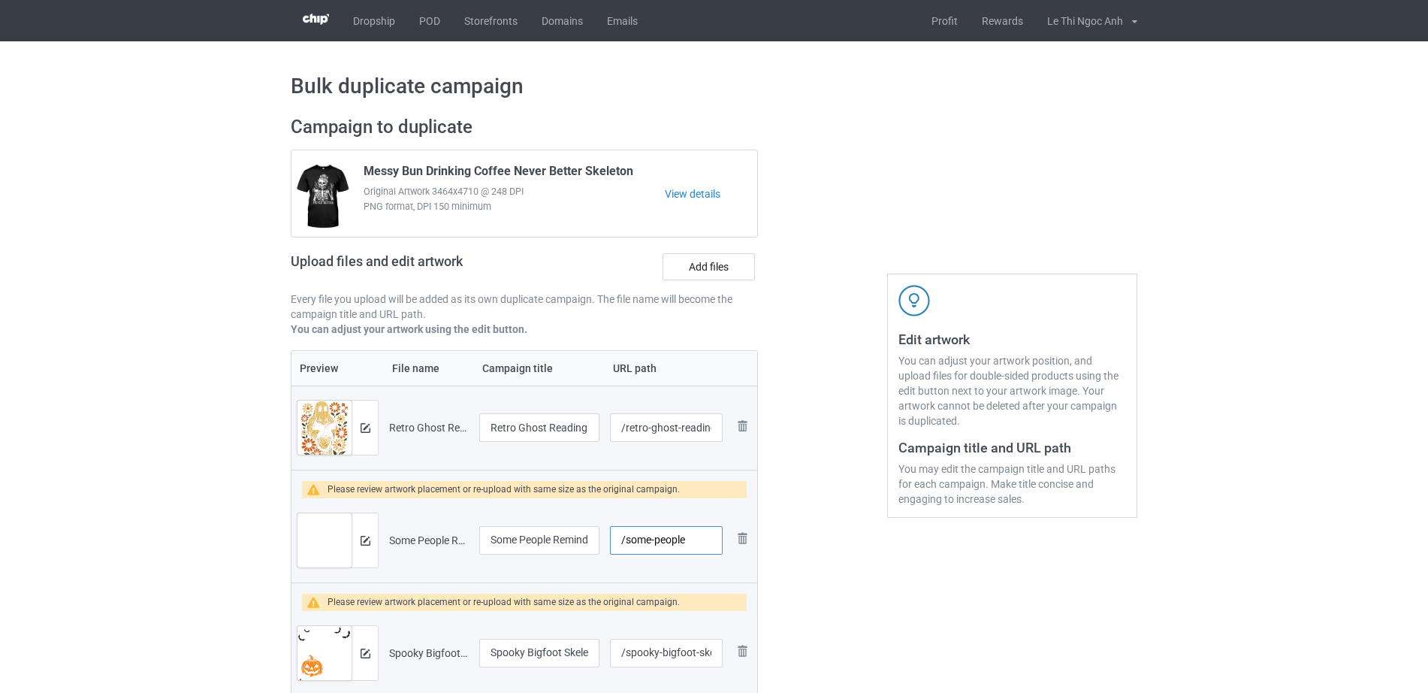
type input "/some-people"
click at [792, 547] on div at bounding box center [822, 633] width 108 height 1056
click at [527, 548] on input "Some People Remind me of Old tv Sets You Have to hit Them a T-Shirt" at bounding box center [539, 540] width 120 height 29
drag, startPoint x: 590, startPoint y: 536, endPoint x: 615, endPoint y: 540, distance: 25.1
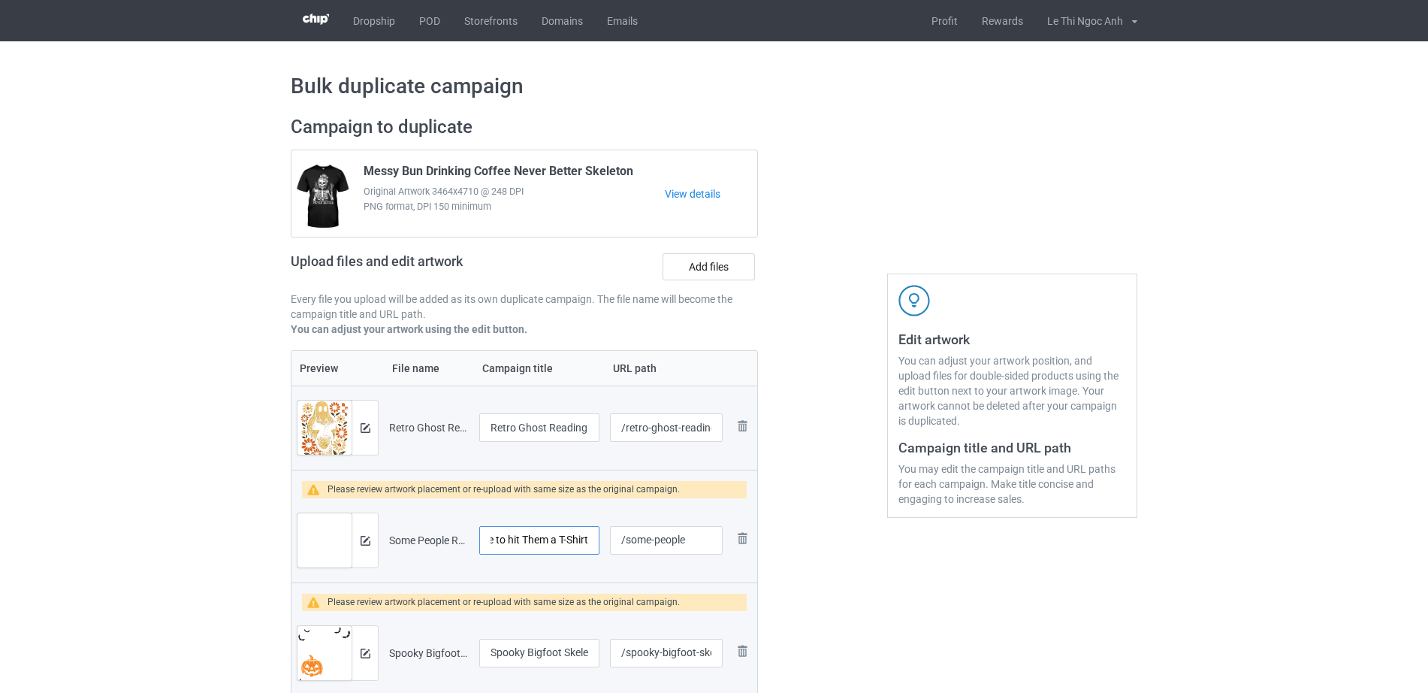
click at [615, 540] on tr "Preview and edit artwork Some People Remind me of Old tv Sets You Have to hit T…" at bounding box center [524, 540] width 466 height 84
click at [516, 539] on input "Some People Remind me of Old tv Sets You Have to hit Them a T-Shirt" at bounding box center [539, 540] width 120 height 29
drag, startPoint x: 549, startPoint y: 541, endPoint x: 598, endPoint y: 545, distance: 49.0
click at [598, 545] on input "Some People Remind me of Old tv Sets You Have to hit Them a T-Shirt" at bounding box center [539, 540] width 120 height 29
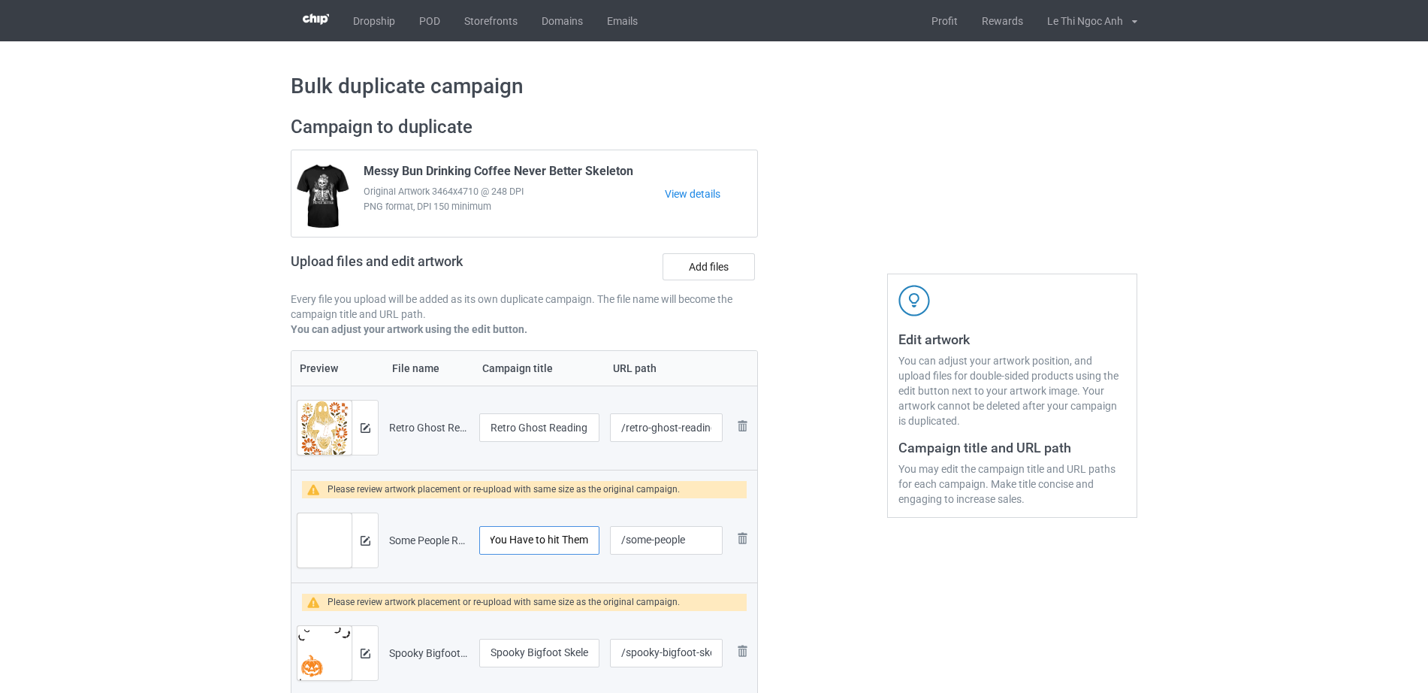
type input "Some People Remind me of Old tv Sets You Have to hit Them"
click at [836, 563] on div at bounding box center [822, 633] width 108 height 1056
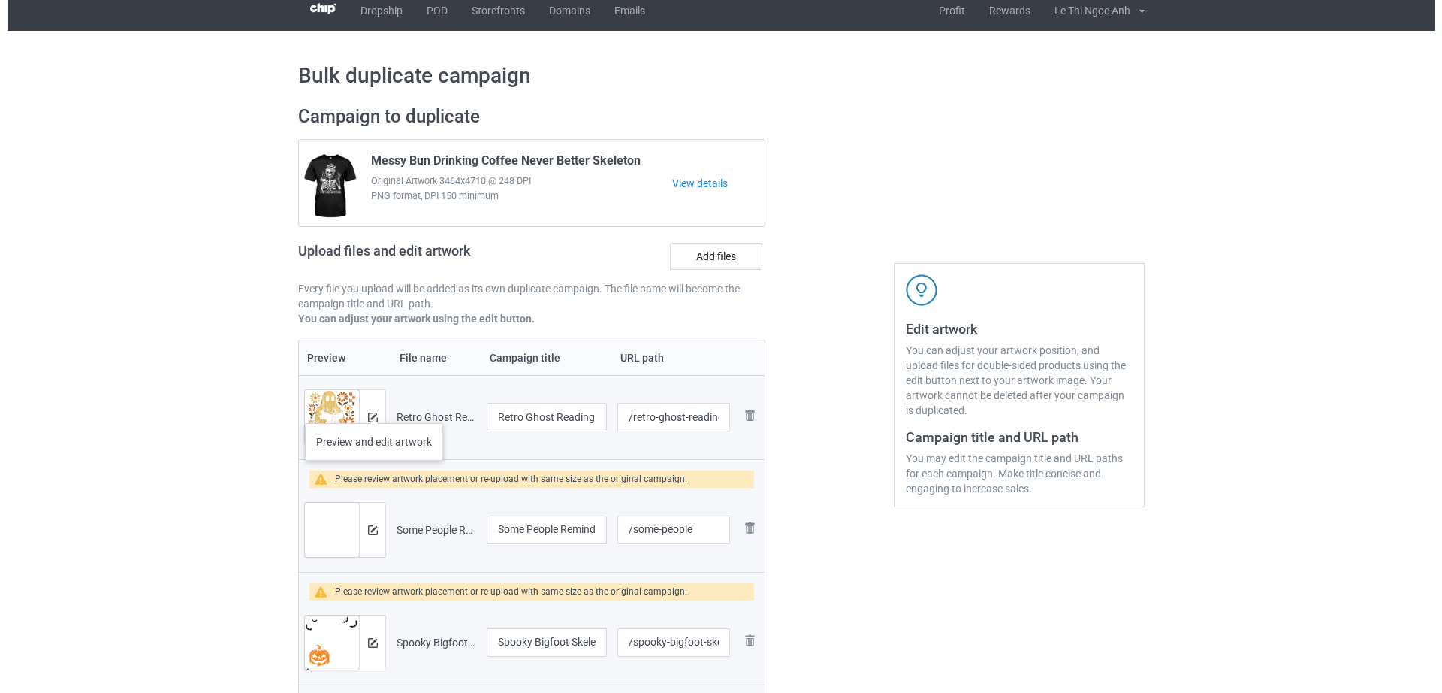
scroll to position [8, 0]
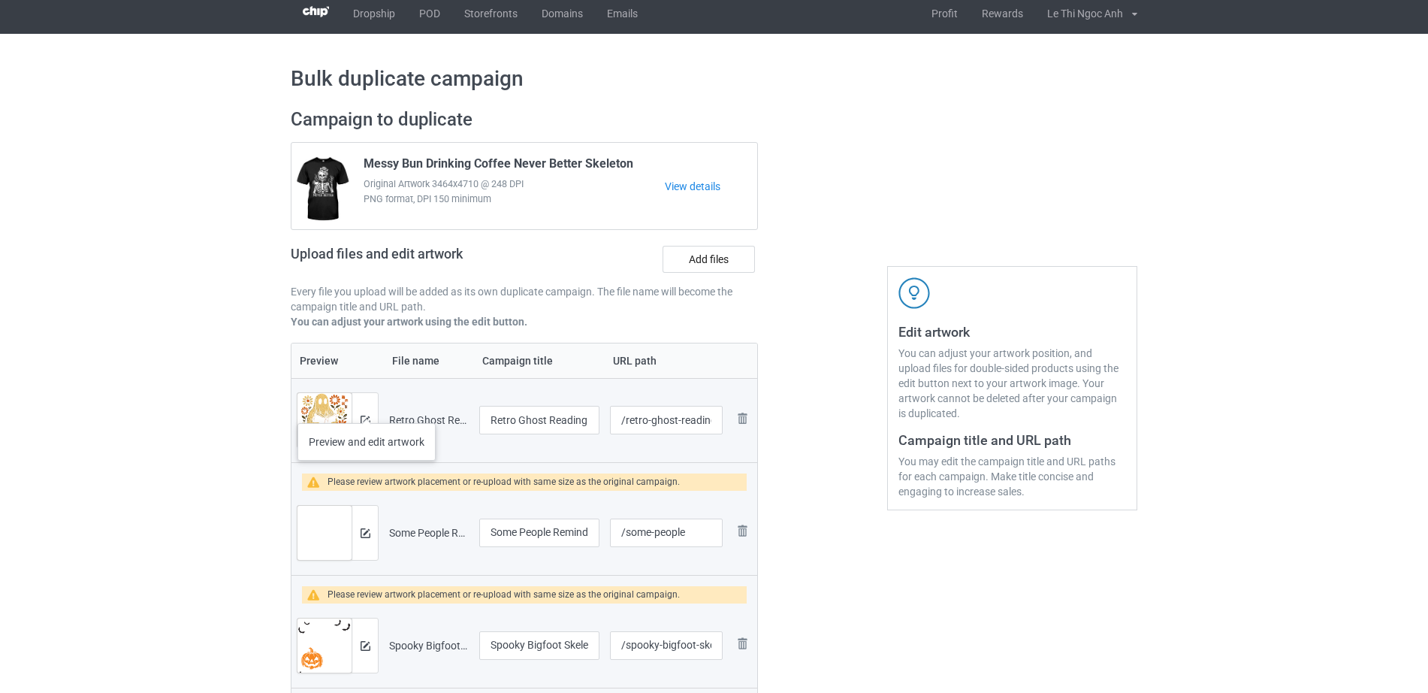
click at [367, 408] on div at bounding box center [365, 420] width 26 height 54
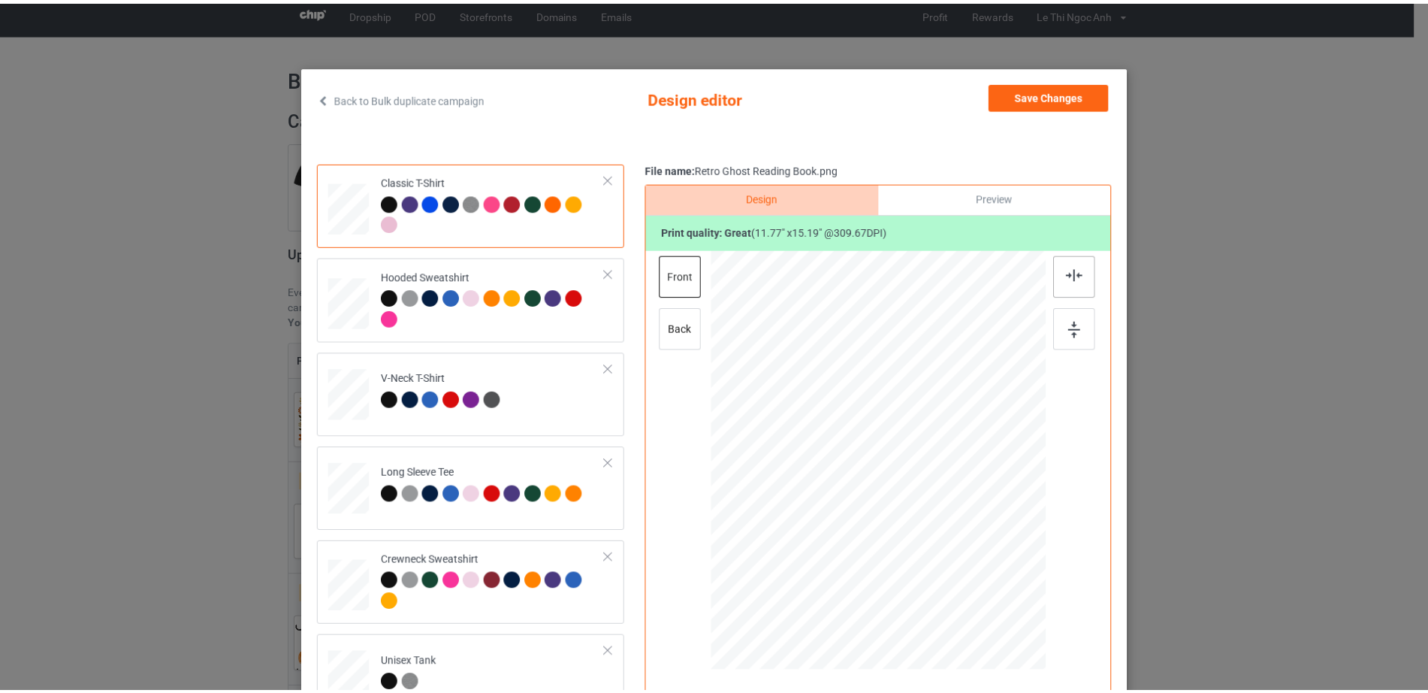
scroll to position [0, 0]
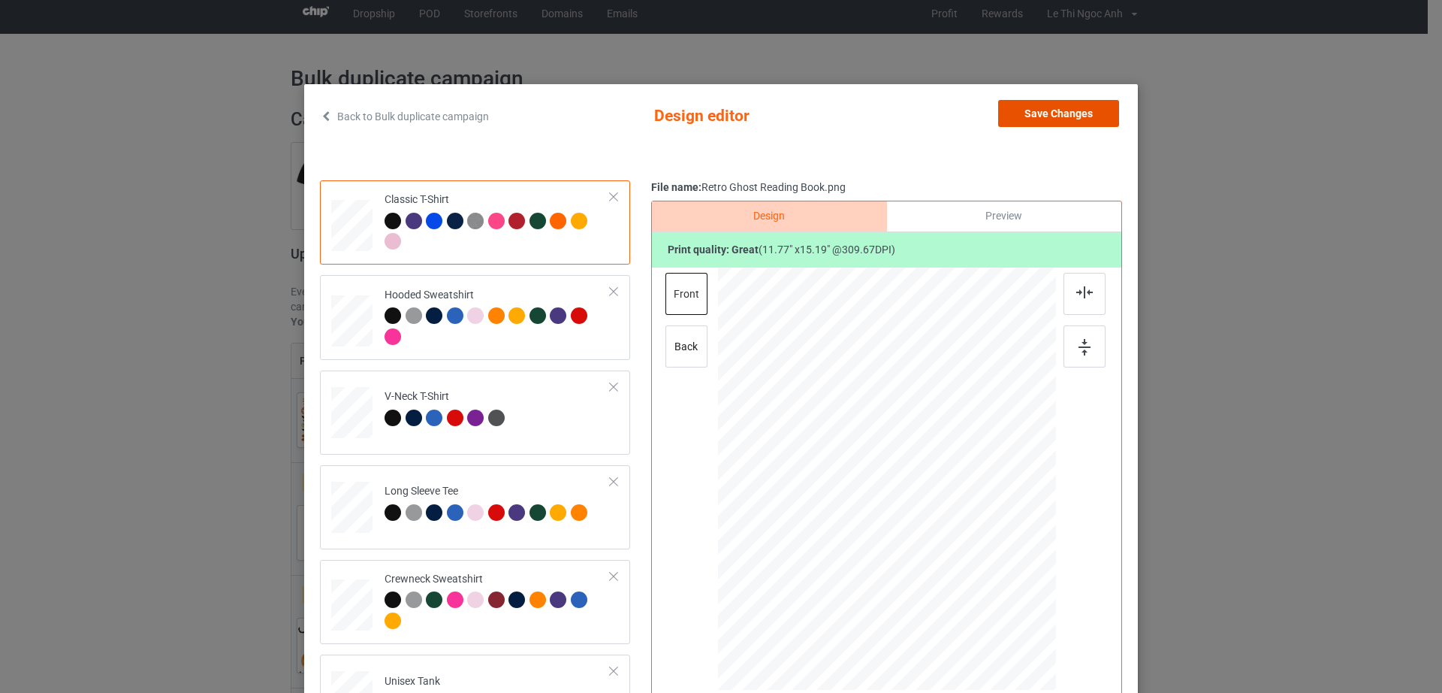
click at [1062, 118] on button "Save Changes" at bounding box center [1058, 113] width 121 height 27
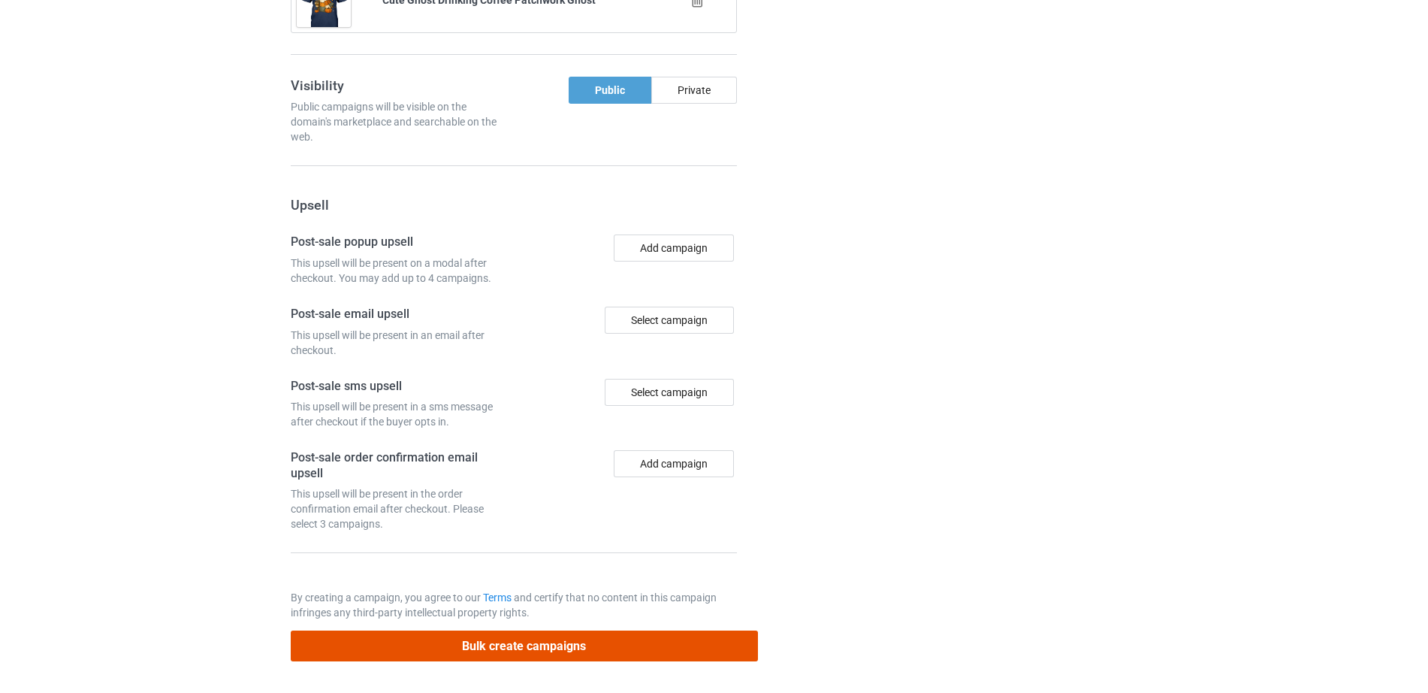
click at [494, 652] on button "Bulk create campaigns" at bounding box center [524, 645] width 467 height 31
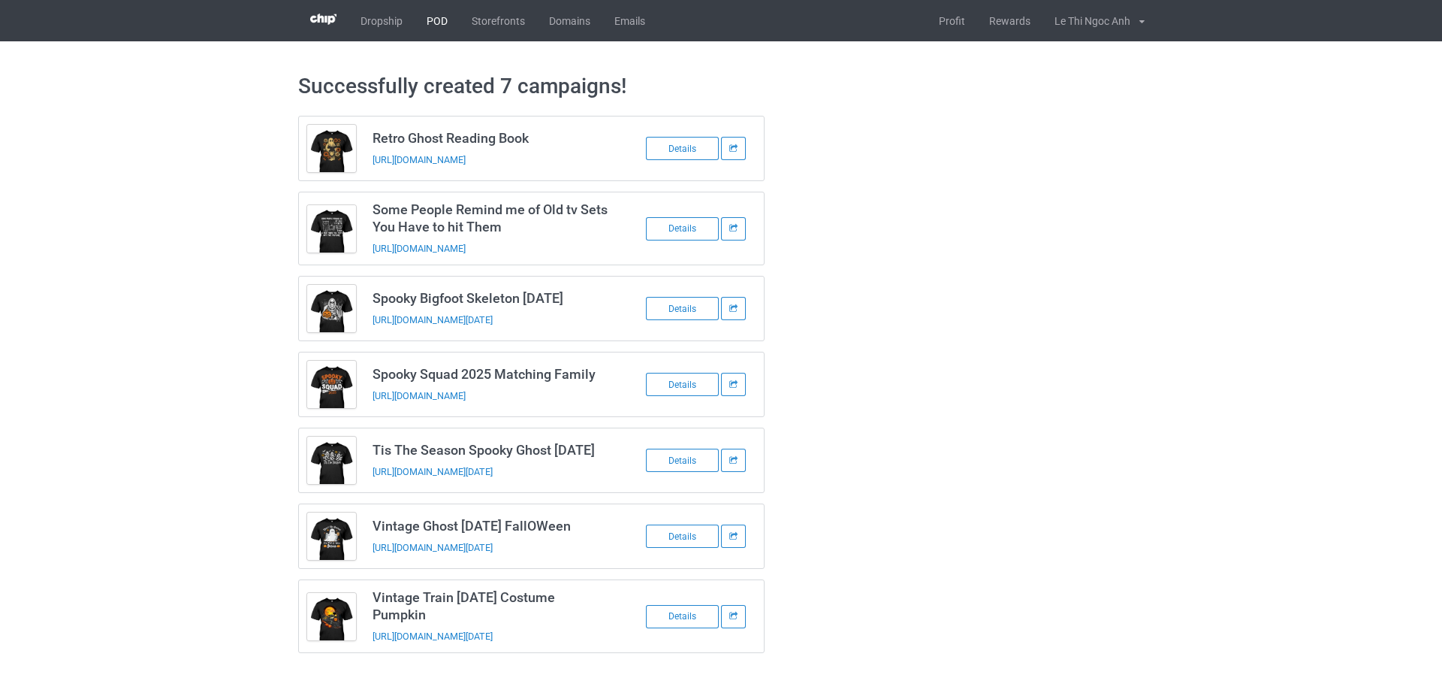
click at [437, 17] on link "POD" at bounding box center [437, 20] width 45 height 41
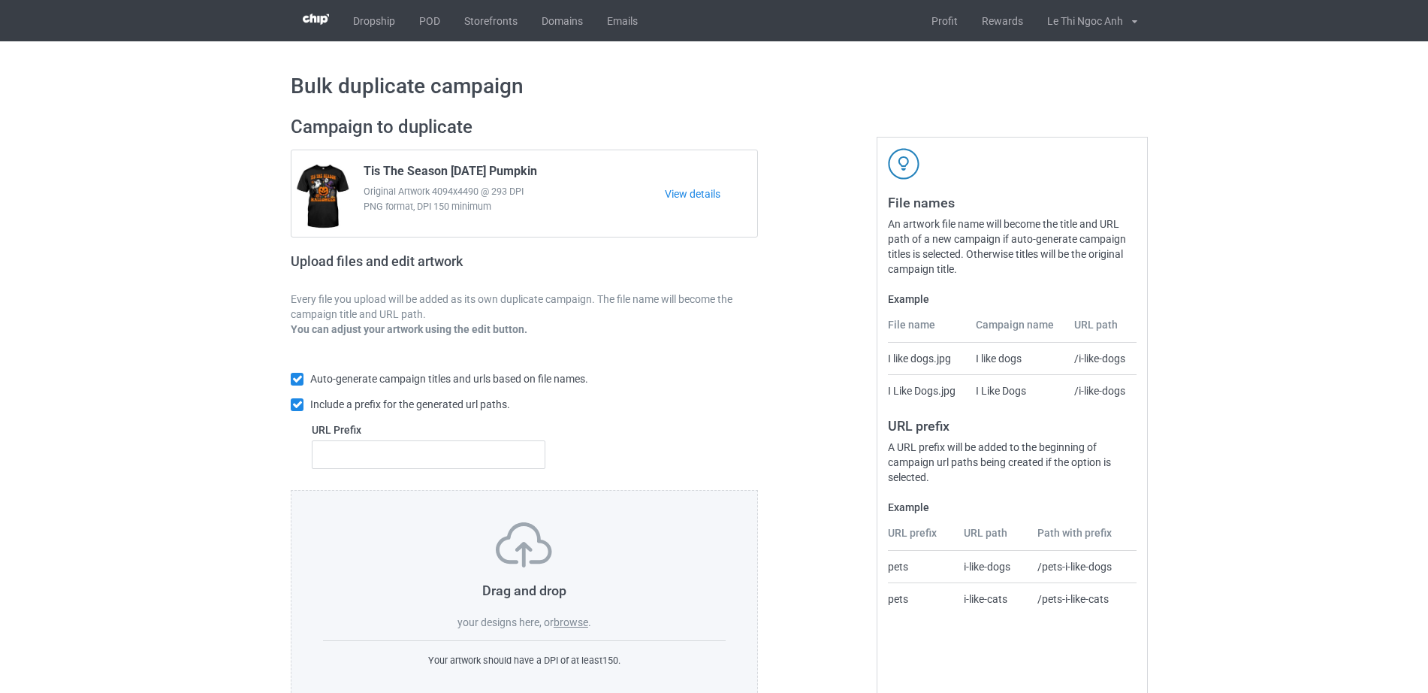
click at [569, 620] on label "browse" at bounding box center [571, 622] width 35 height 12
click at [0, 0] on input "browse" at bounding box center [0, 0] width 0 height 0
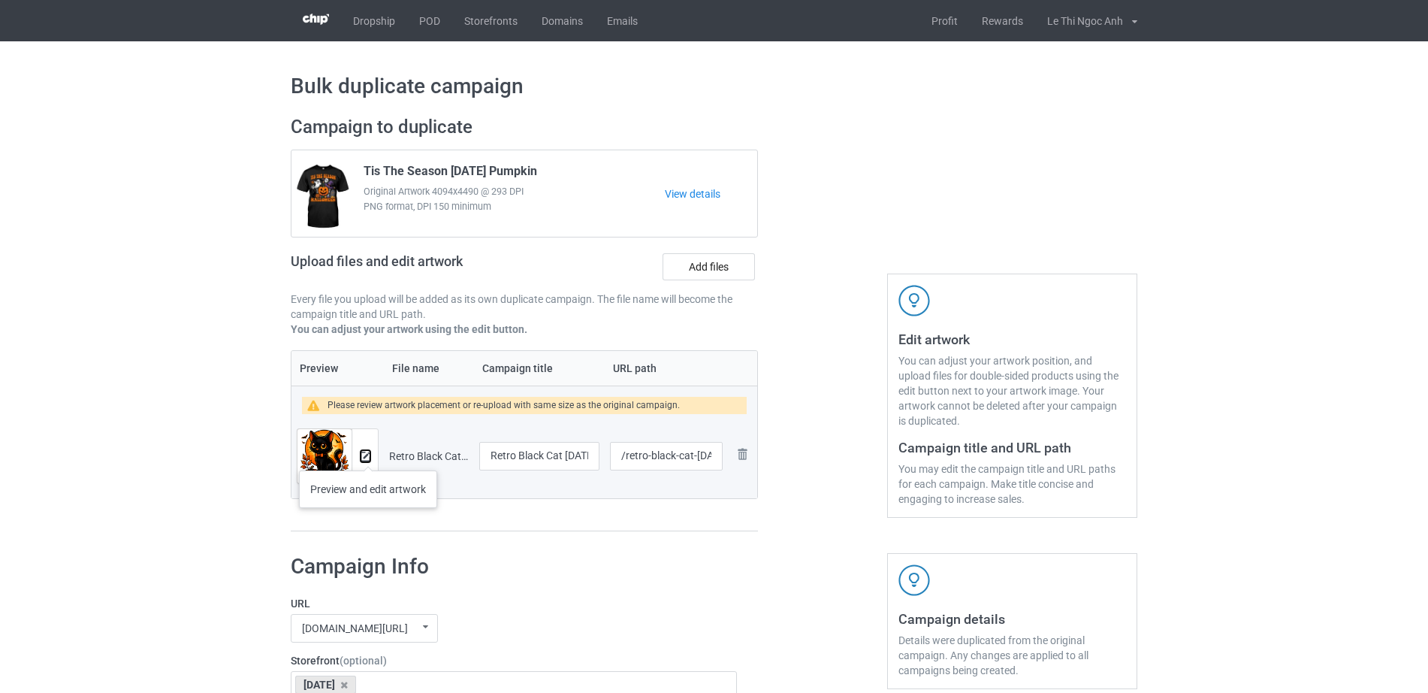
click at [369, 455] on img at bounding box center [366, 456] width 10 height 10
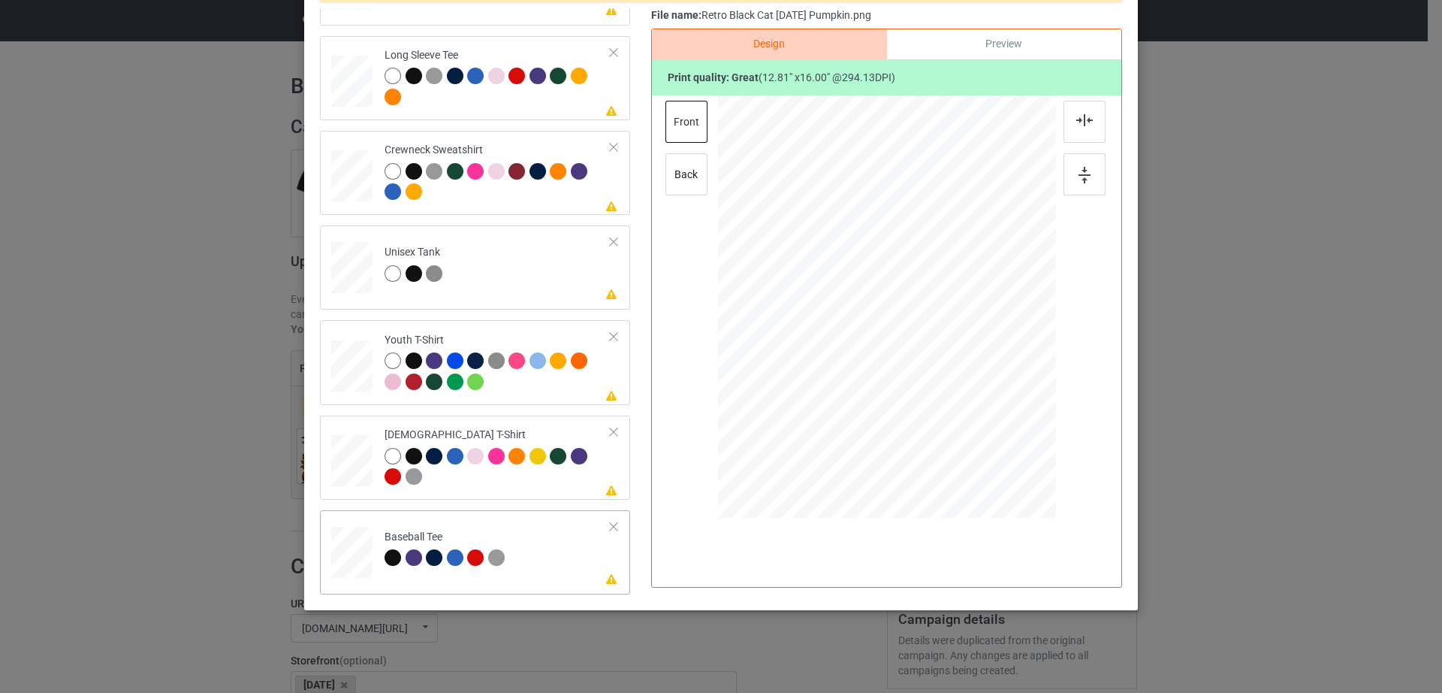
scroll to position [174, 0]
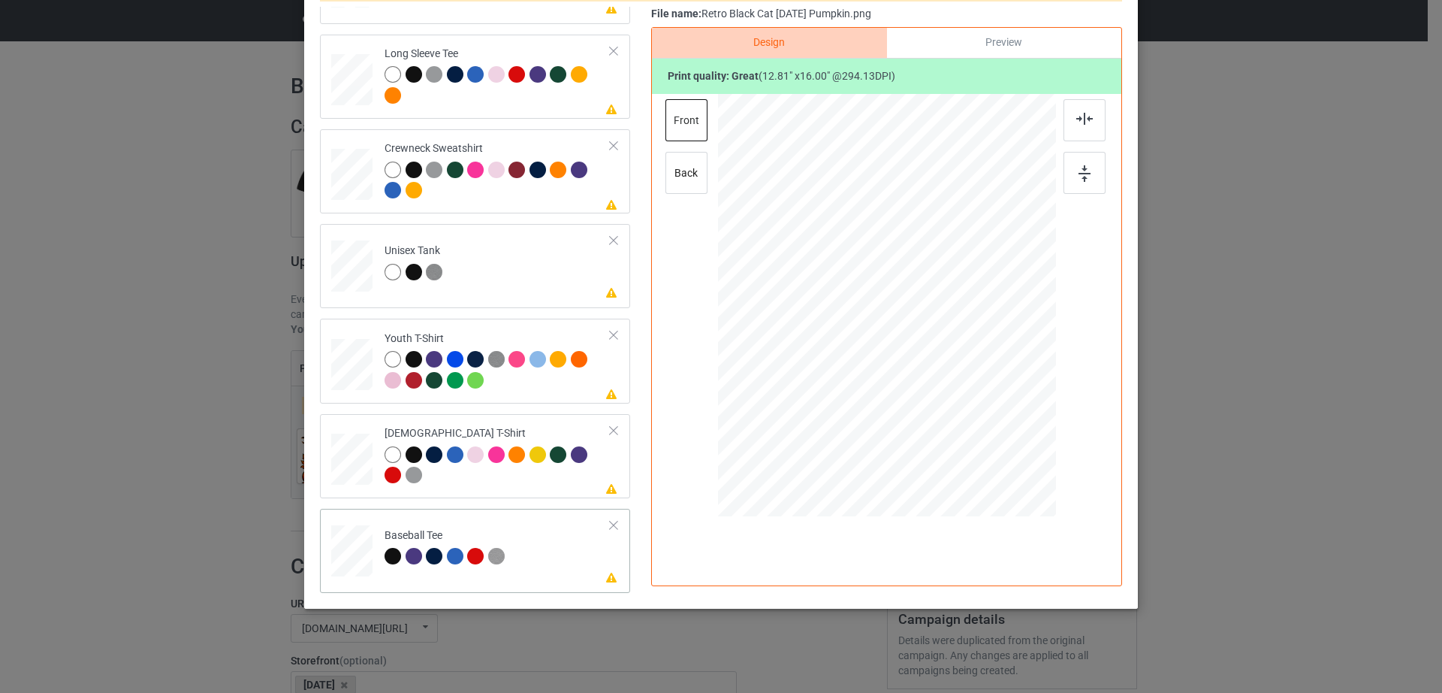
click at [348, 548] on div at bounding box center [351, 547] width 17 height 20
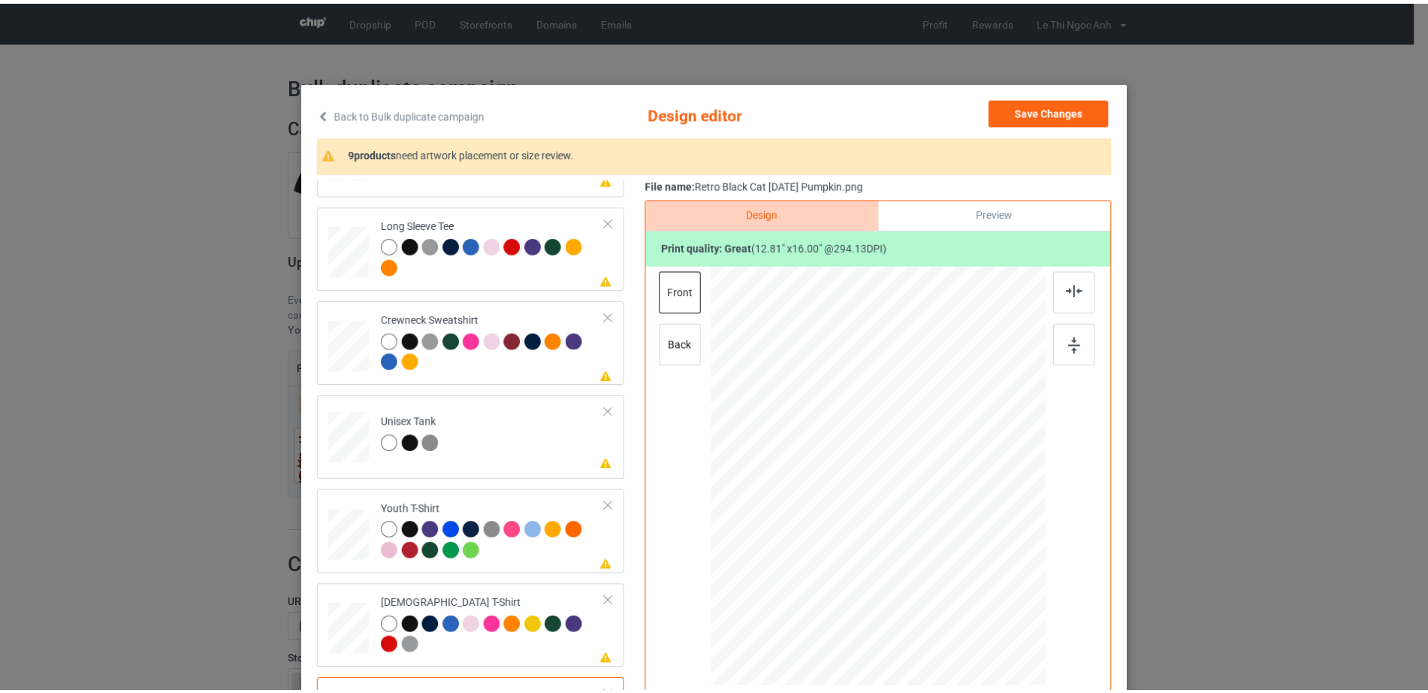
scroll to position [0, 0]
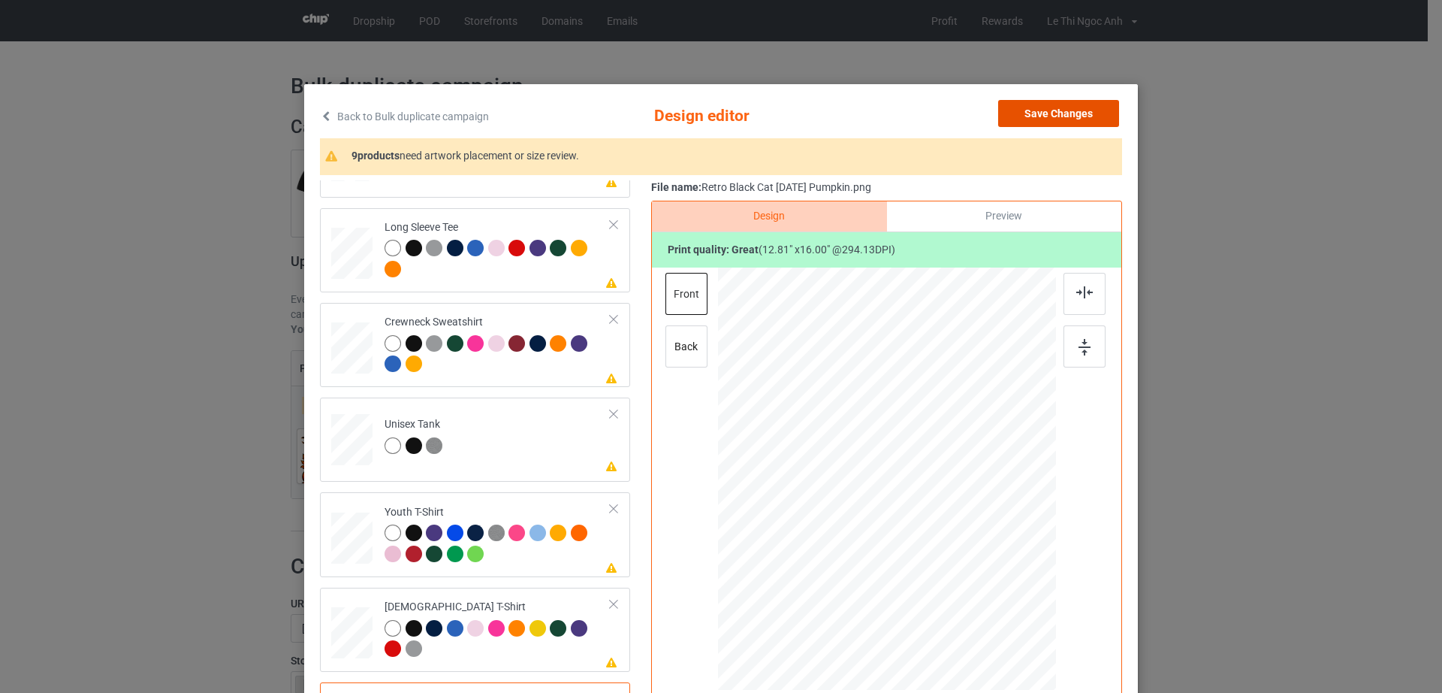
click at [1055, 122] on button "Save Changes" at bounding box center [1058, 113] width 121 height 27
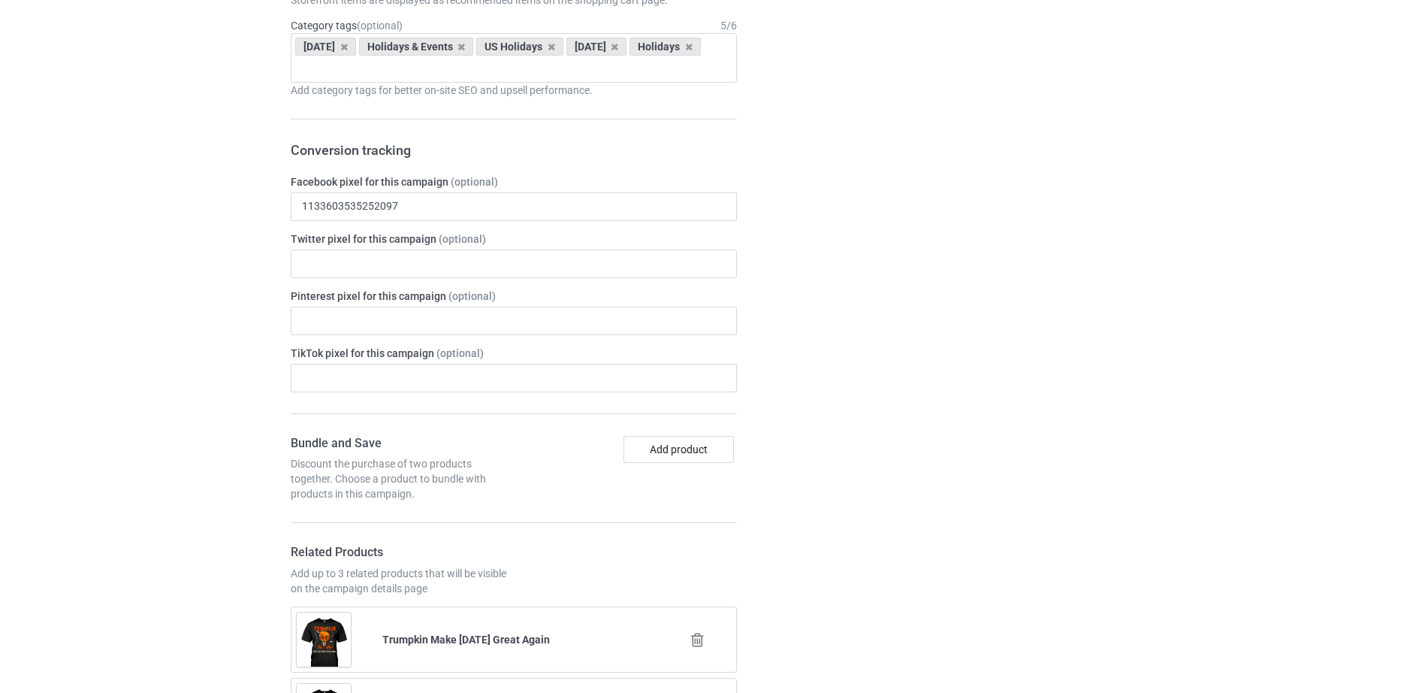
scroll to position [1490, 0]
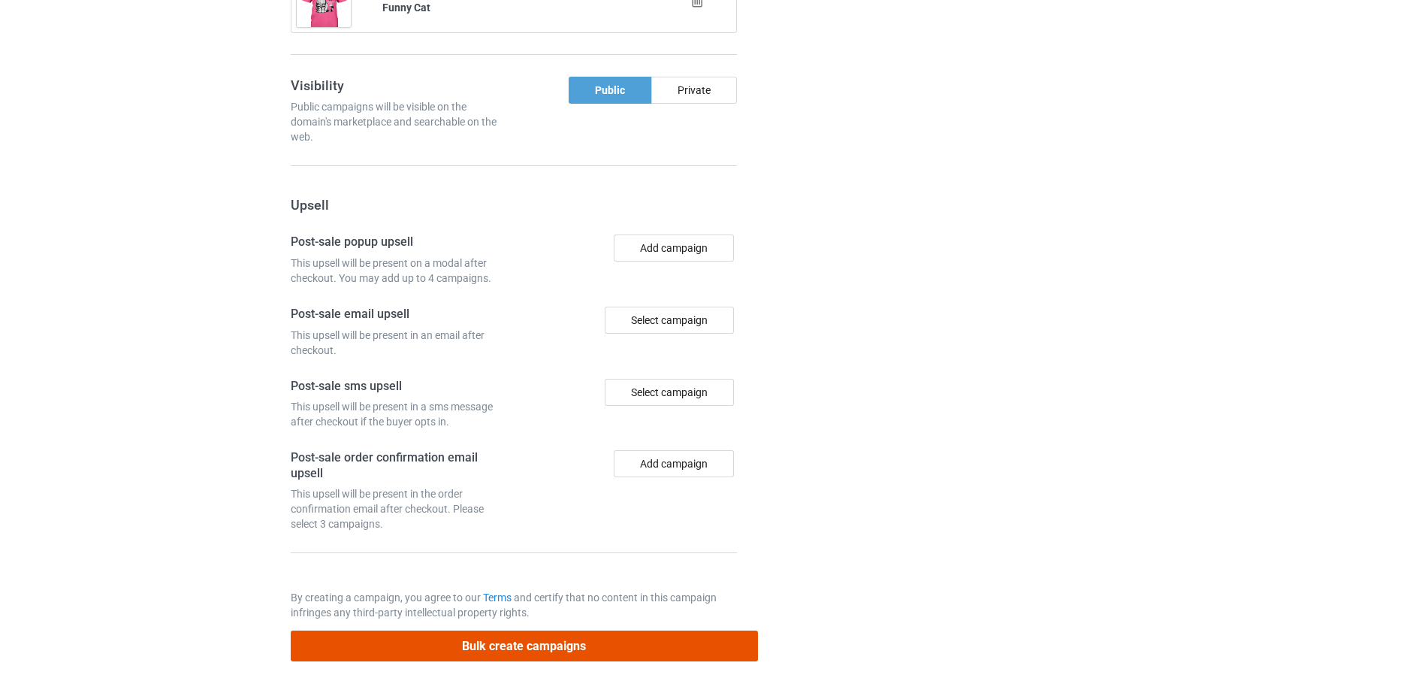
click at [494, 646] on button "Bulk create campaigns" at bounding box center [524, 645] width 467 height 31
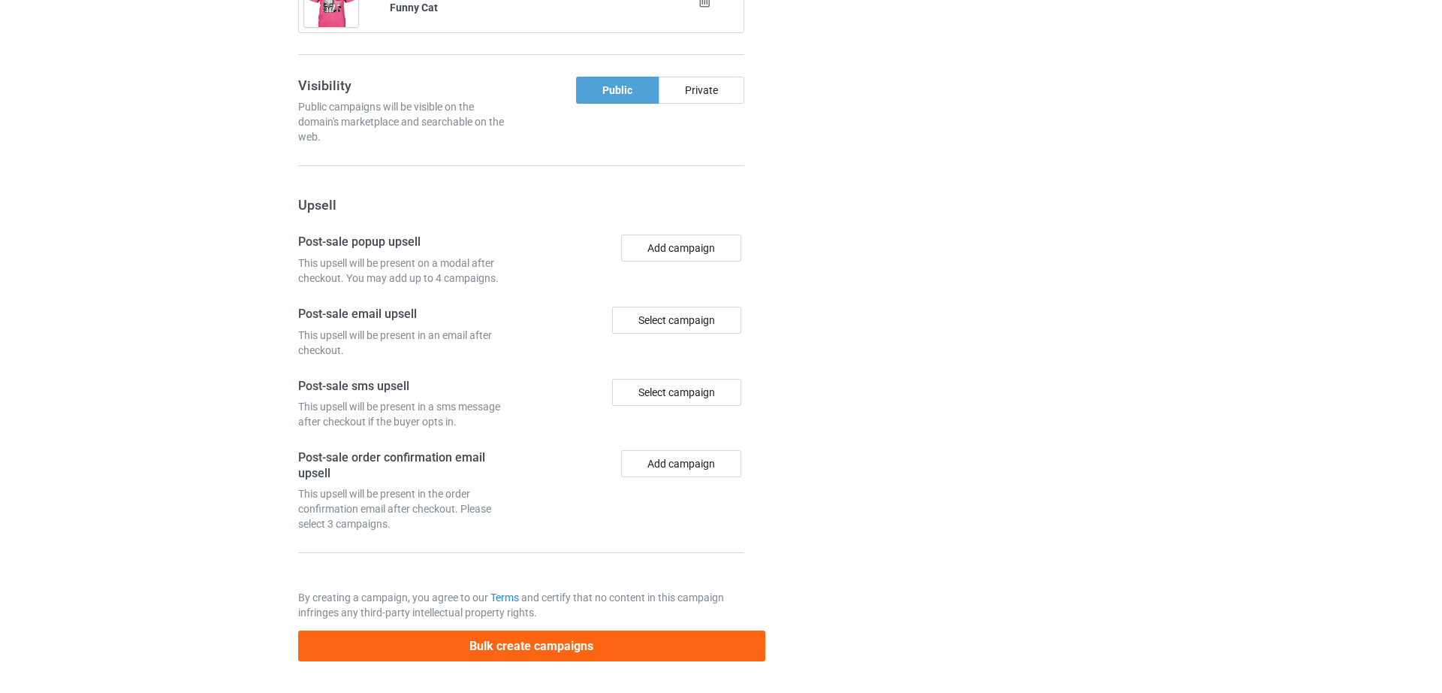
scroll to position [0, 0]
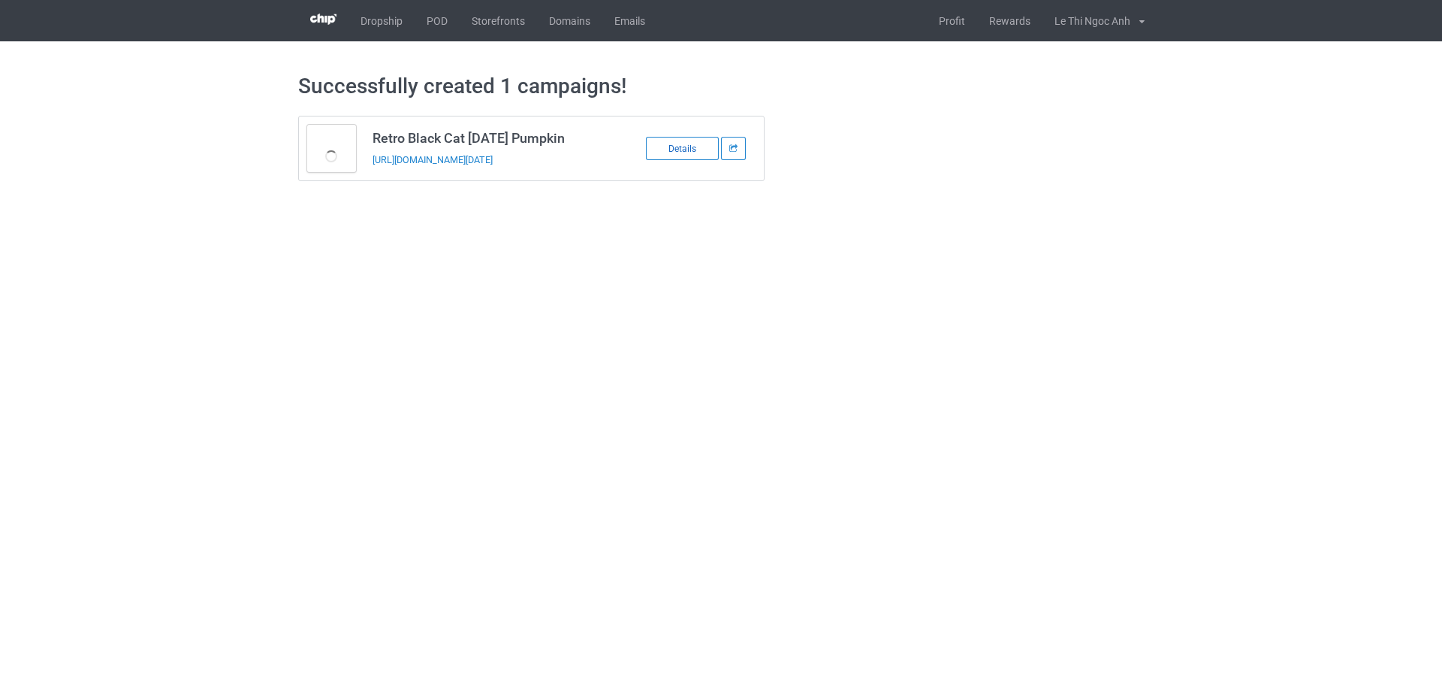
click at [681, 157] on div "Details" at bounding box center [682, 148] width 73 height 23
